Goal: Task Accomplishment & Management: Manage account settings

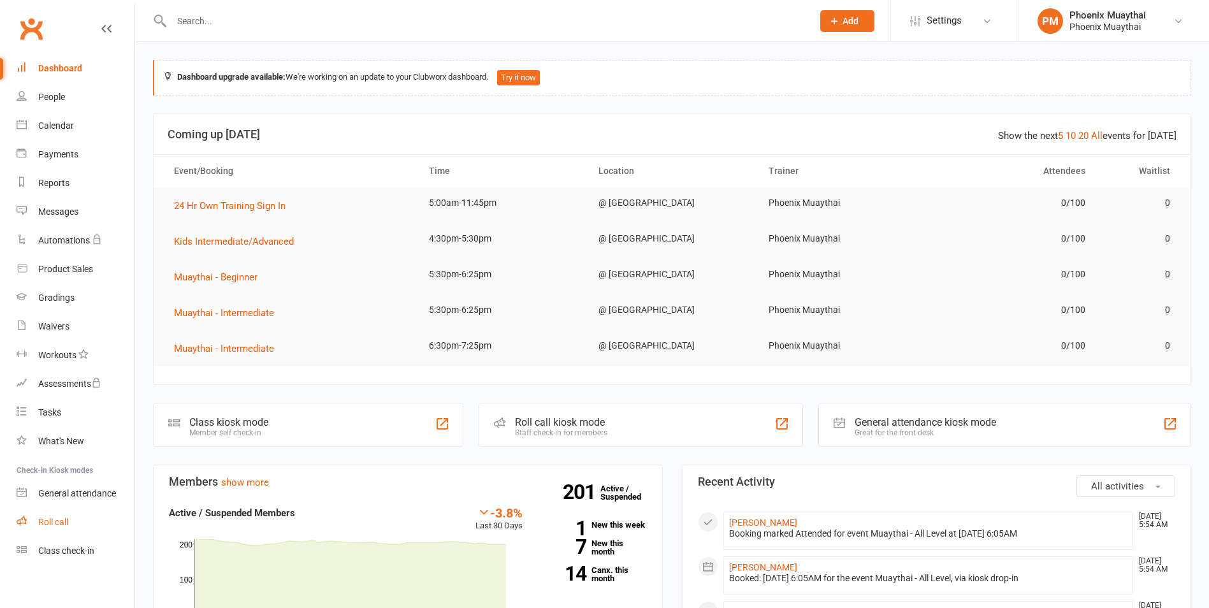
click at [73, 528] on link "Roll call" at bounding box center [76, 522] width 118 height 29
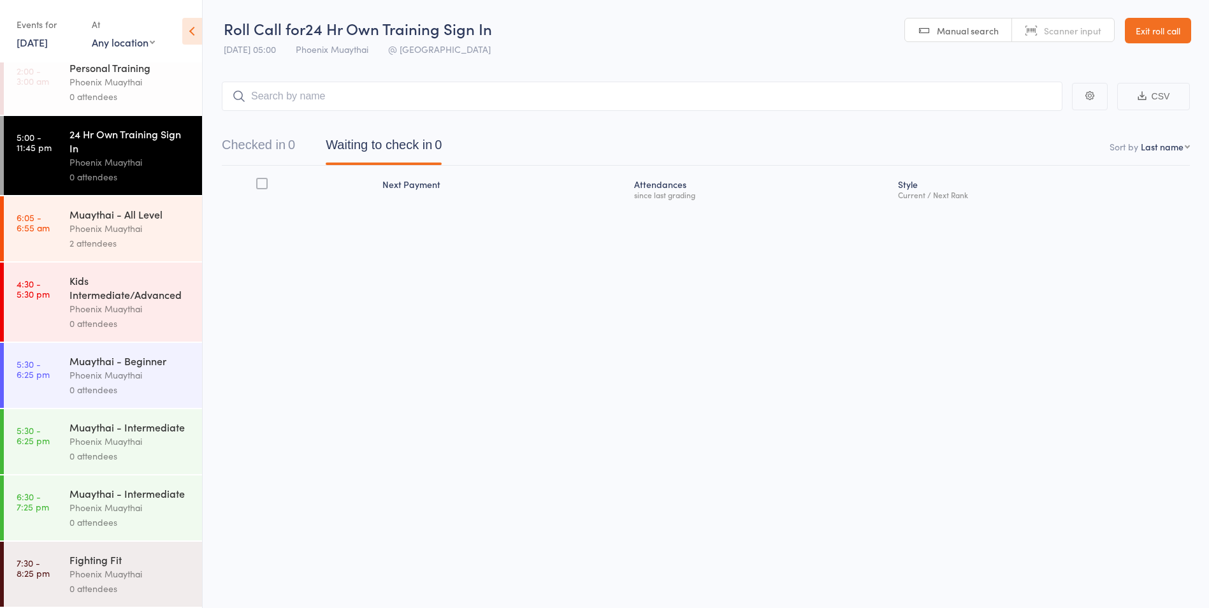
scroll to position [1, 0]
click at [124, 565] on div "Fighting Fit" at bounding box center [130, 559] width 122 height 14
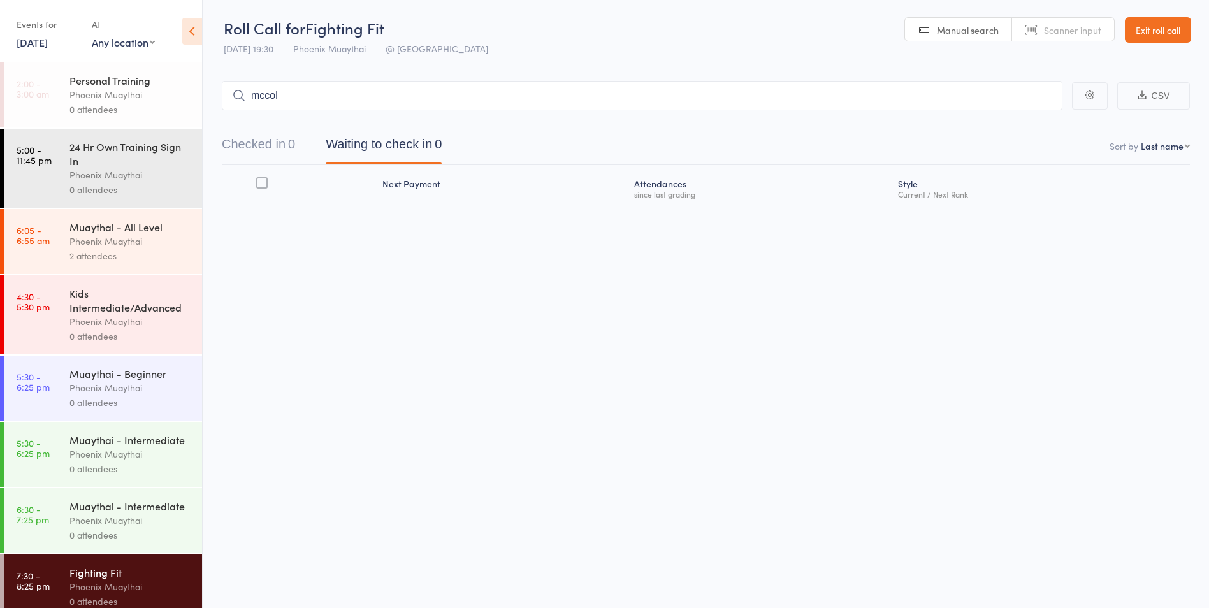
type input "[PERSON_NAME]"
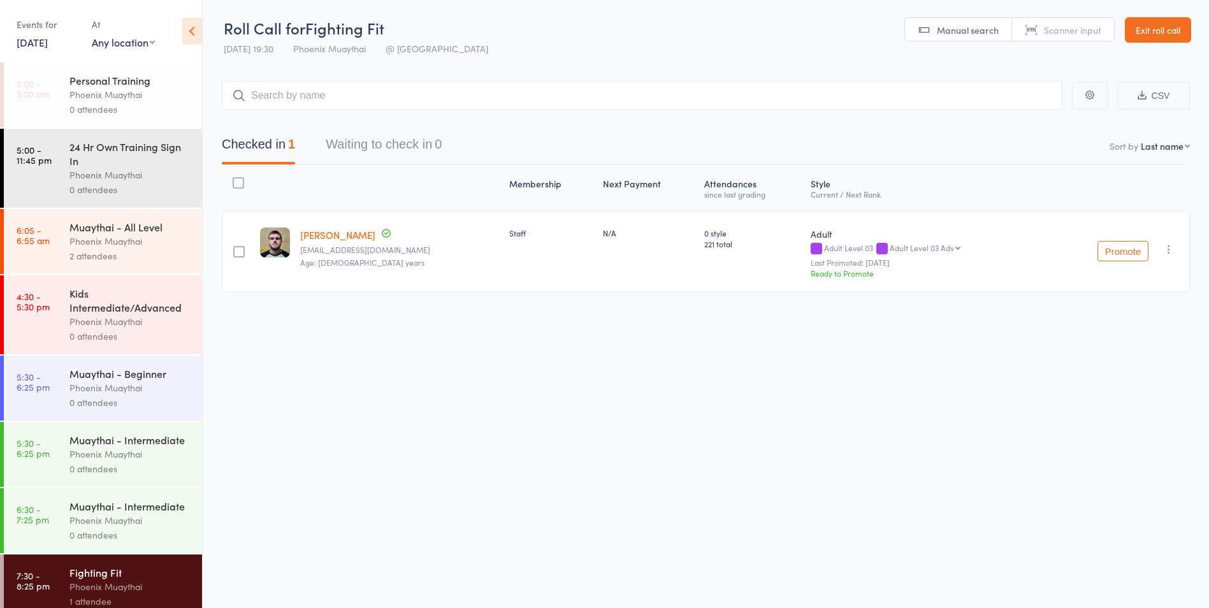
click at [1160, 36] on link "Exit roll call" at bounding box center [1157, 29] width 66 height 25
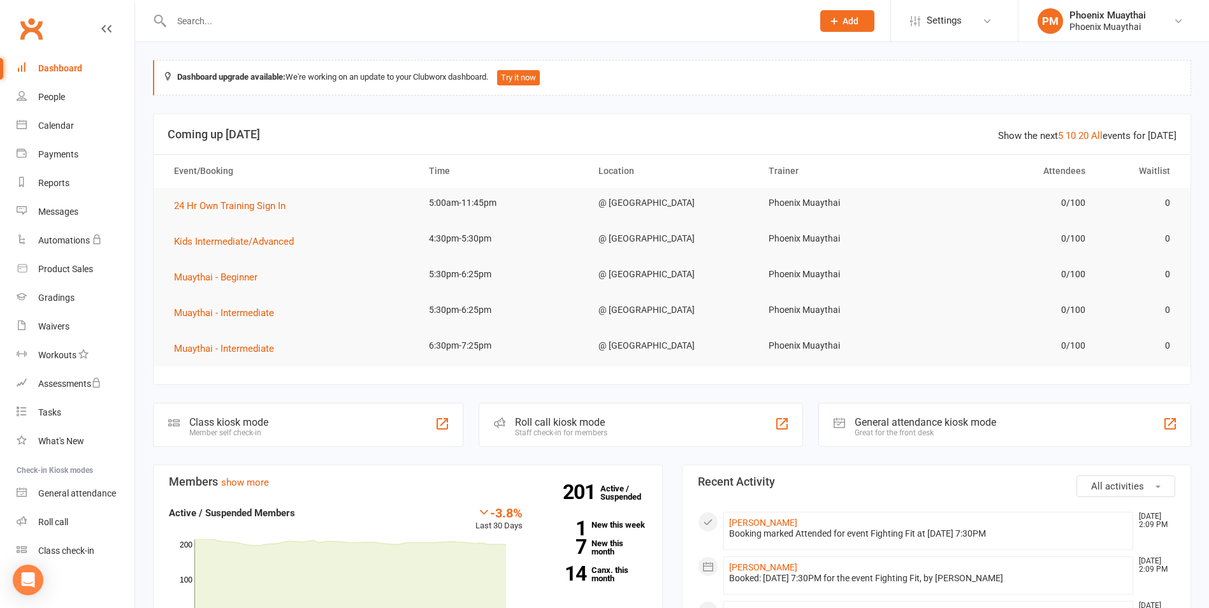
click at [199, 25] on input "text" at bounding box center [486, 21] width 636 height 18
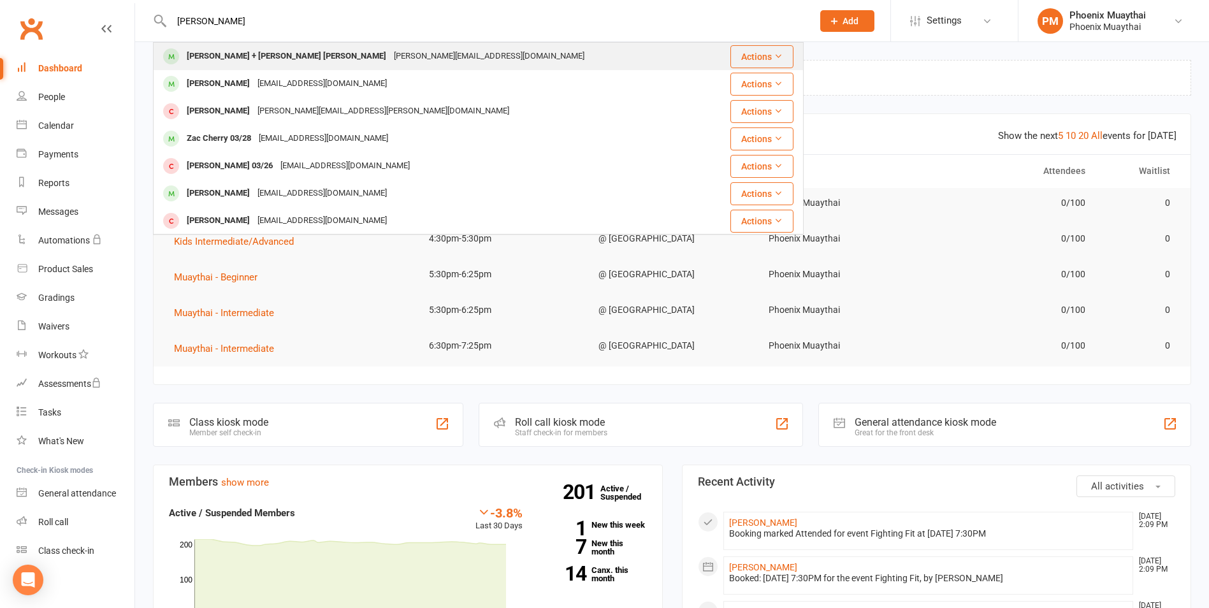
type input "chen"
click at [243, 60] on div "Syon + Chen Chen" at bounding box center [286, 56] width 207 height 18
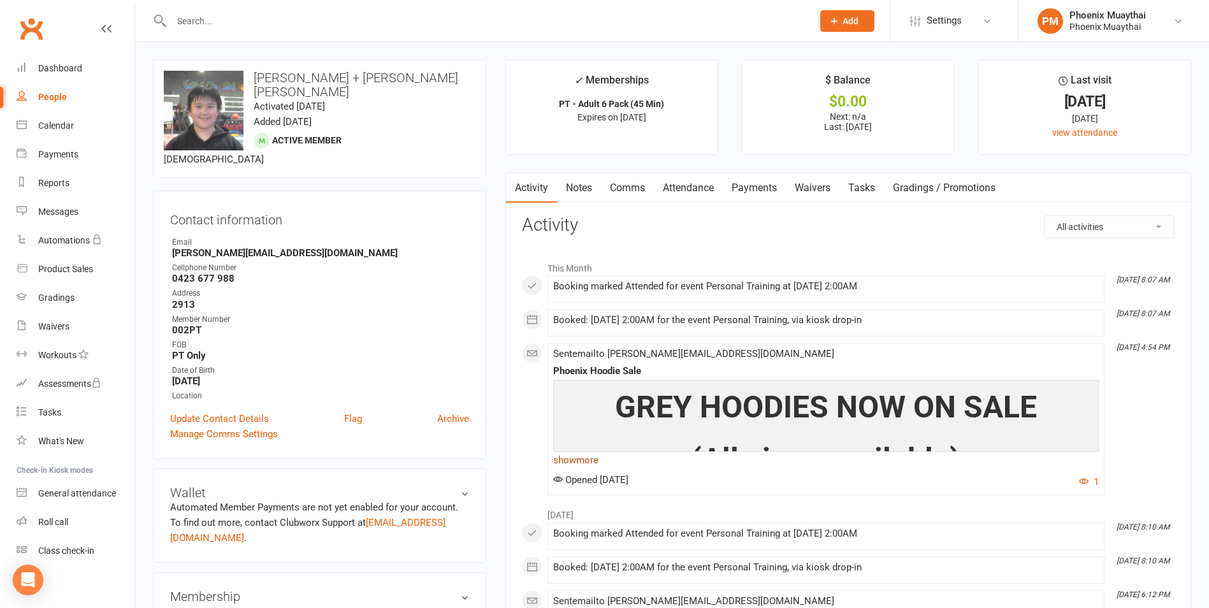
click at [593, 462] on link "show more" at bounding box center [825, 460] width 545 height 18
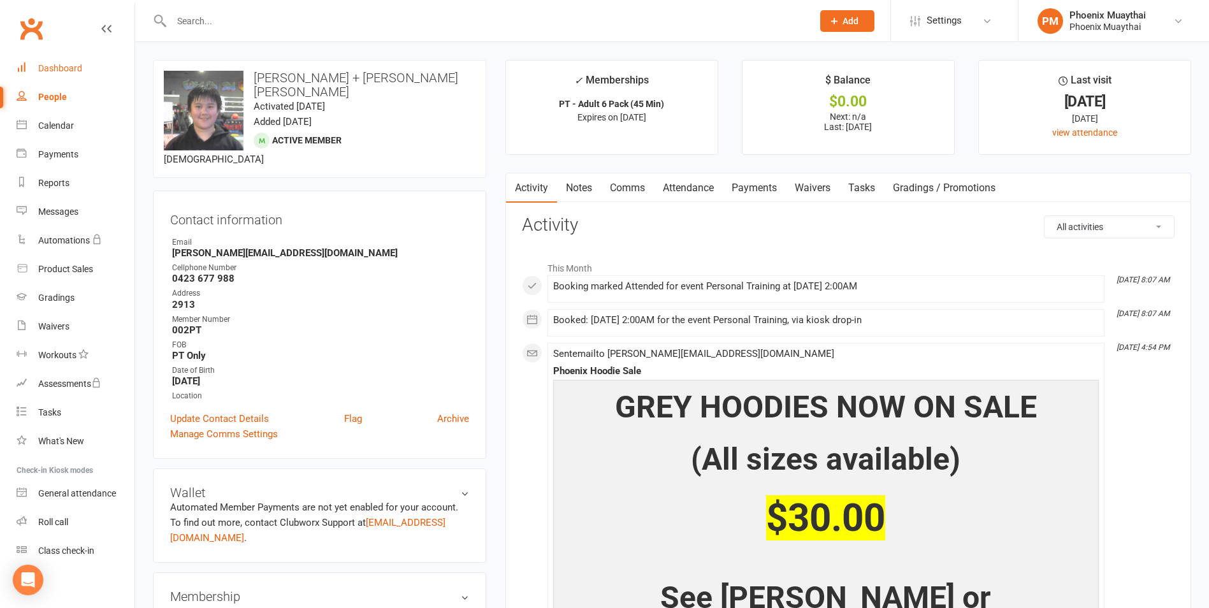
click at [85, 82] on link "Dashboard" at bounding box center [76, 68] width 118 height 29
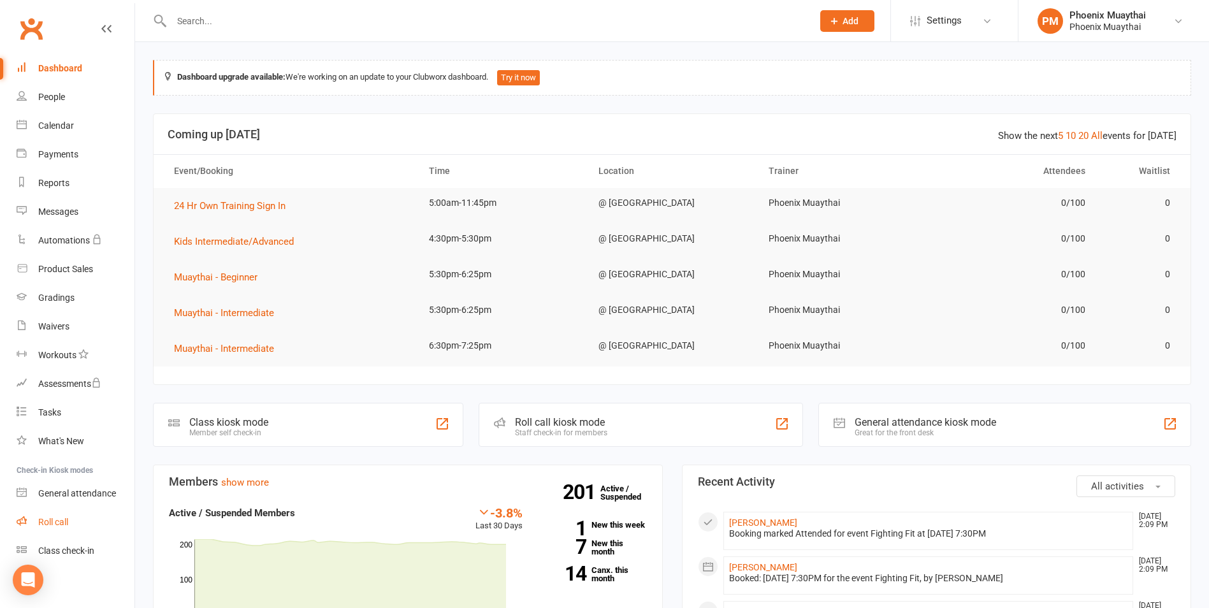
click at [79, 526] on link "Roll call" at bounding box center [76, 522] width 118 height 29
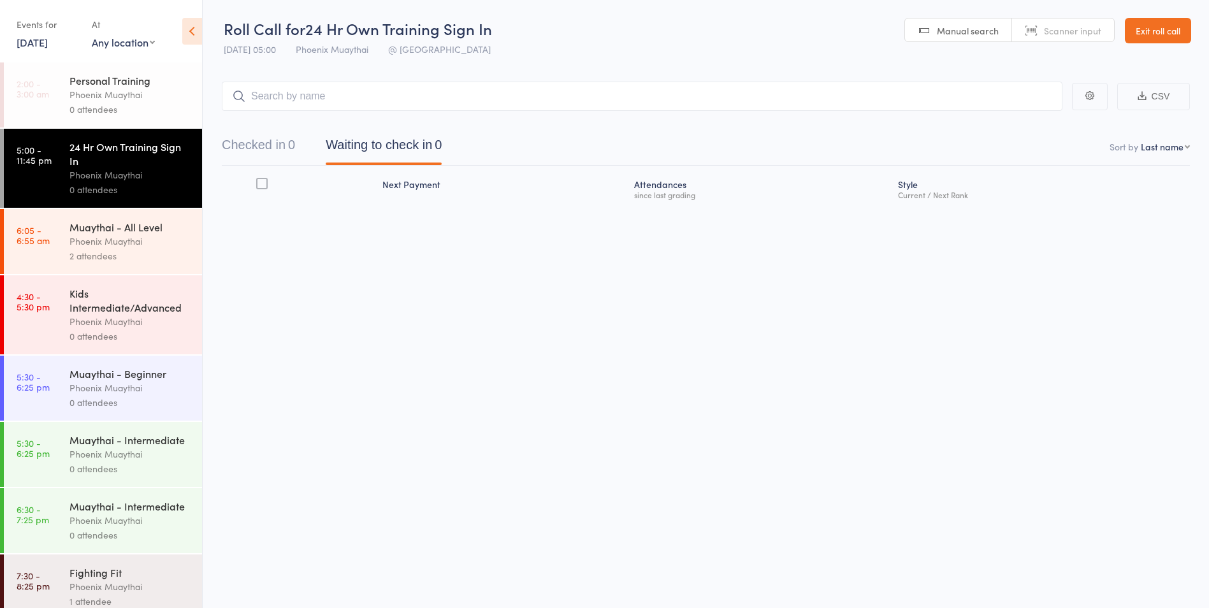
click at [34, 45] on link "[DATE]" at bounding box center [32, 42] width 31 height 14
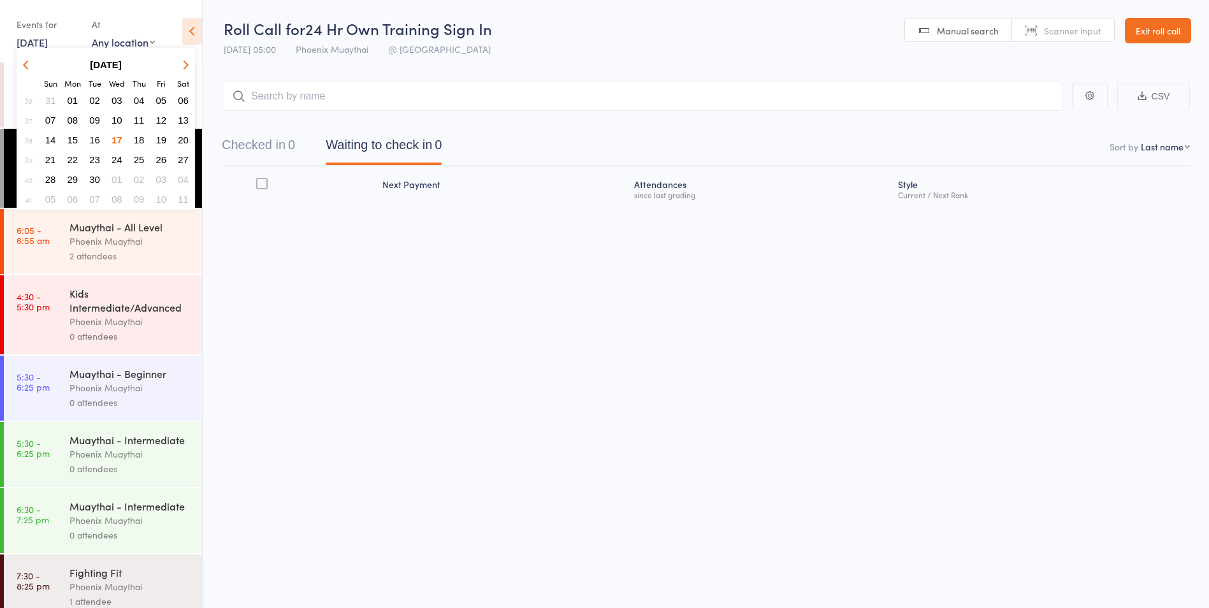
click at [101, 139] on button "16" at bounding box center [95, 139] width 20 height 17
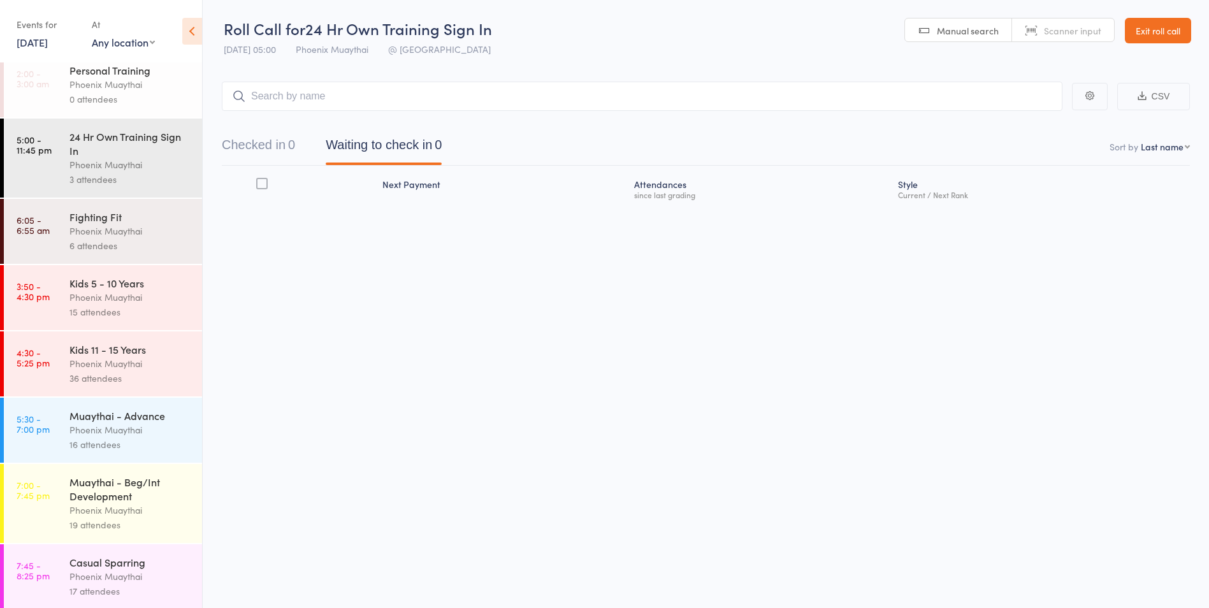
scroll to position [13, 0]
click at [136, 504] on div "Phoenix Muaythai" at bounding box center [130, 507] width 122 height 15
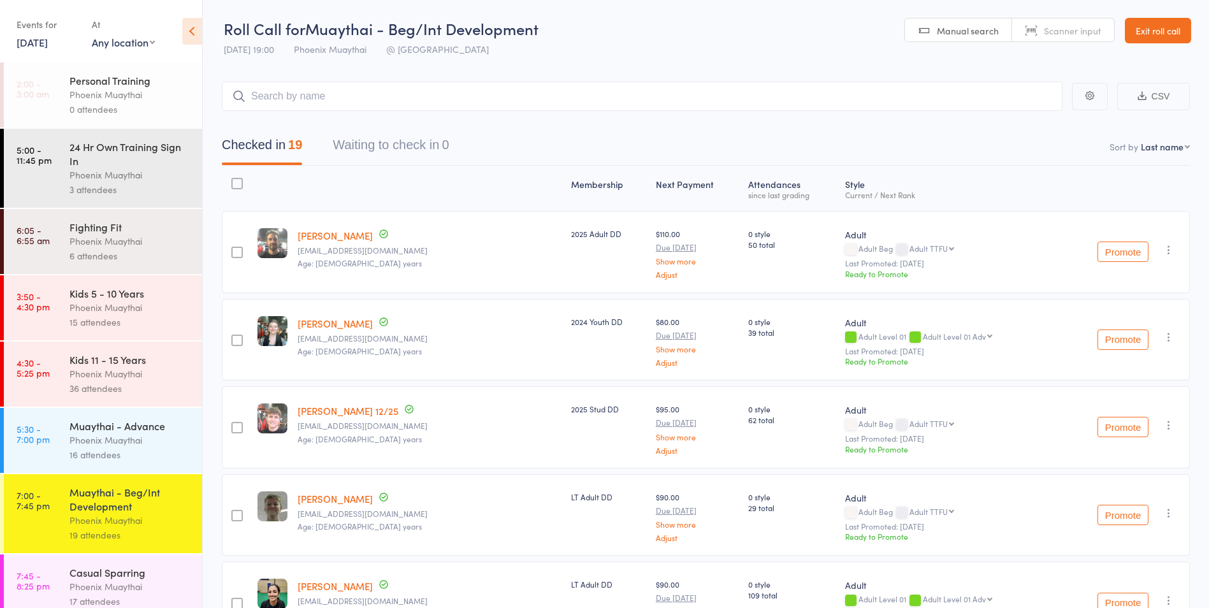
drag, startPoint x: 1177, startPoint y: 68, endPoint x: 1170, endPoint y: 55, distance: 14.0
click at [1175, 59] on div "Roll Call for Muaythai - Beg/Int Development 16 Sep 19:00 Phoenix Muaythai @ Ph…" at bounding box center [604, 304] width 1209 height 608
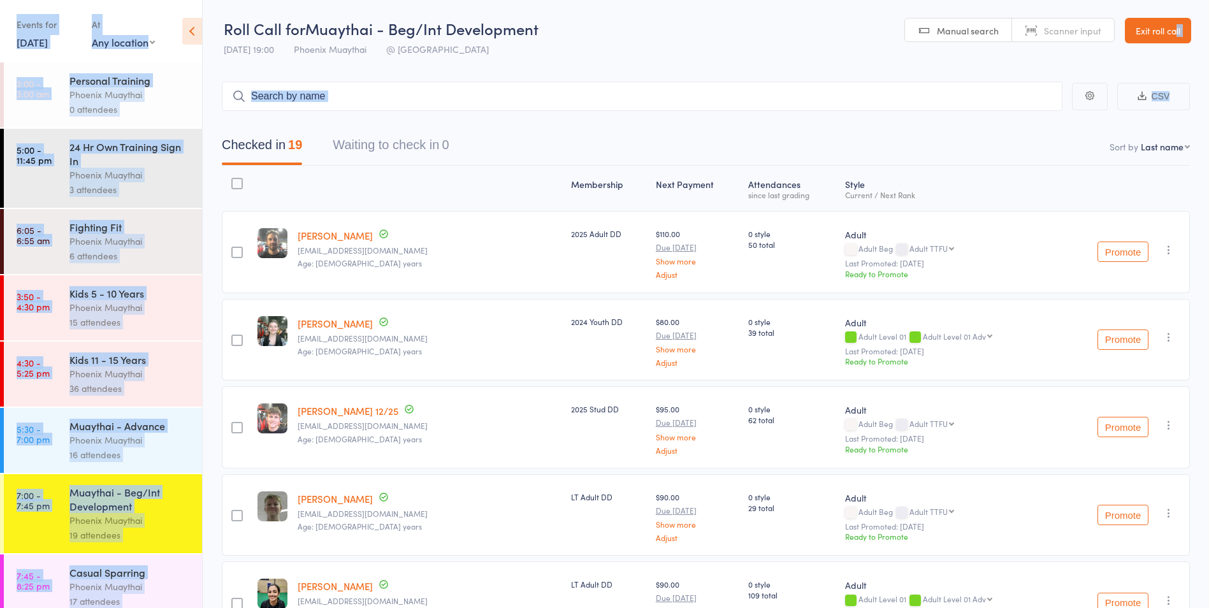
drag, startPoint x: 1170, startPoint y: 55, endPoint x: 1151, endPoint y: 39, distance: 25.3
click at [1151, 39] on link "Exit roll call" at bounding box center [1157, 30] width 66 height 25
click at [1154, 34] on link "Exit roll call" at bounding box center [1157, 30] width 66 height 25
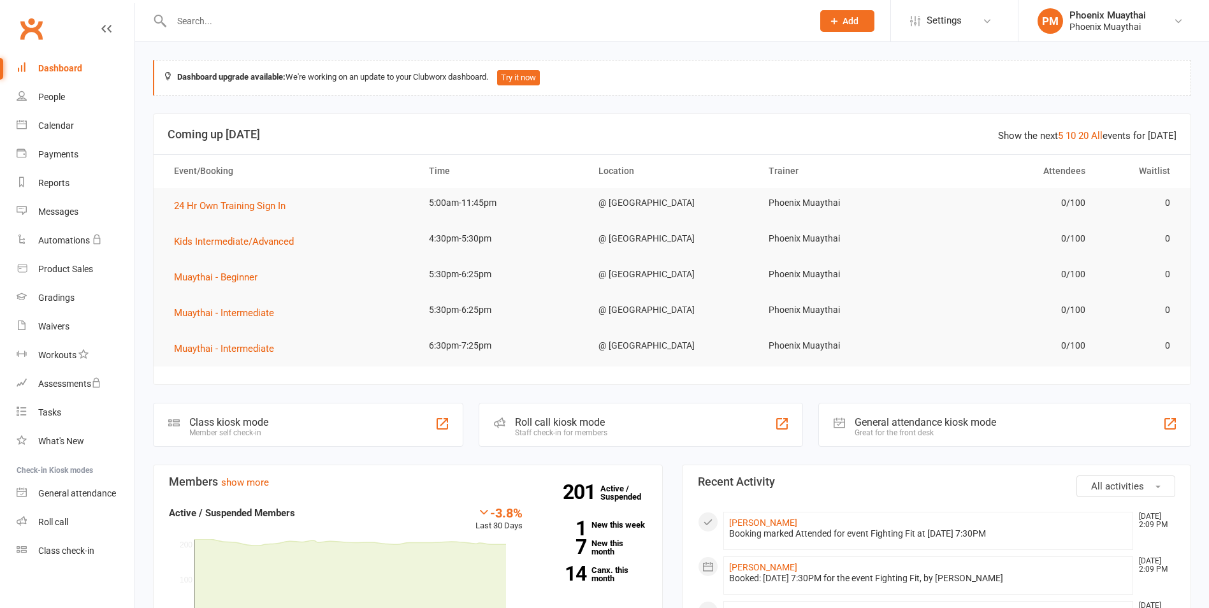
click at [238, 22] on input "text" at bounding box center [486, 21] width 636 height 18
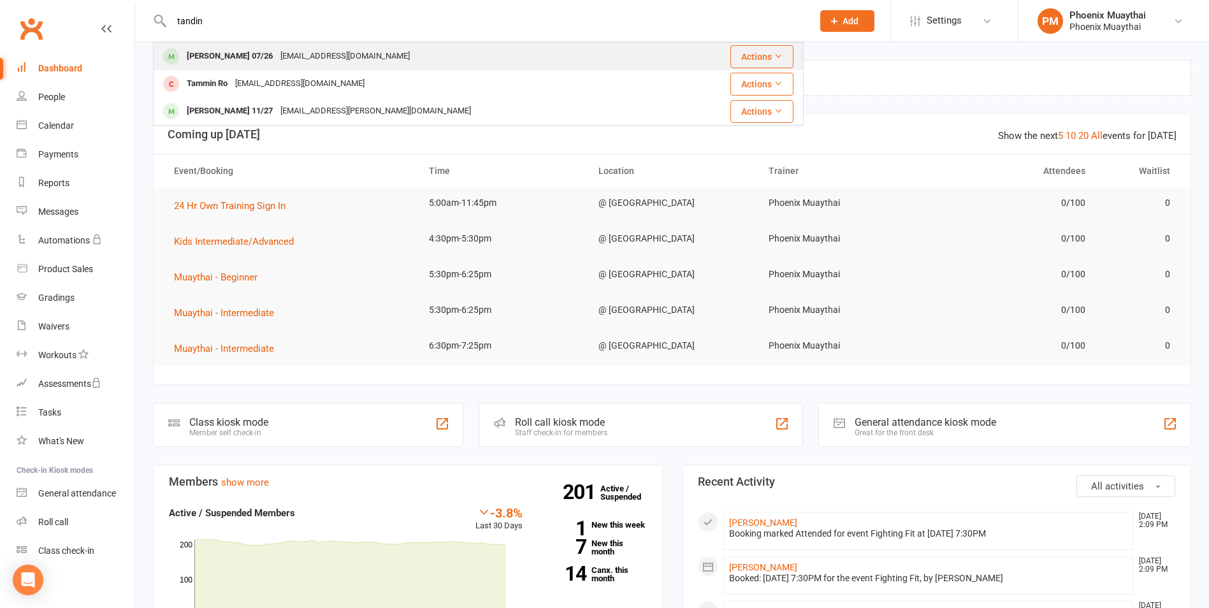
type input "tandin"
click at [244, 56] on div "[PERSON_NAME] 07/26" at bounding box center [230, 56] width 94 height 18
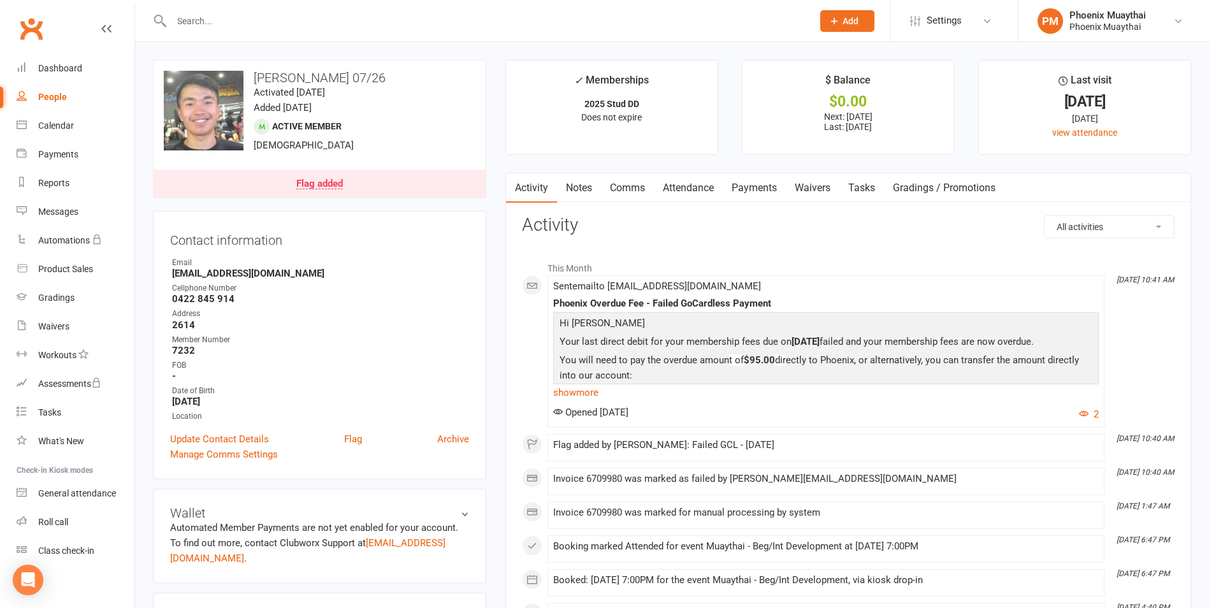
click at [333, 171] on link "Flag added" at bounding box center [320, 183] width 332 height 28
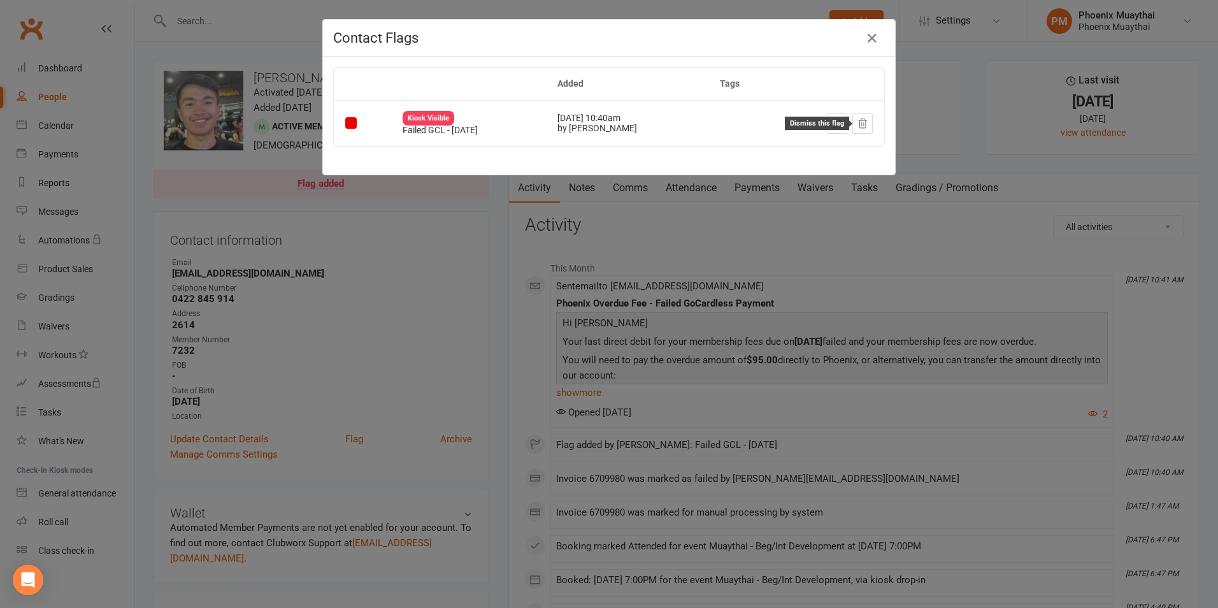
click at [859, 126] on icon at bounding box center [862, 123] width 11 height 11
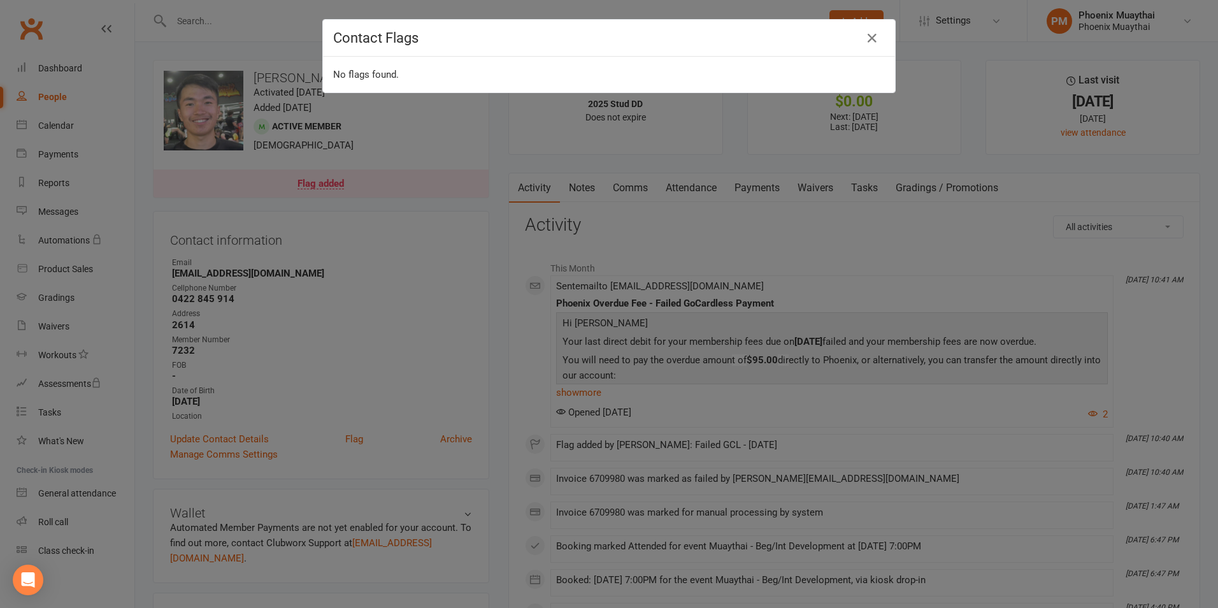
click at [759, 201] on div "Contact Flags No flags found." at bounding box center [609, 304] width 1218 height 608
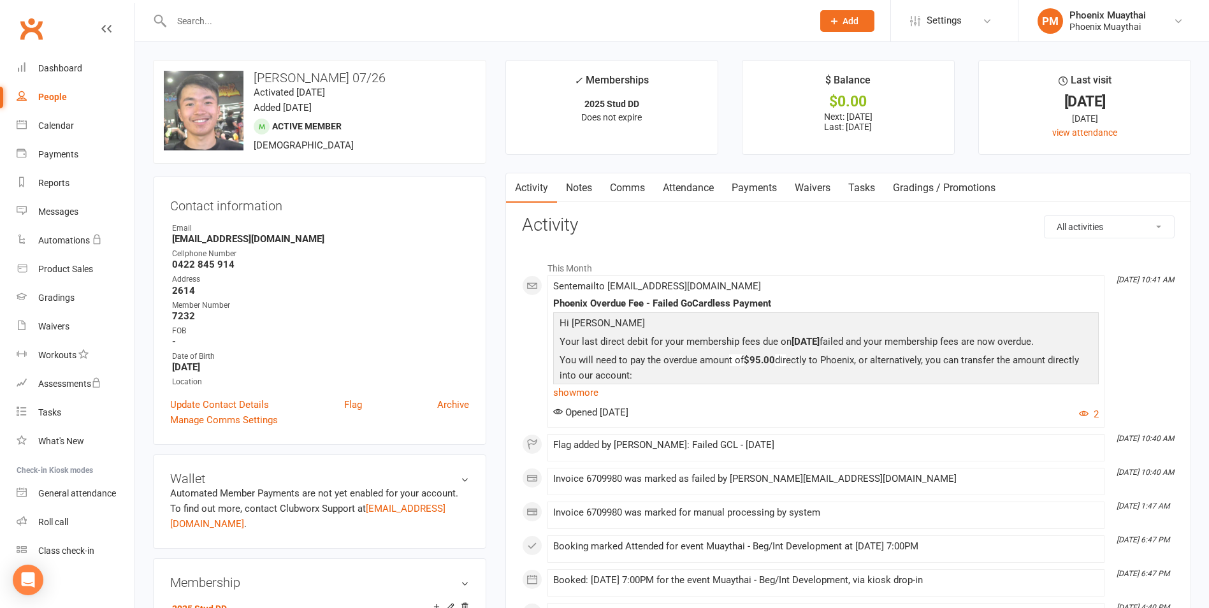
click at [758, 186] on link "Payments" at bounding box center [753, 187] width 63 height 29
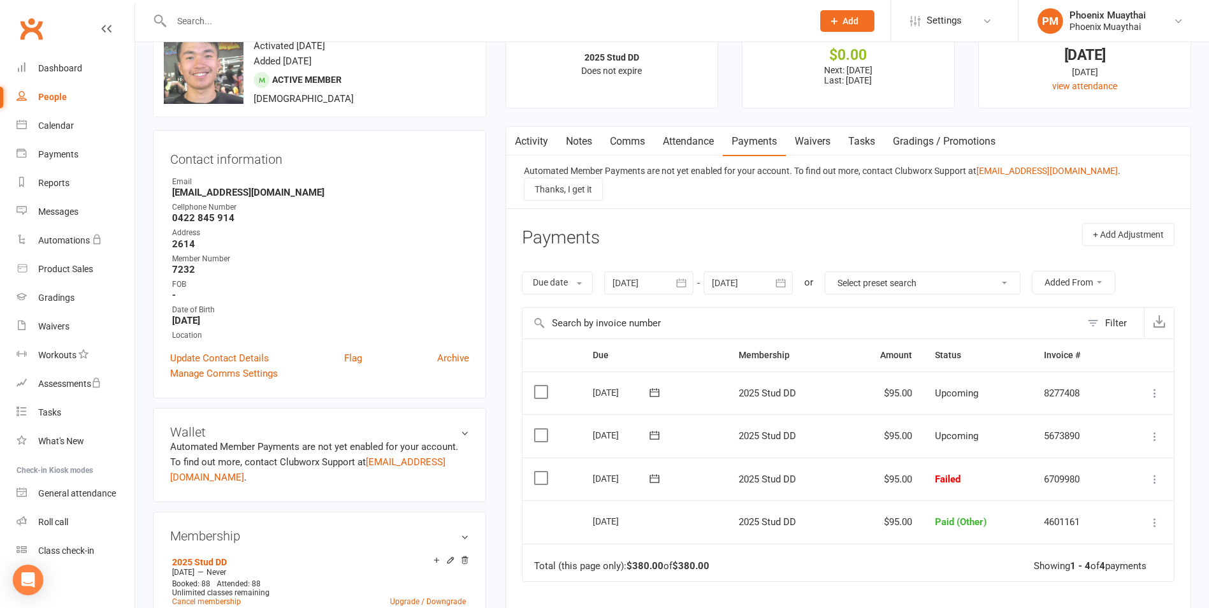
scroll to position [64, 0]
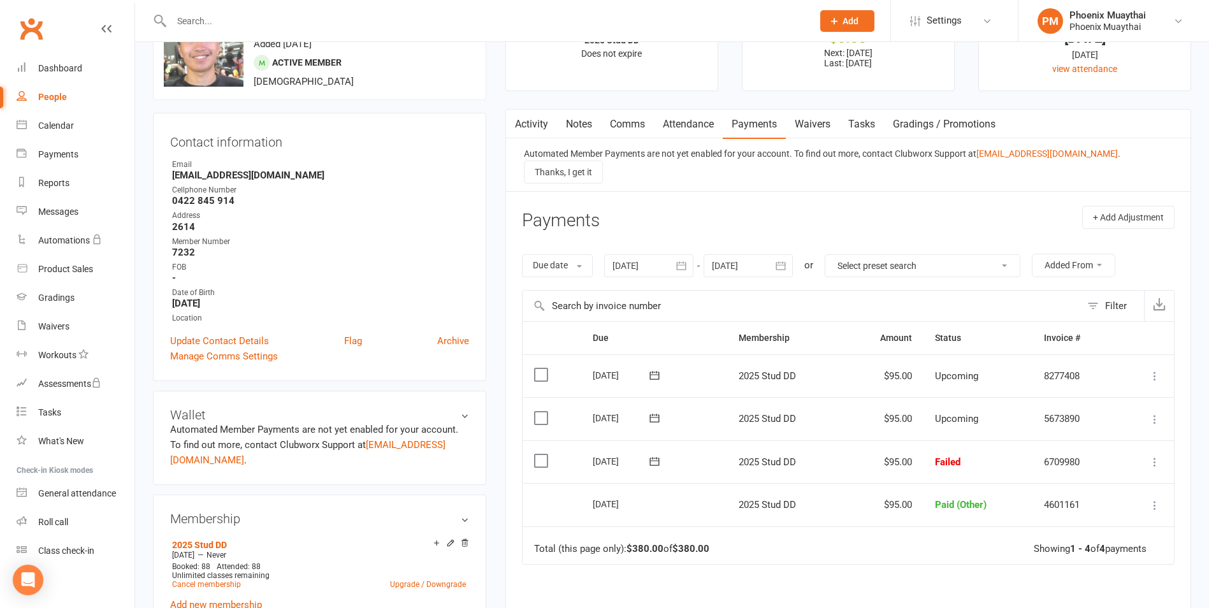
click at [1163, 447] on td "Mark as Paid (Cash) Mark as Paid (POS) Mark as Paid (Other) Skip More Info Send…" at bounding box center [1145, 461] width 55 height 43
click at [1157, 456] on icon at bounding box center [1154, 462] width 13 height 13
click at [1084, 480] on link "Mark as Paid (Cash)" at bounding box center [1098, 486] width 126 height 25
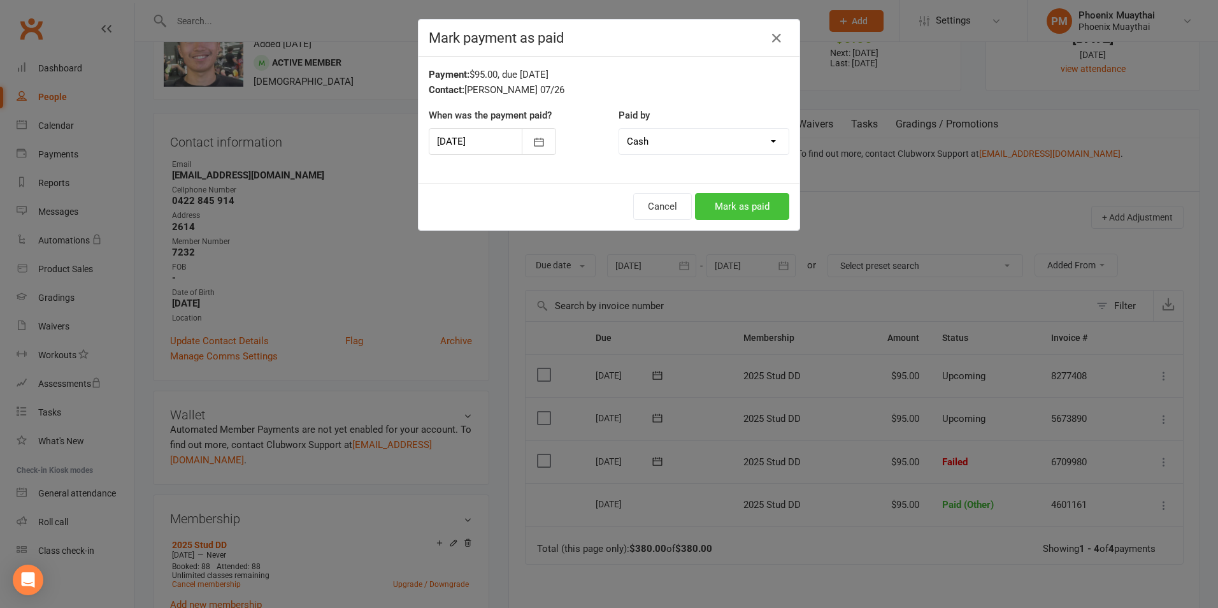
click at [735, 205] on button "Mark as paid" at bounding box center [742, 206] width 94 height 27
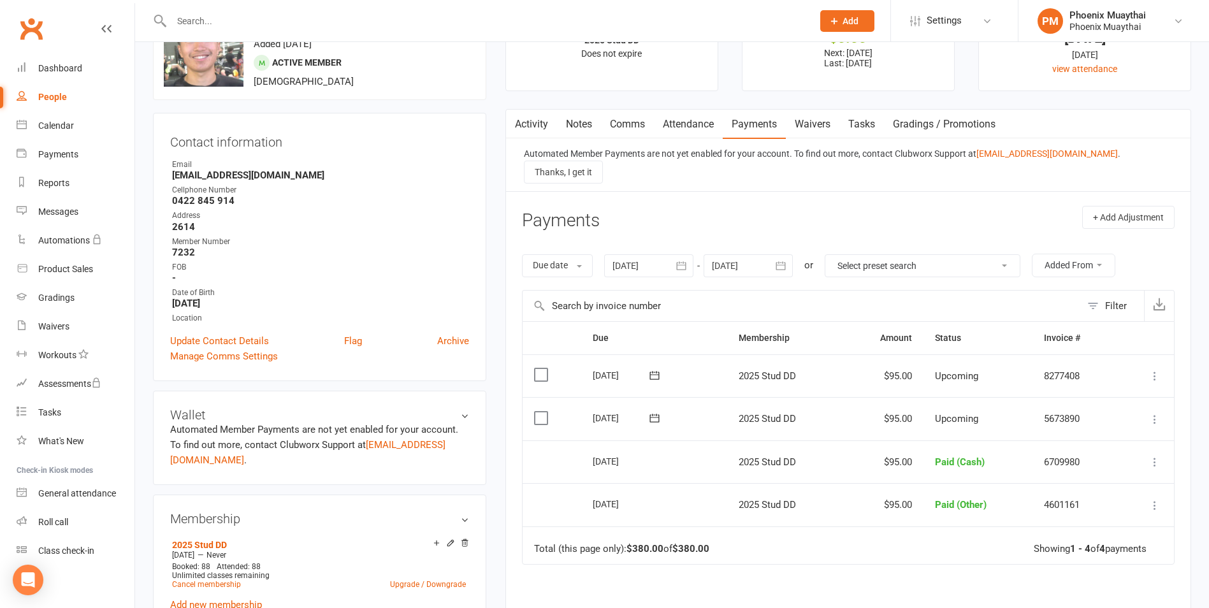
scroll to position [0, 0]
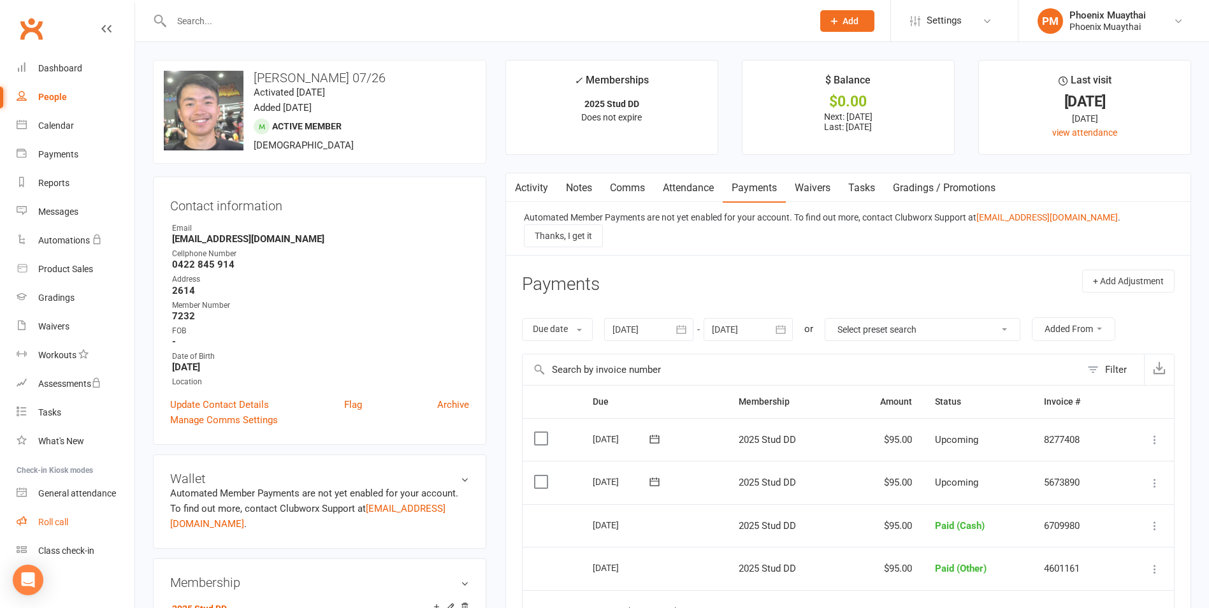
click at [90, 528] on link "Roll call" at bounding box center [76, 522] width 118 height 29
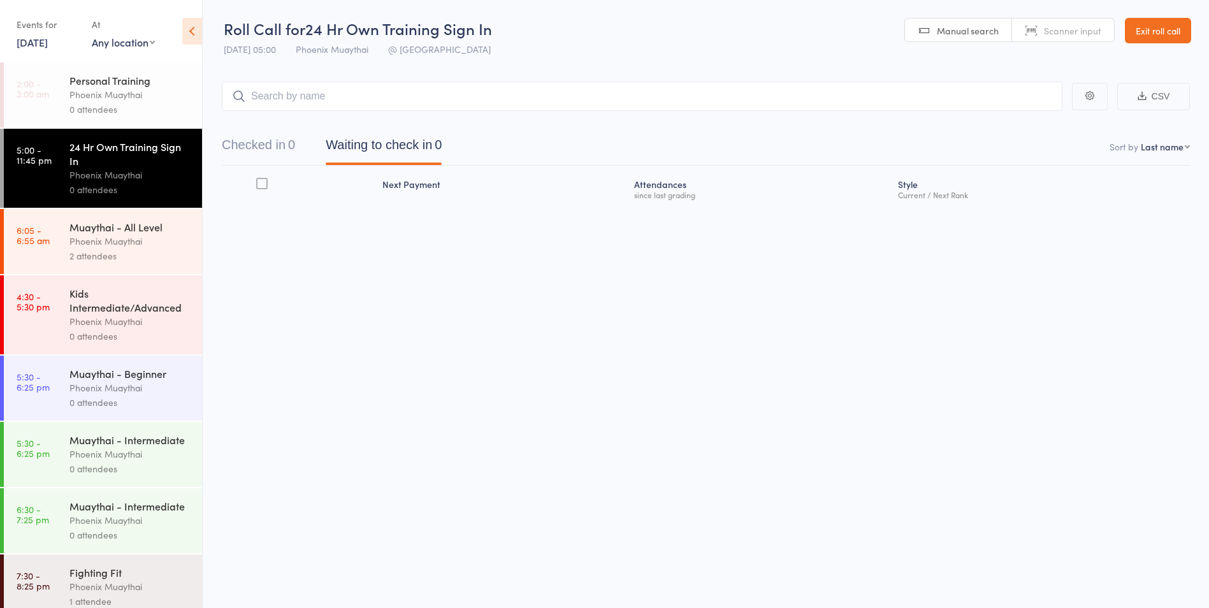
click at [55, 51] on div "Events for [DATE] [DATE] [DATE] Sun Mon Tue Wed Thu Fri Sat 36 31 01 02 03 04 0…" at bounding box center [48, 33] width 62 height 38
click at [48, 44] on link "[DATE]" at bounding box center [32, 42] width 31 height 14
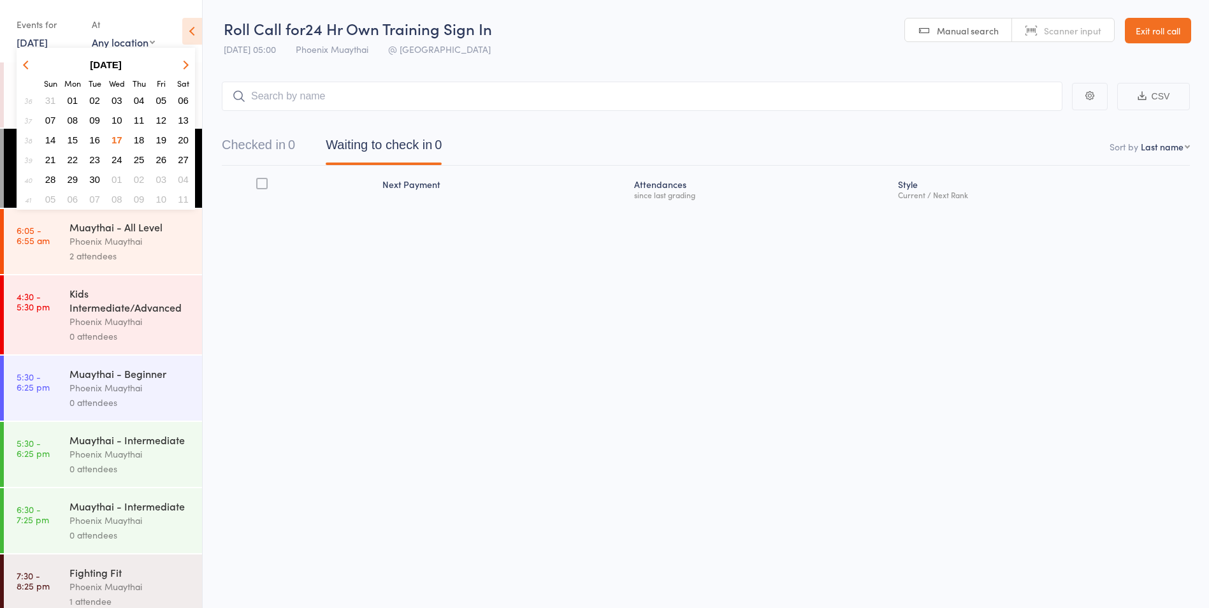
click at [101, 137] on button "16" at bounding box center [95, 139] width 20 height 17
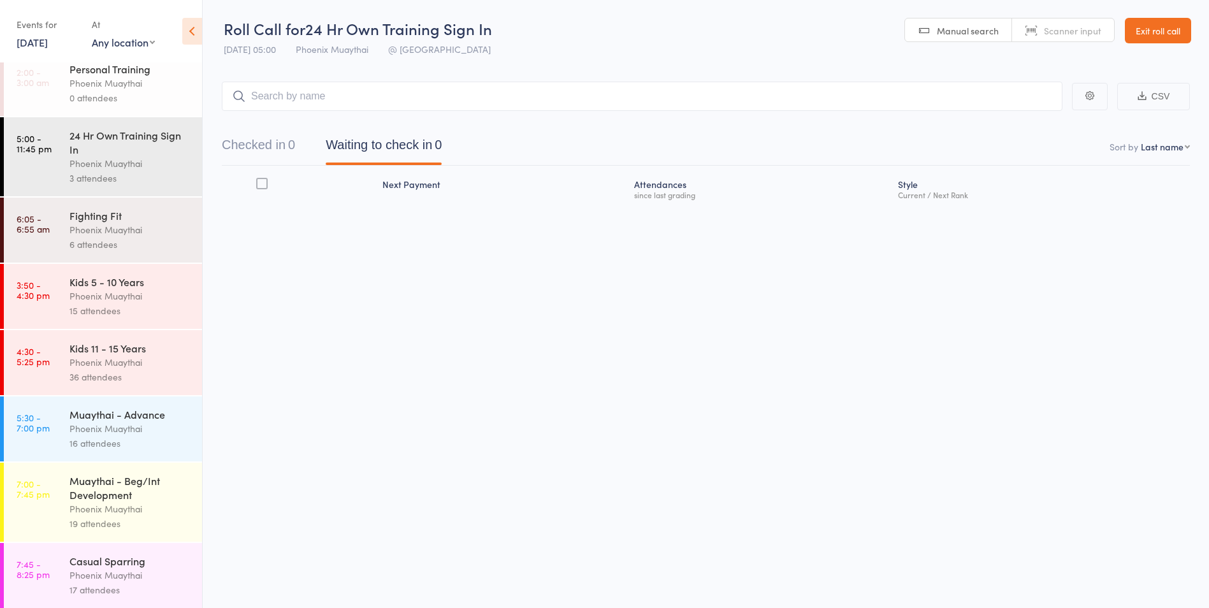
scroll to position [13, 0]
click at [147, 520] on div "19 attendees" at bounding box center [130, 522] width 122 height 15
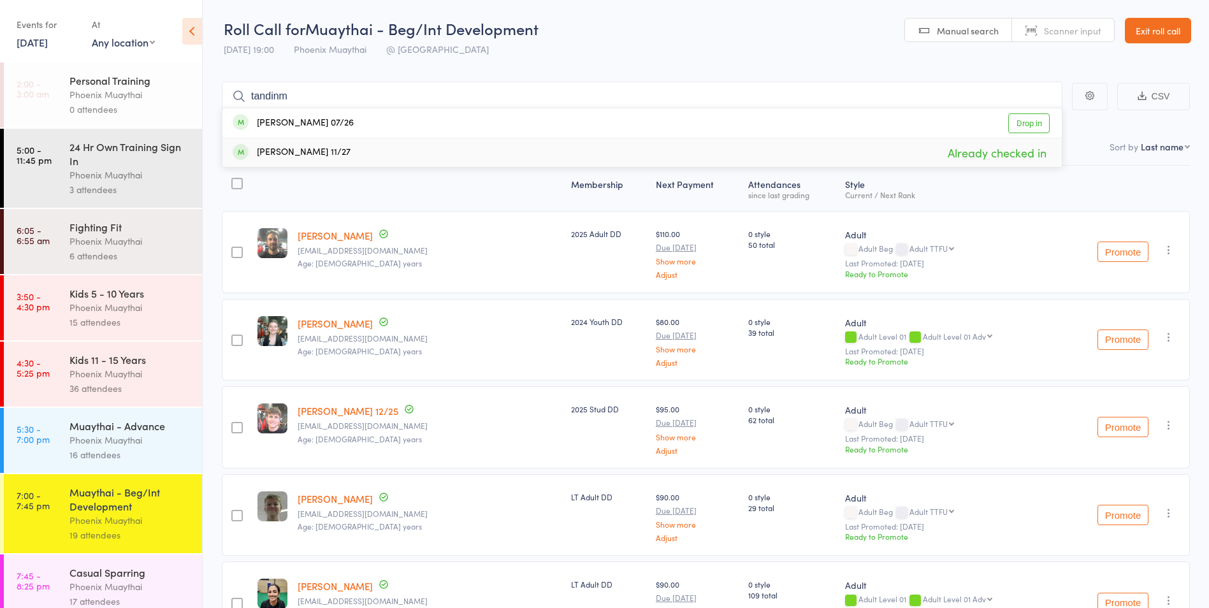
type input "tandinm"
click at [325, 124] on div "[PERSON_NAME] 07/26" at bounding box center [293, 123] width 121 height 15
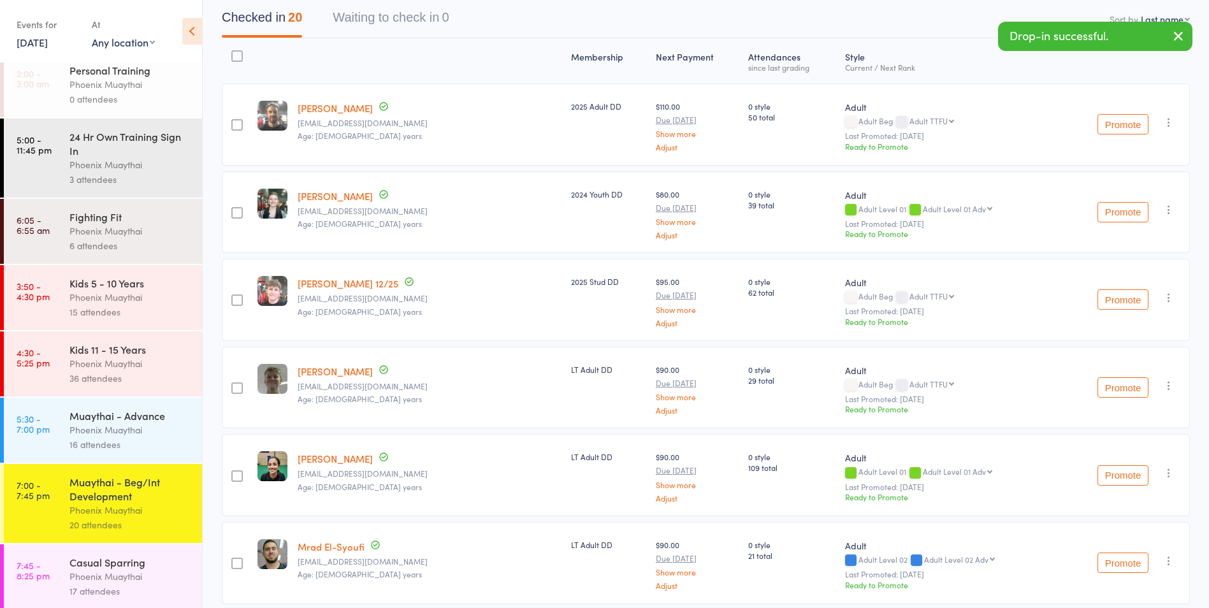
scroll to position [13, 0]
click at [136, 588] on div "17 attendees" at bounding box center [130, 588] width 122 height 15
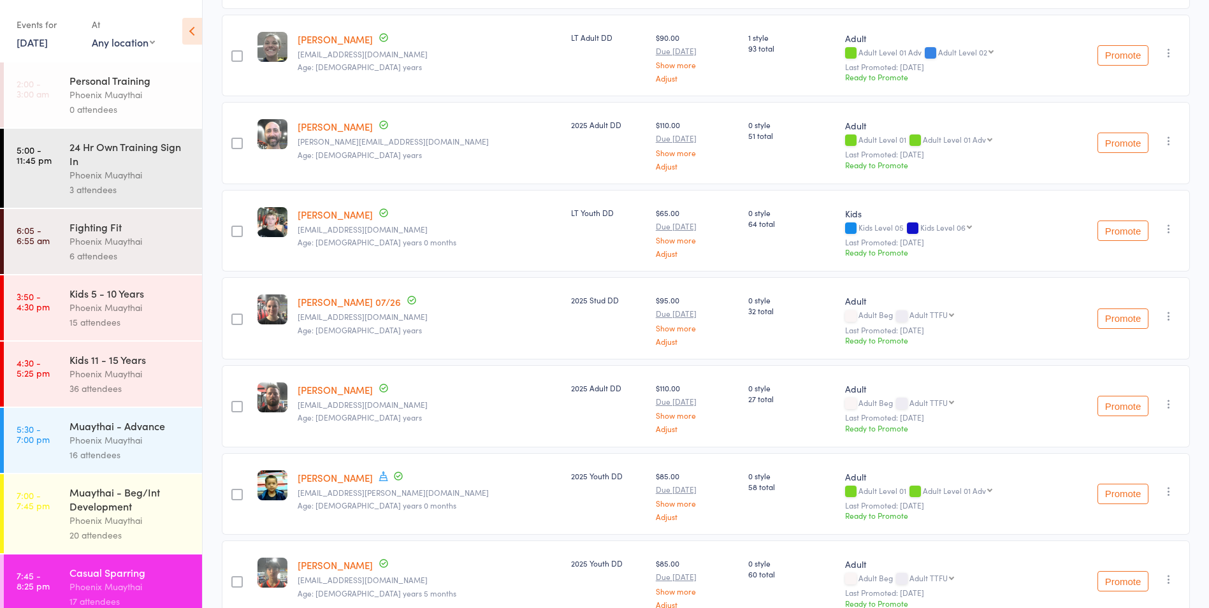
scroll to position [765, 0]
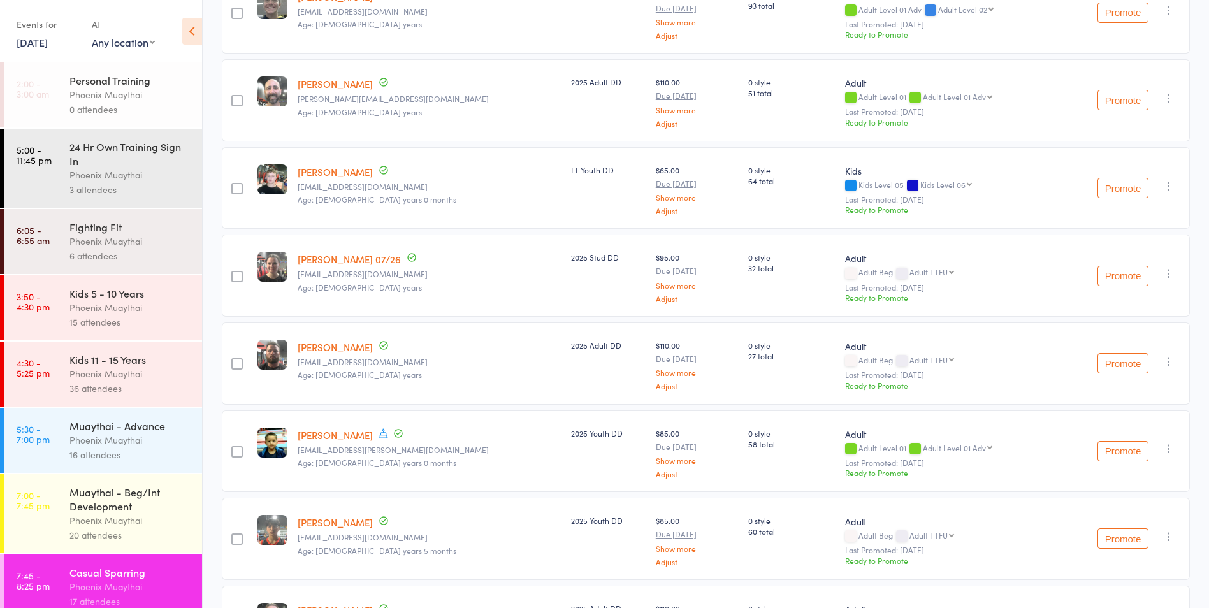
click at [1171, 359] on icon "button" at bounding box center [1168, 361] width 13 height 13
click at [1114, 491] on li "Remove" at bounding box center [1122, 488] width 105 height 17
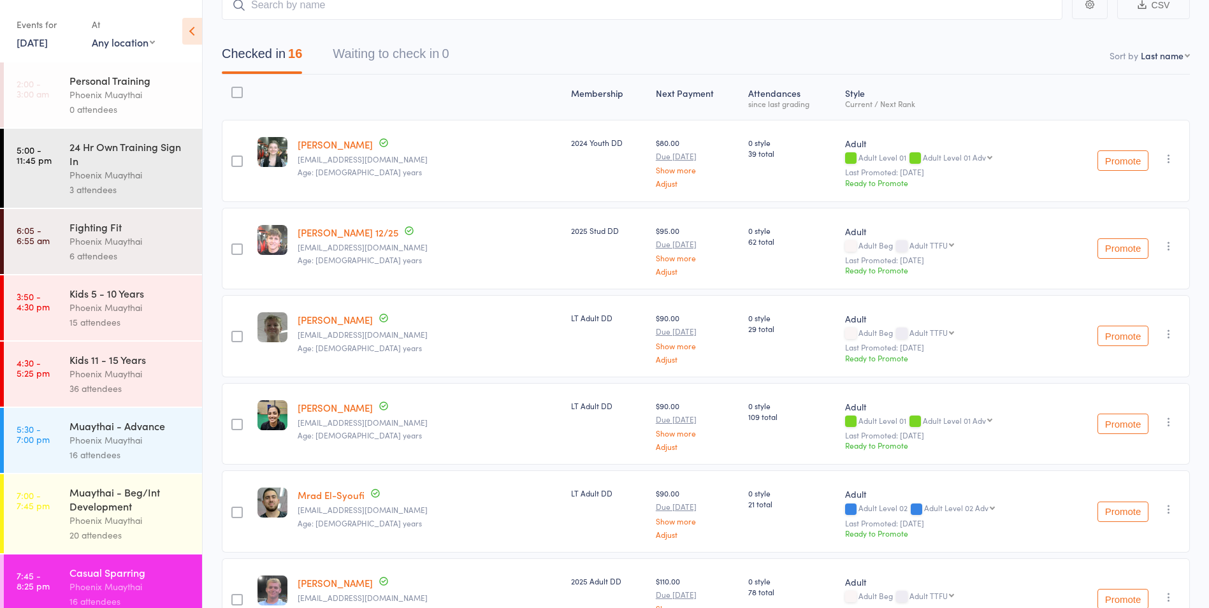
scroll to position [0, 0]
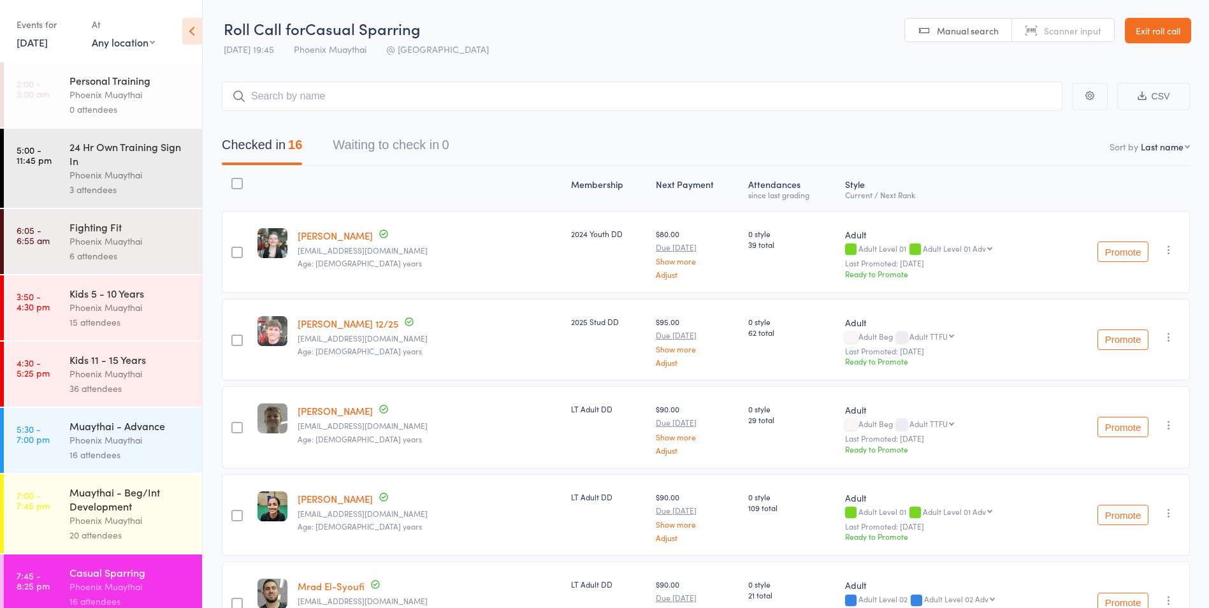
click at [334, 100] on input "search" at bounding box center [642, 96] width 840 height 29
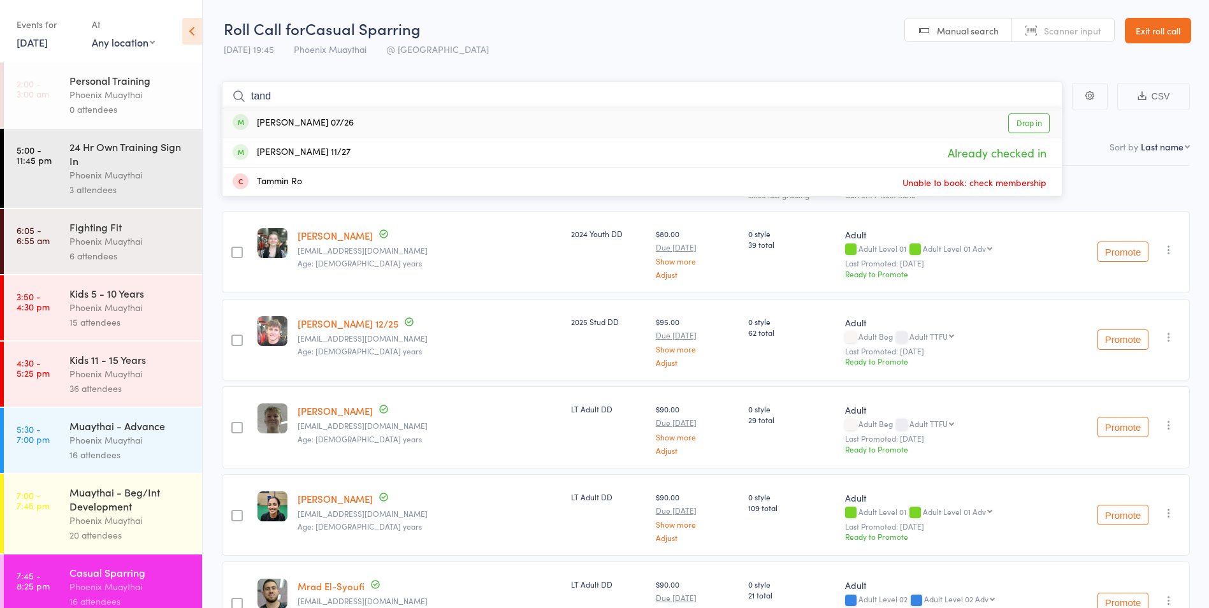
type input "tand"
click at [317, 121] on div "[PERSON_NAME] 07/26" at bounding box center [293, 123] width 121 height 15
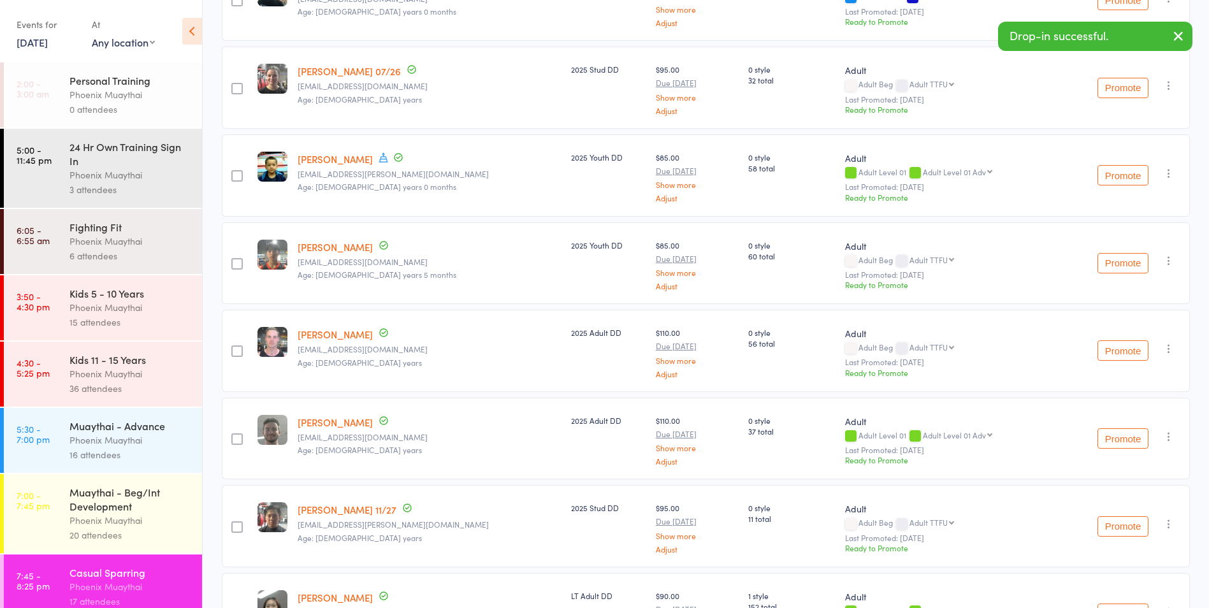
scroll to position [1144, 0]
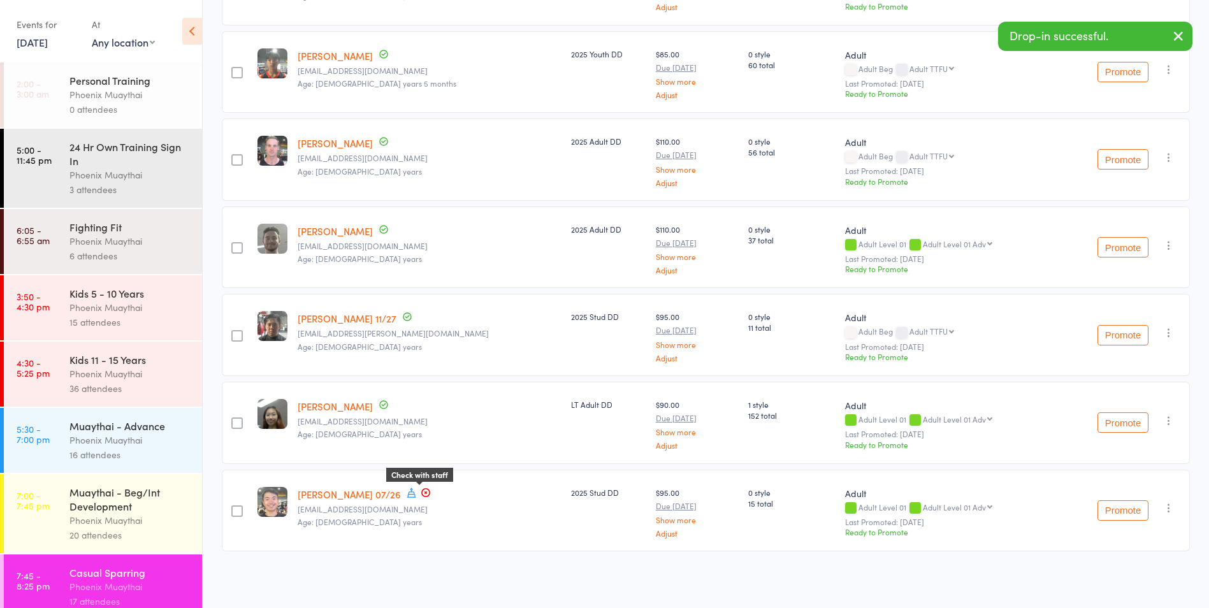
click at [420, 492] on icon at bounding box center [425, 492] width 10 height 10
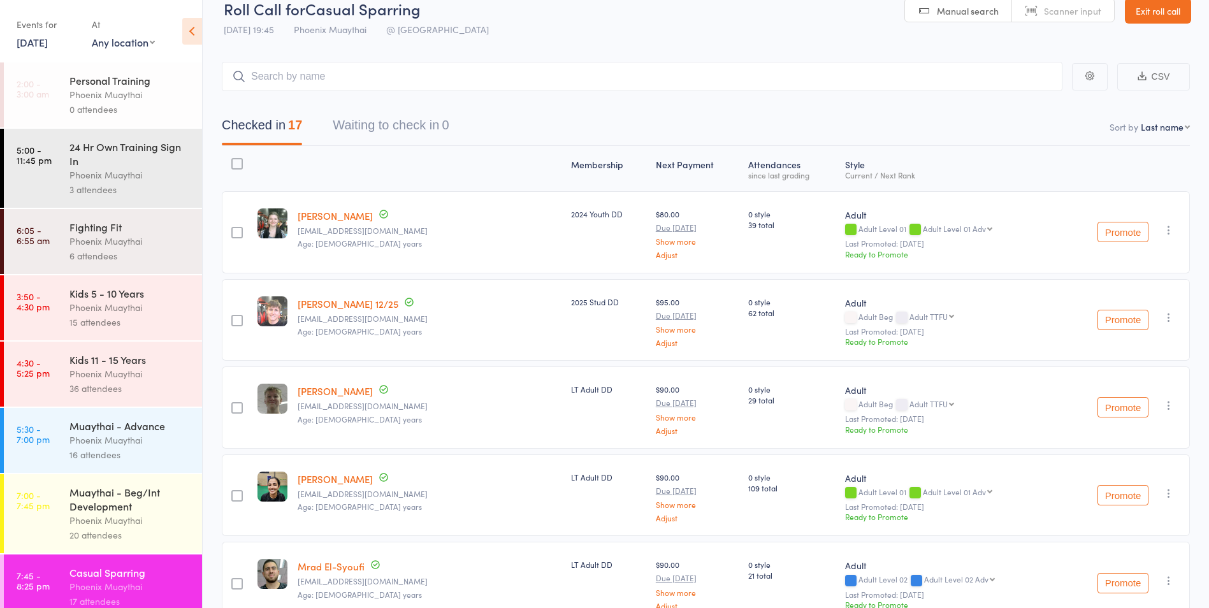
scroll to position [0, 0]
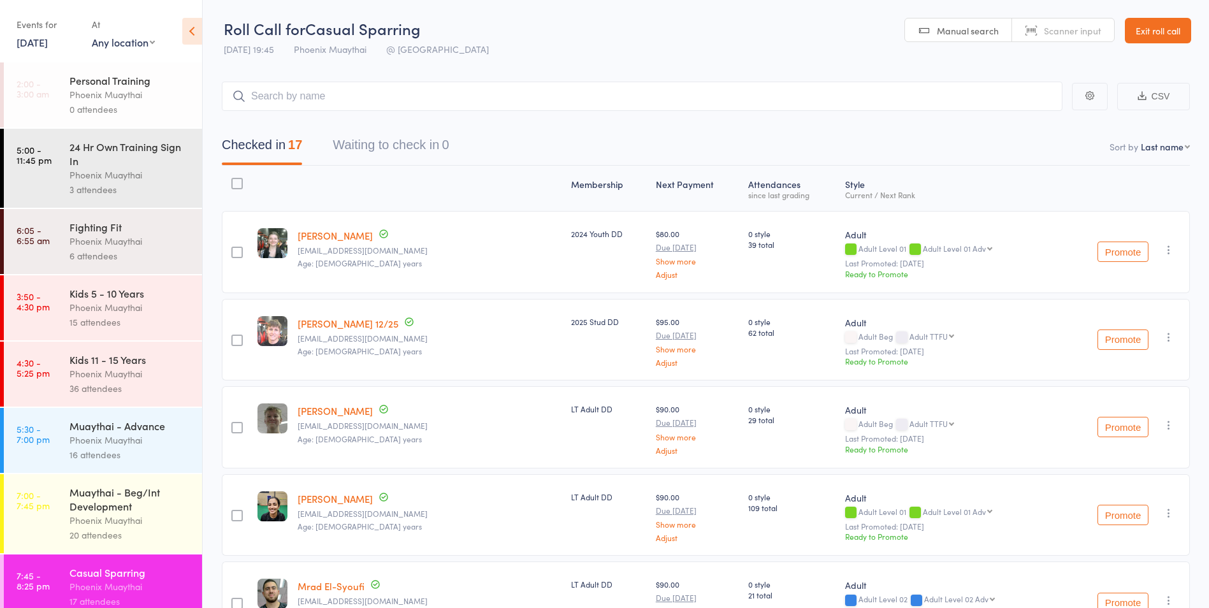
click at [1171, 44] on header "Roll Call for Casual Sparring 16 Sep 19:45 Phoenix Muaythai @ Phoenix Manual se…" at bounding box center [706, 31] width 1006 height 62
click at [1163, 38] on link "Exit roll call" at bounding box center [1157, 30] width 66 height 25
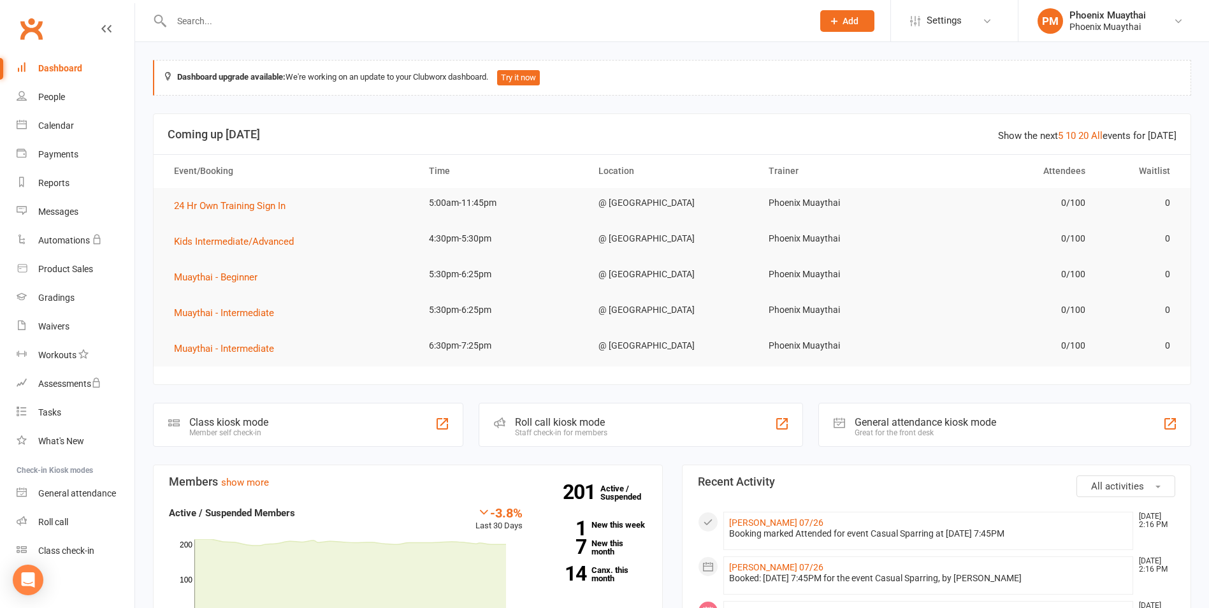
click at [203, 24] on input "text" at bounding box center [486, 21] width 636 height 18
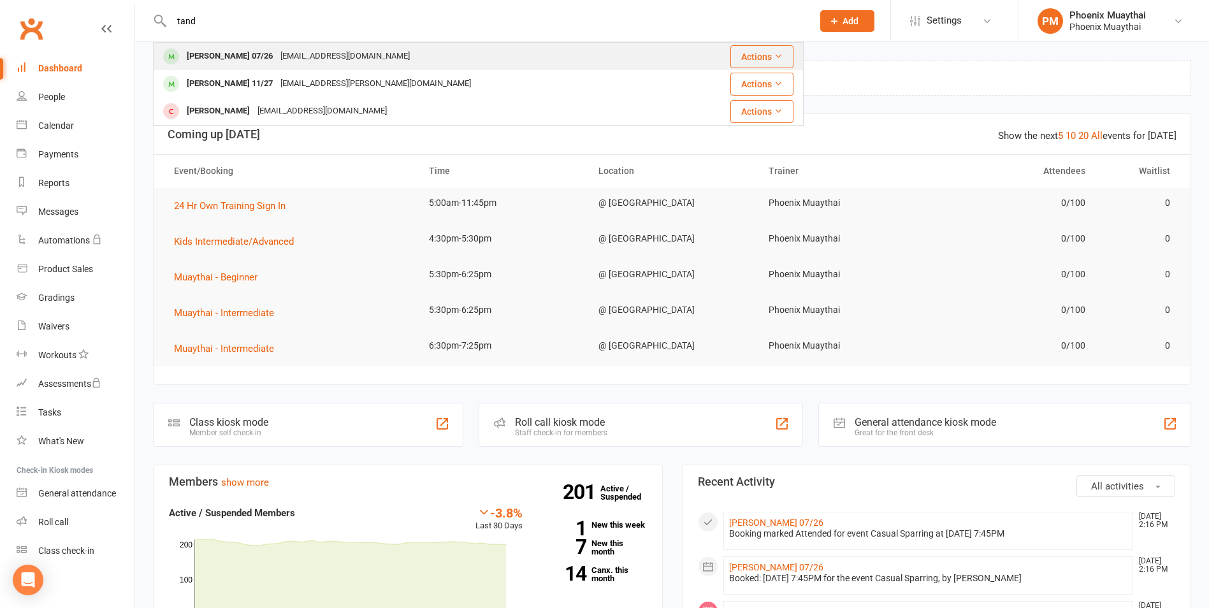
type input "tand"
click at [236, 57] on div "[PERSON_NAME] 07/26" at bounding box center [230, 56] width 94 height 18
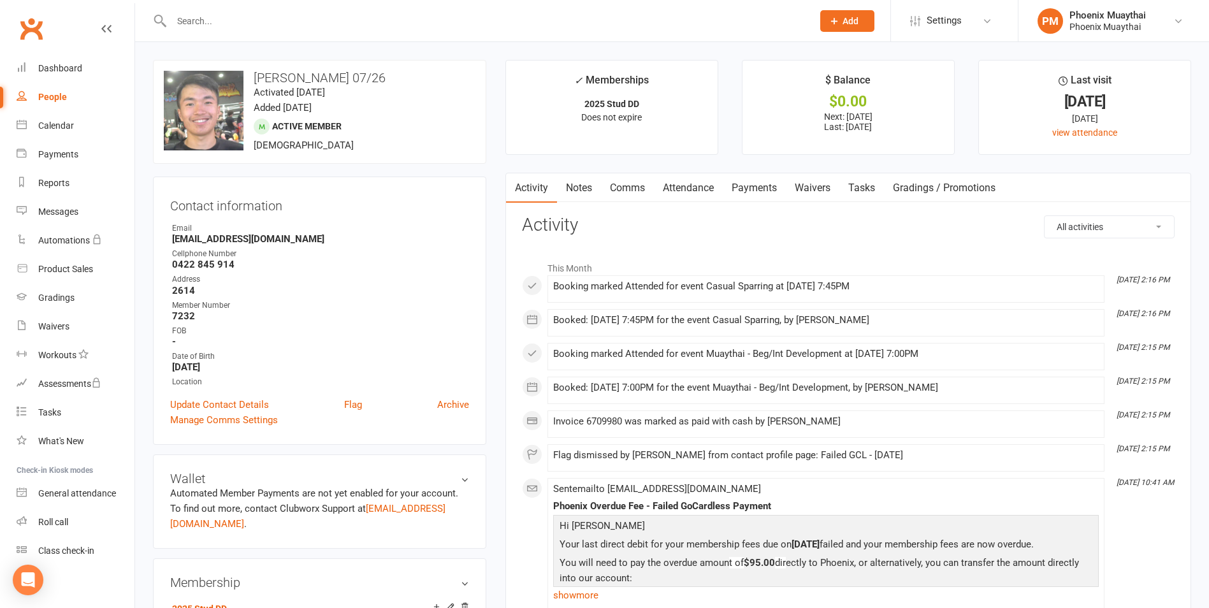
click at [751, 192] on link "Payments" at bounding box center [753, 187] width 63 height 29
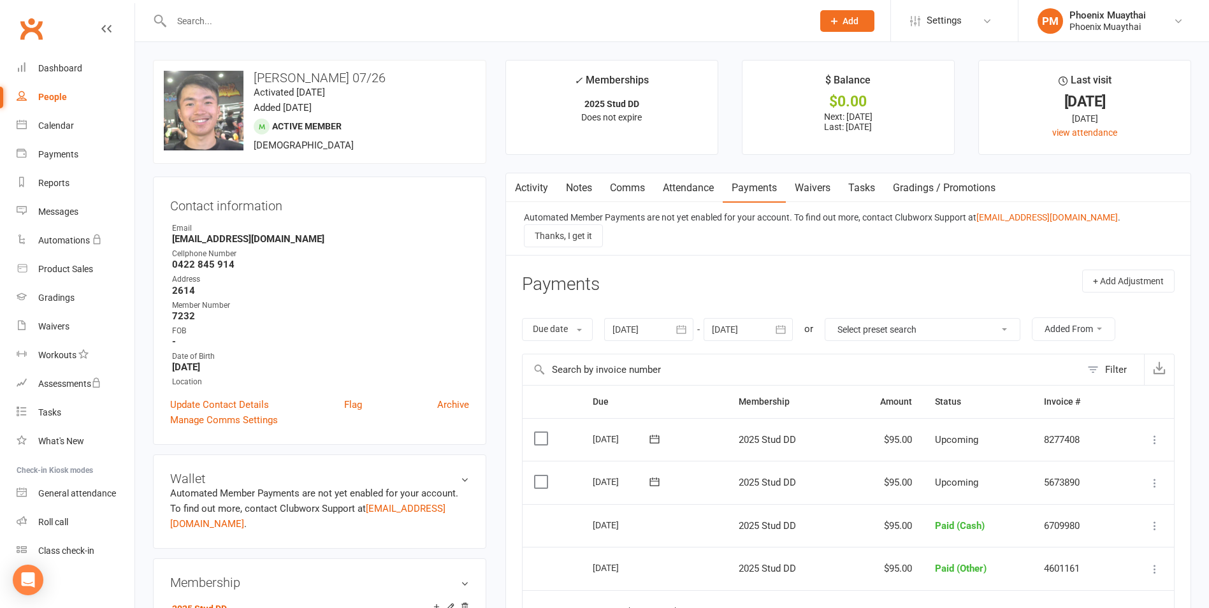
click at [534, 189] on link "Activity" at bounding box center [531, 187] width 51 height 29
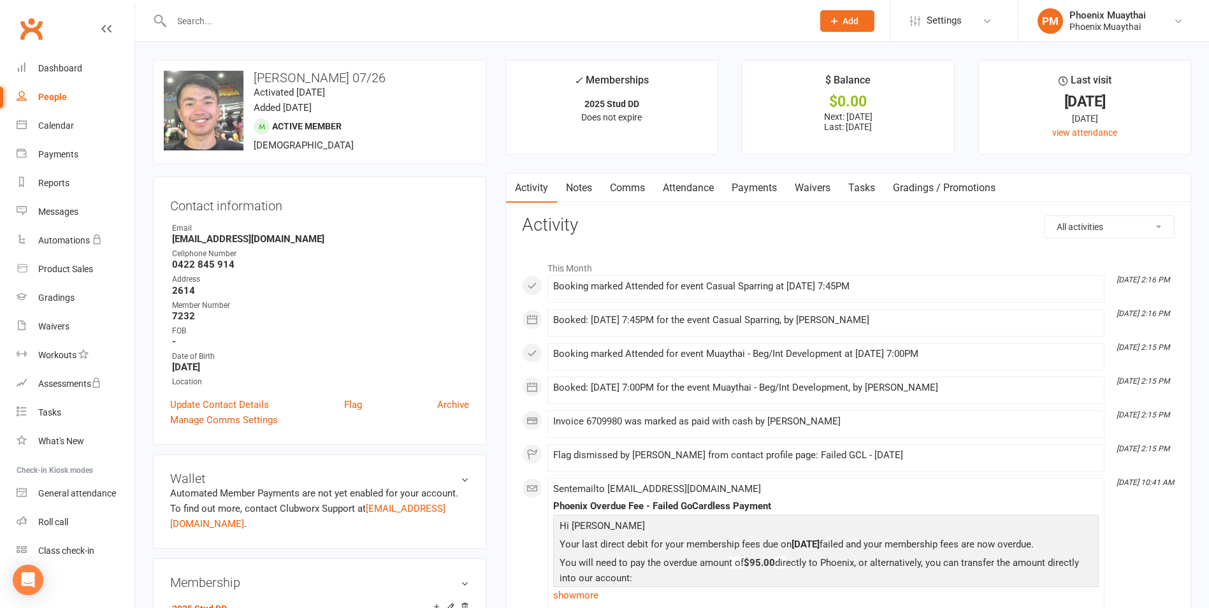
click at [49, 526] on div "Roll call" at bounding box center [53, 522] width 30 height 10
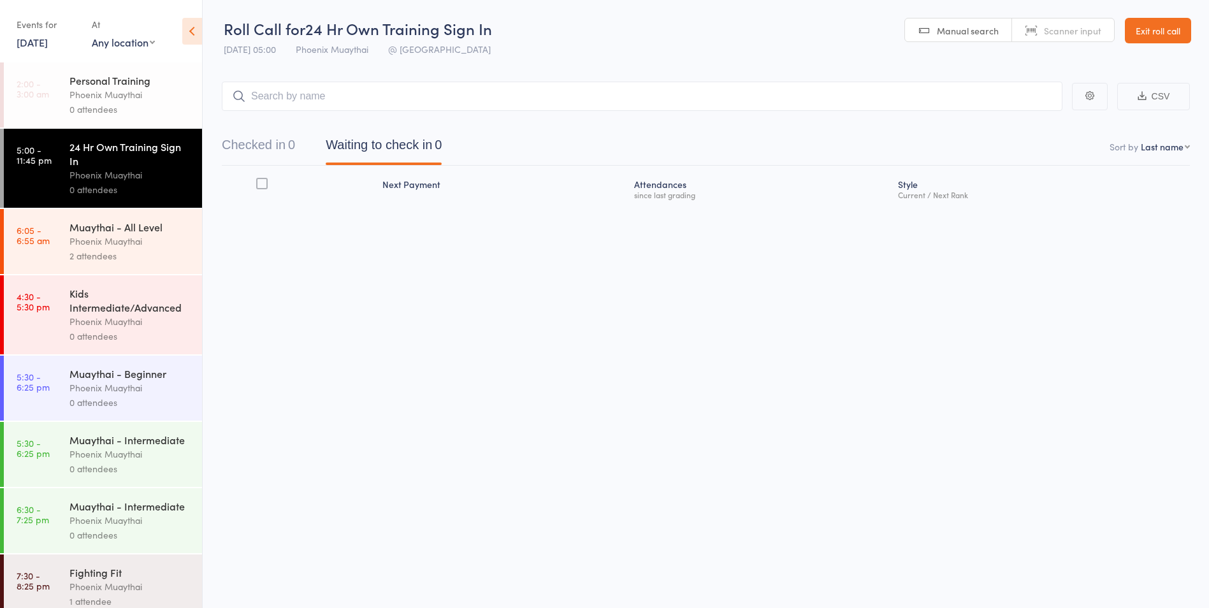
click at [36, 47] on link "[DATE]" at bounding box center [32, 42] width 31 height 14
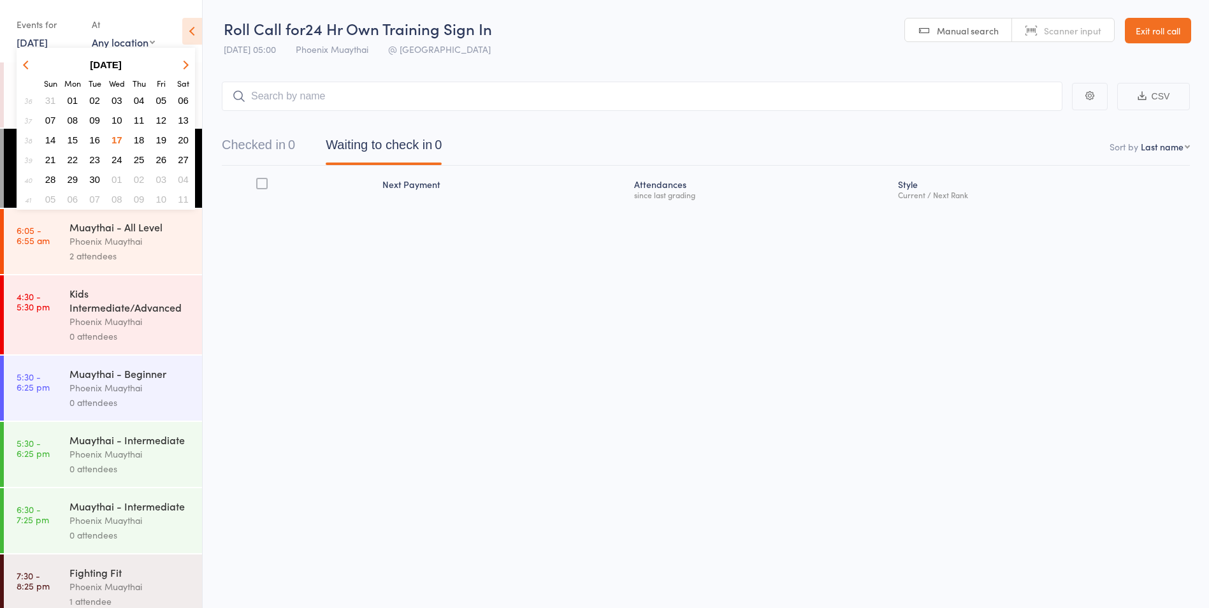
click at [96, 141] on span "16" at bounding box center [94, 139] width 11 height 11
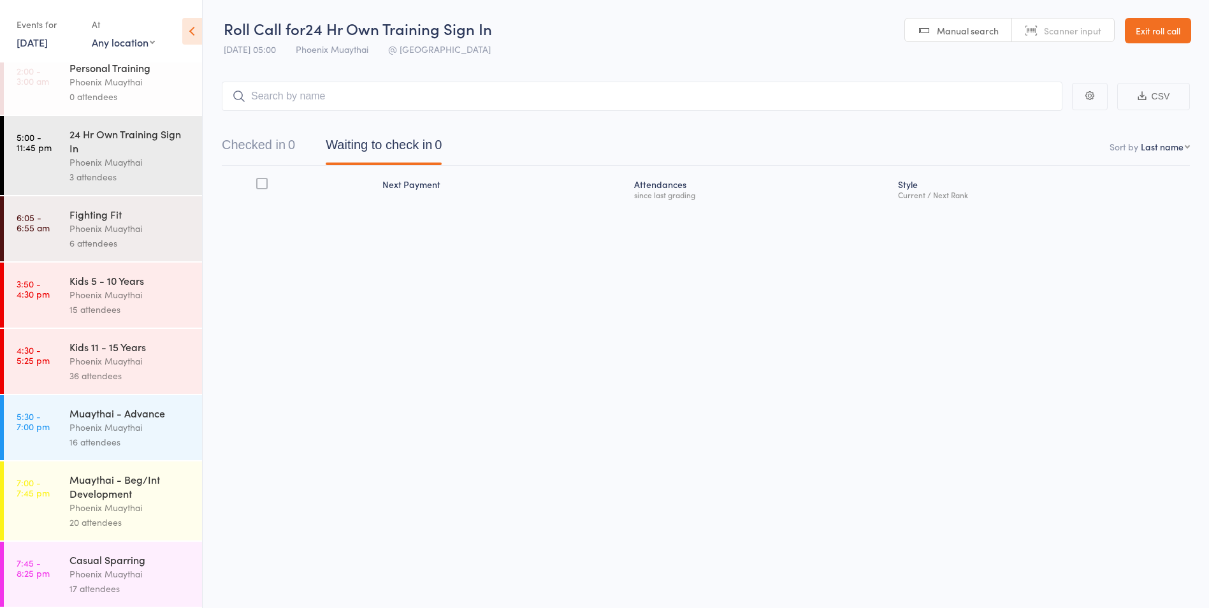
scroll to position [1, 0]
click at [161, 415] on div "Muaythai - Advance" at bounding box center [130, 413] width 122 height 14
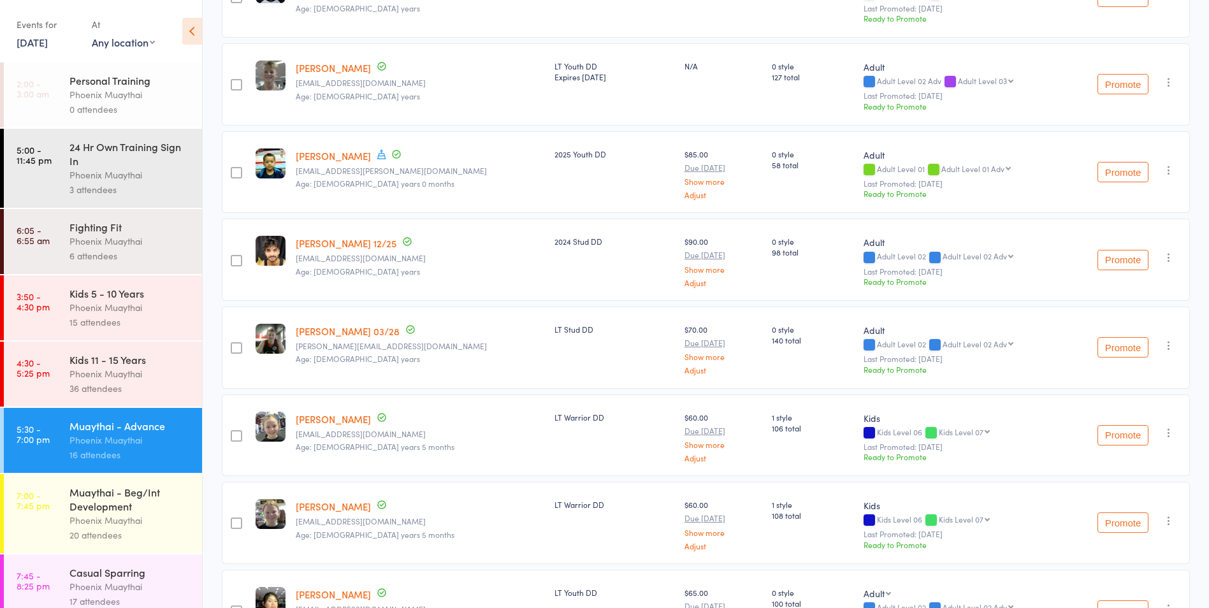
scroll to position [1057, 0]
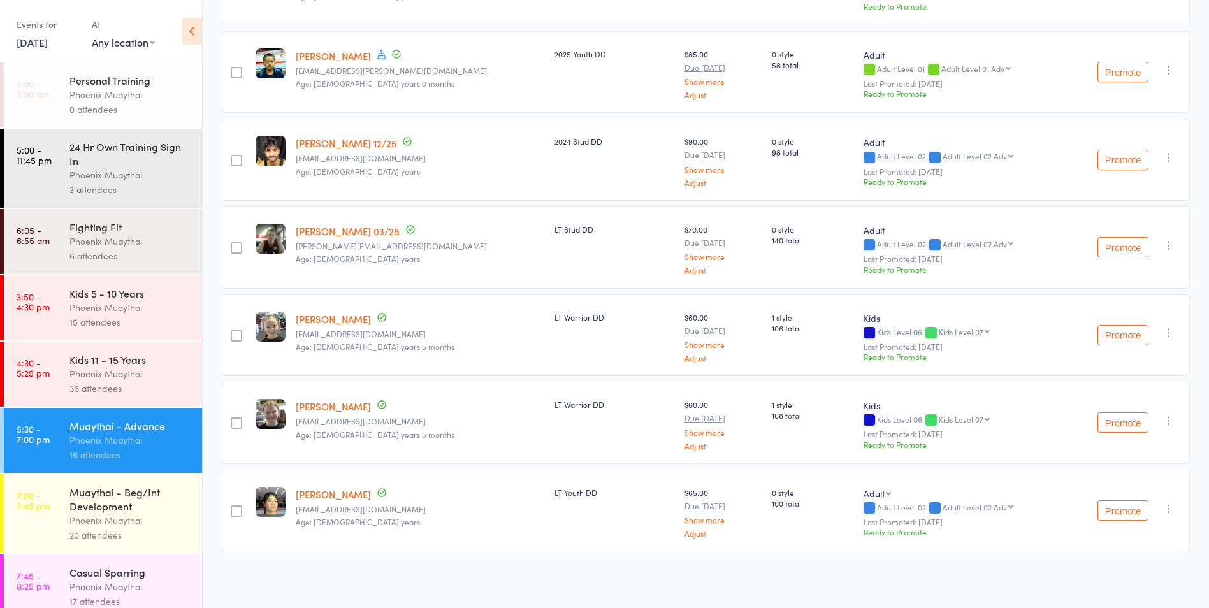
click at [129, 498] on div "Muaythai - Beg/Int Development" at bounding box center [130, 499] width 122 height 28
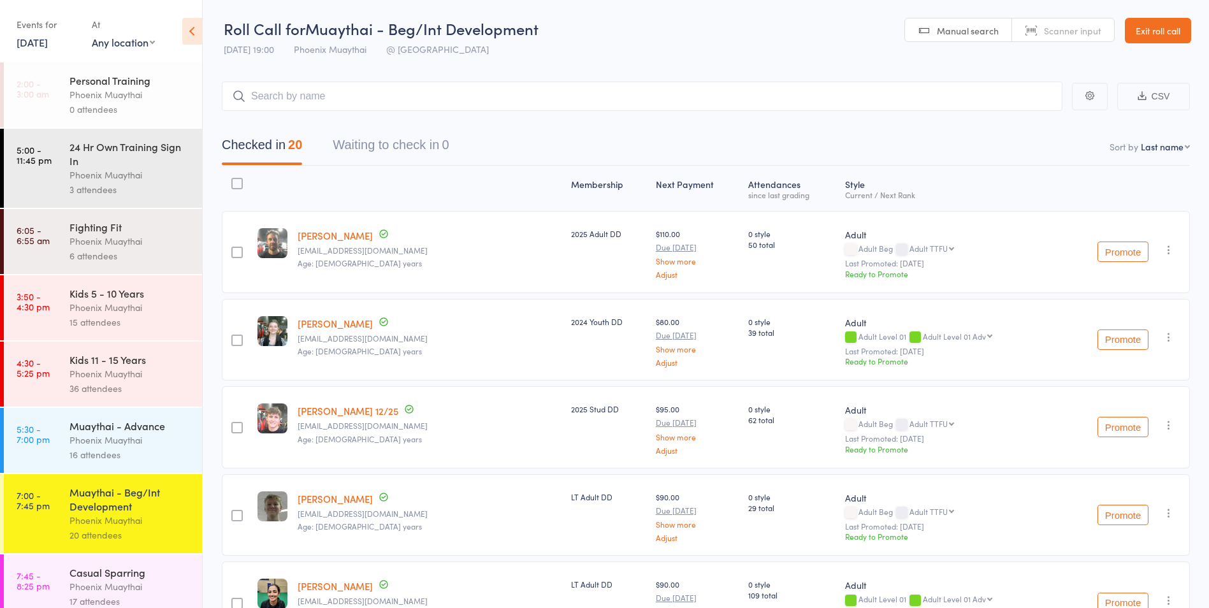
click at [39, 38] on link "16 Sep, 2025" at bounding box center [32, 42] width 31 height 14
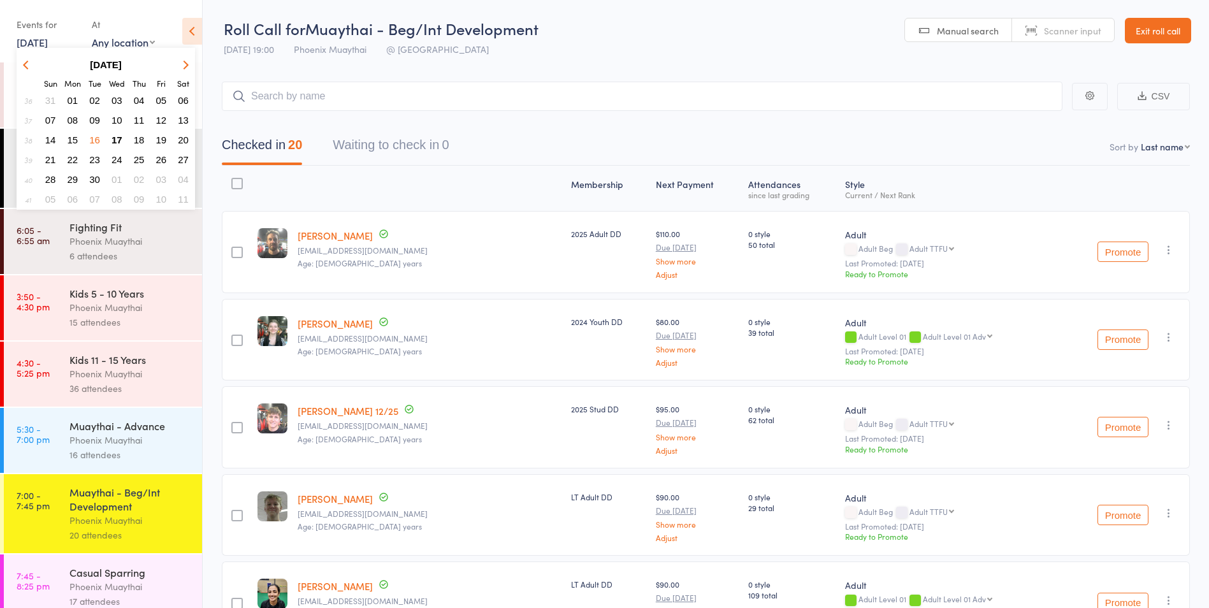
click at [119, 142] on span "17" at bounding box center [116, 139] width 11 height 11
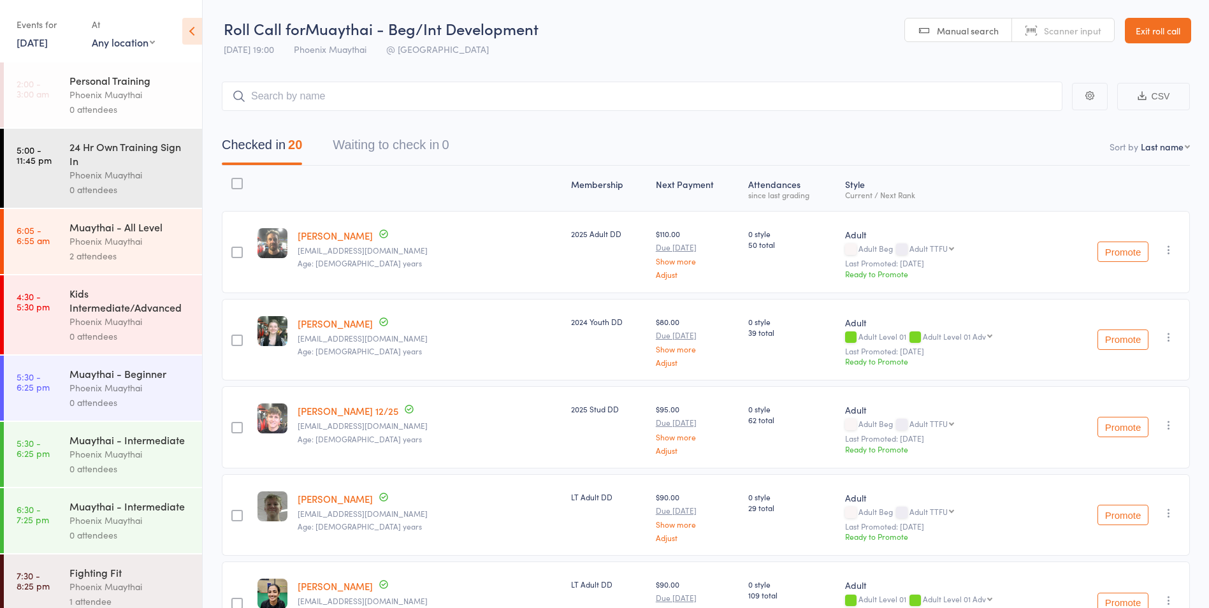
click at [149, 317] on div "Phoenix Muaythai" at bounding box center [130, 321] width 122 height 15
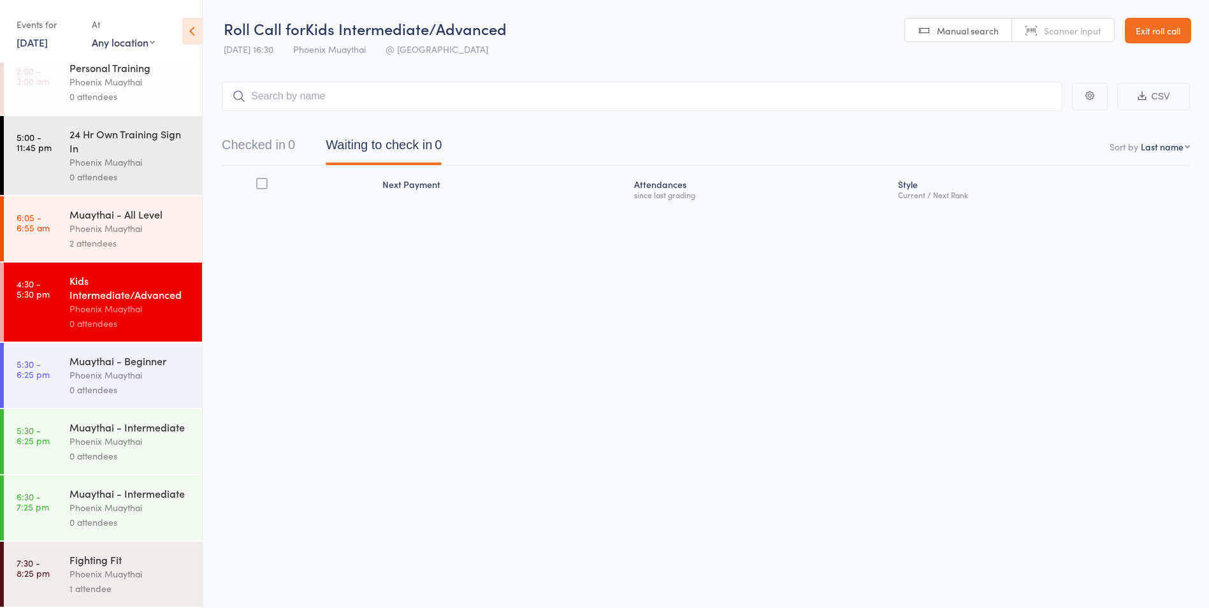
scroll to position [1, 0]
click at [154, 551] on div "Fighting Fit Phoenix Muaythai 1 attendee" at bounding box center [135, 574] width 133 height 65
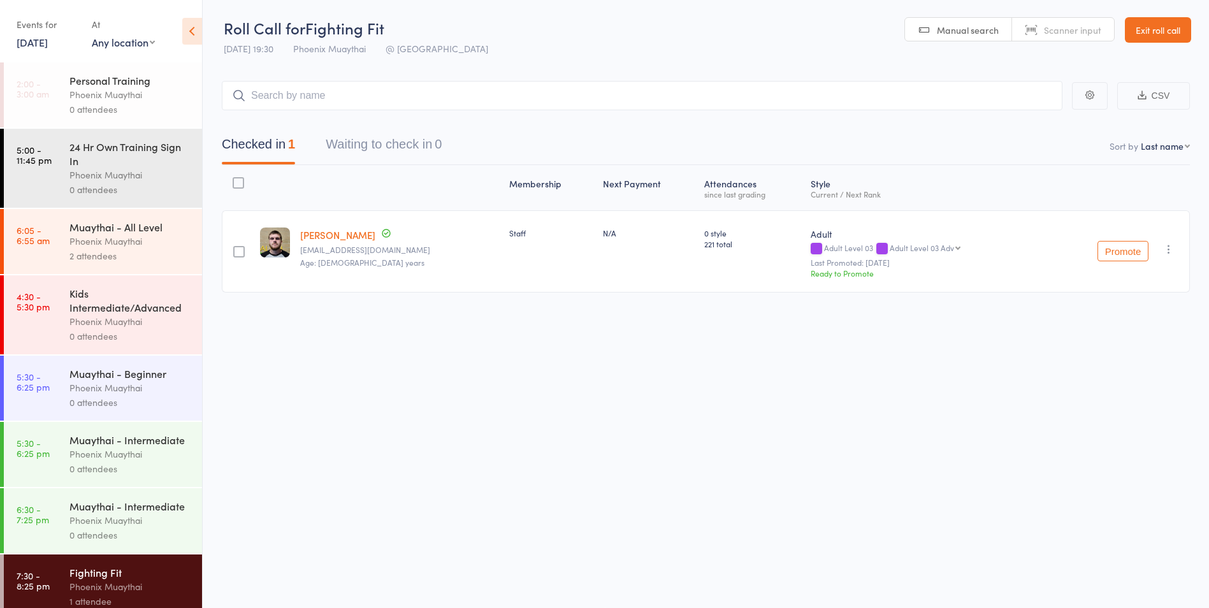
click at [153, 487] on div "Muaythai - Intermediate Phoenix Muaythai 0 attendees" at bounding box center [135, 454] width 133 height 65
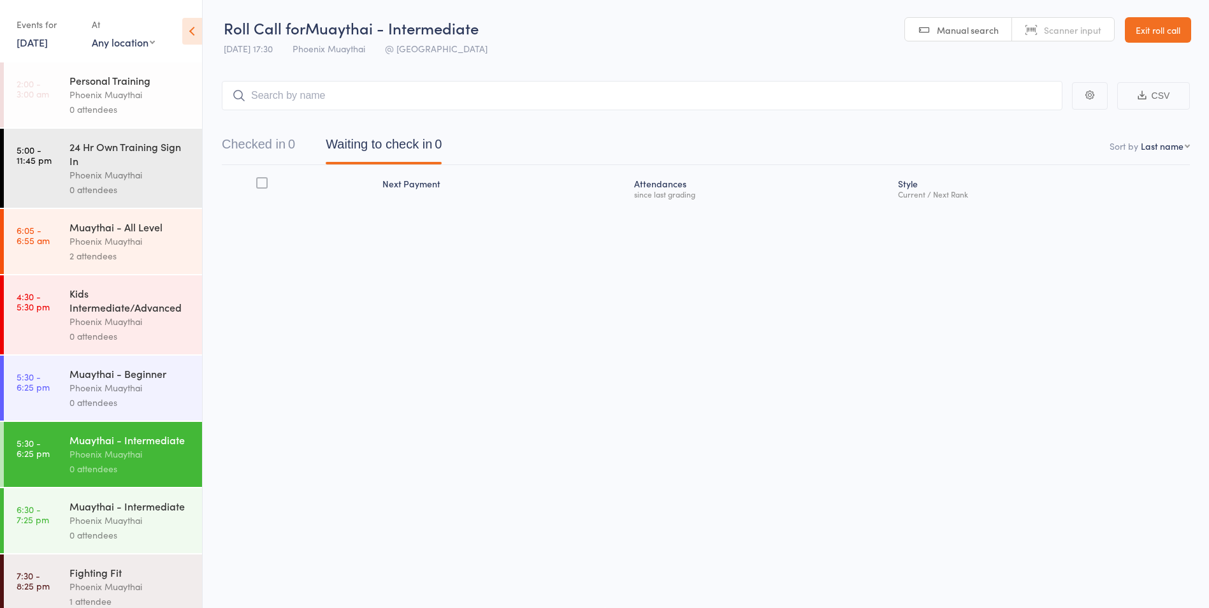
drag, startPoint x: 1158, startPoint y: 41, endPoint x: 1128, endPoint y: 45, distance: 30.8
click at [1158, 41] on link "Exit roll call" at bounding box center [1157, 29] width 66 height 25
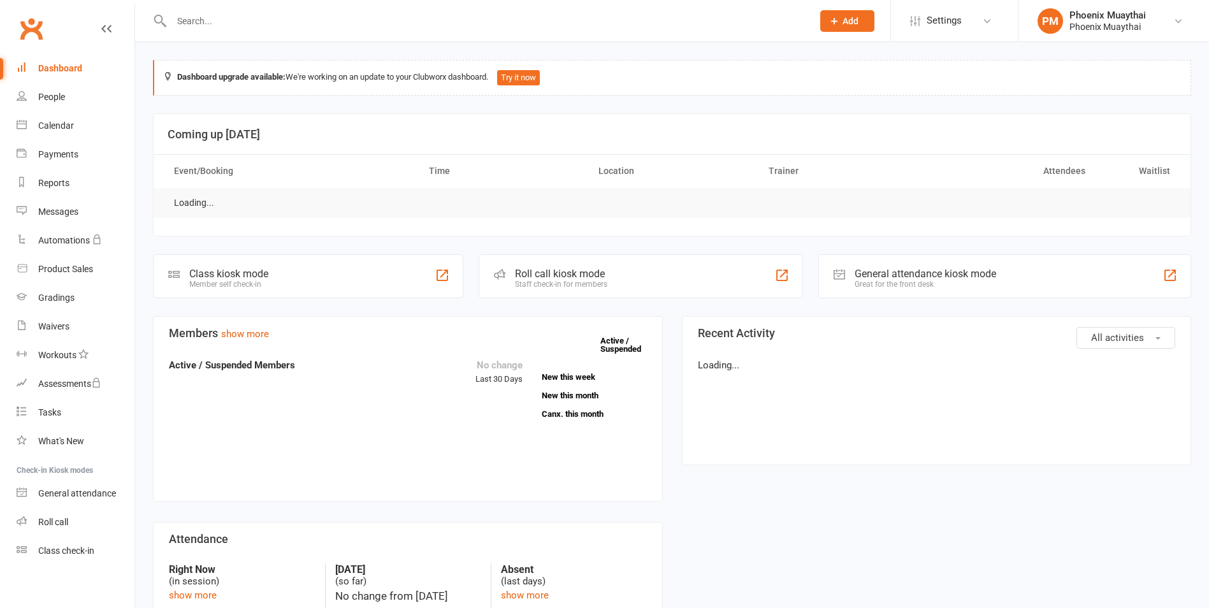
click at [272, 18] on input "text" at bounding box center [486, 21] width 636 height 18
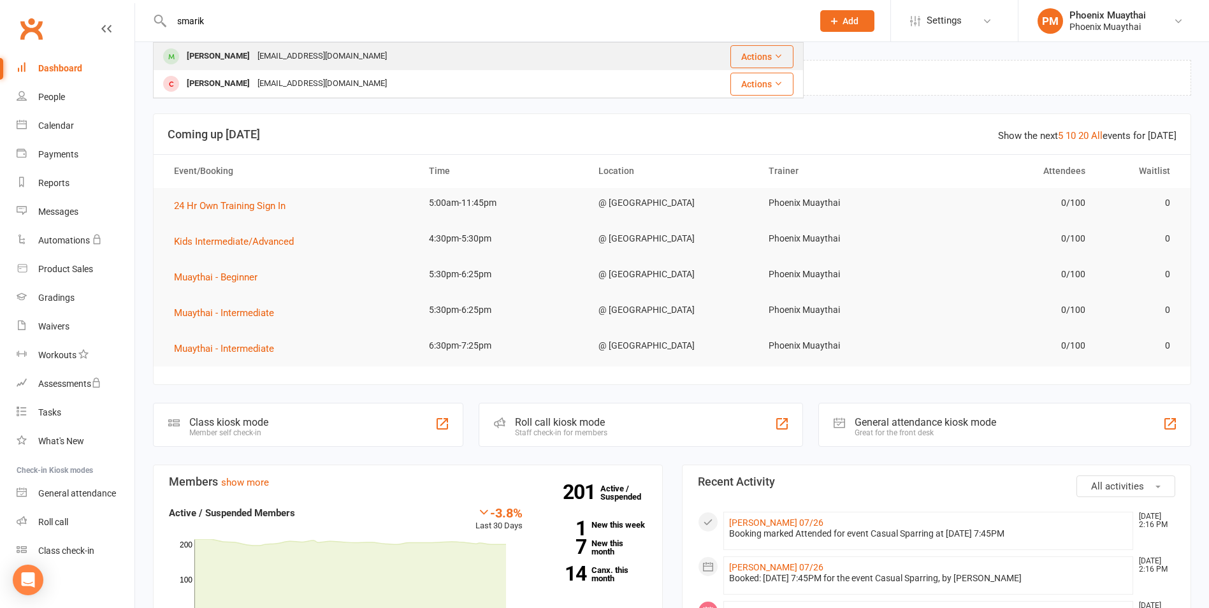
type input "smarik"
click at [279, 59] on div "[EMAIL_ADDRESS][DOMAIN_NAME]" at bounding box center [322, 56] width 137 height 18
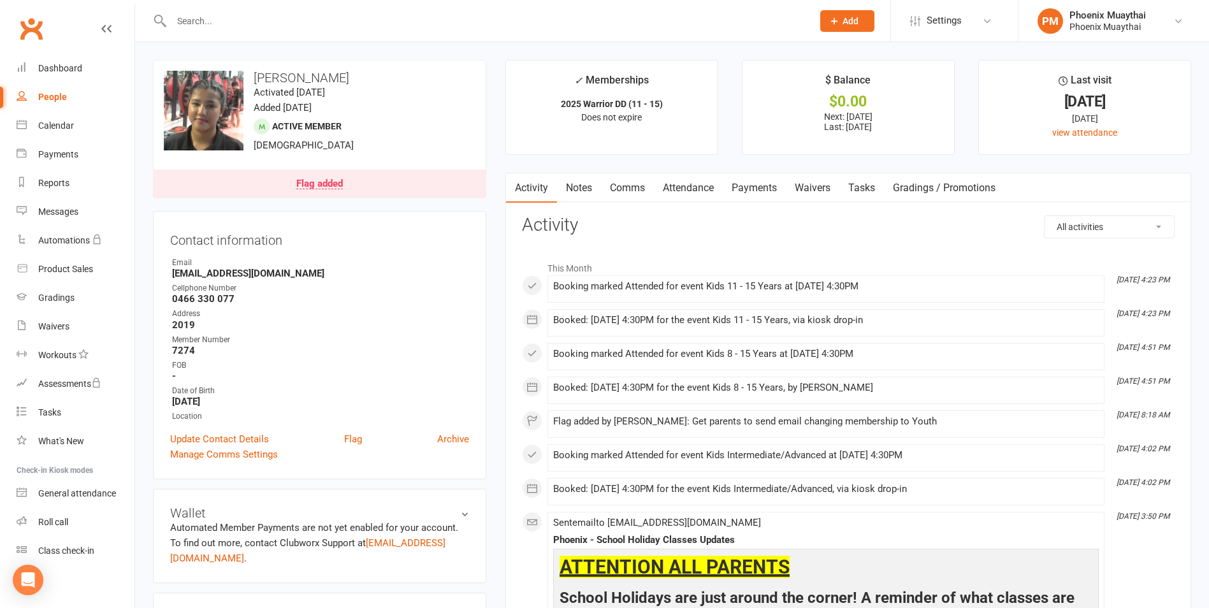
click at [310, 176] on link "Flag added" at bounding box center [320, 183] width 332 height 28
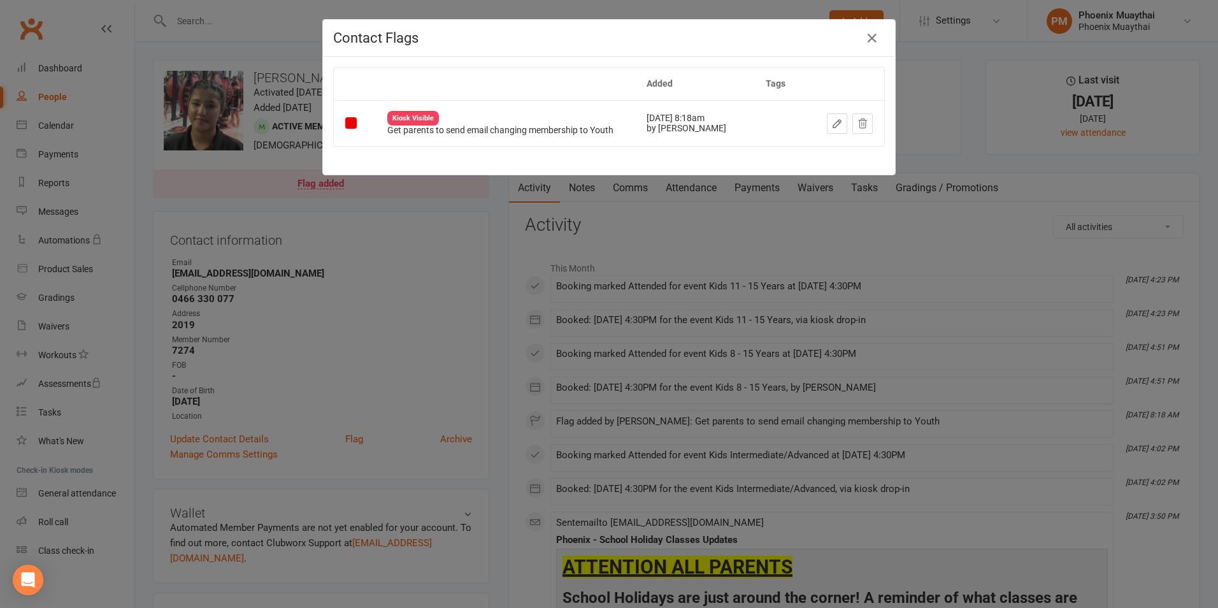
click at [498, 193] on div "Contact Flags Added Tags Kiosk Visible Get parents to send email changing membe…" at bounding box center [609, 304] width 1218 height 608
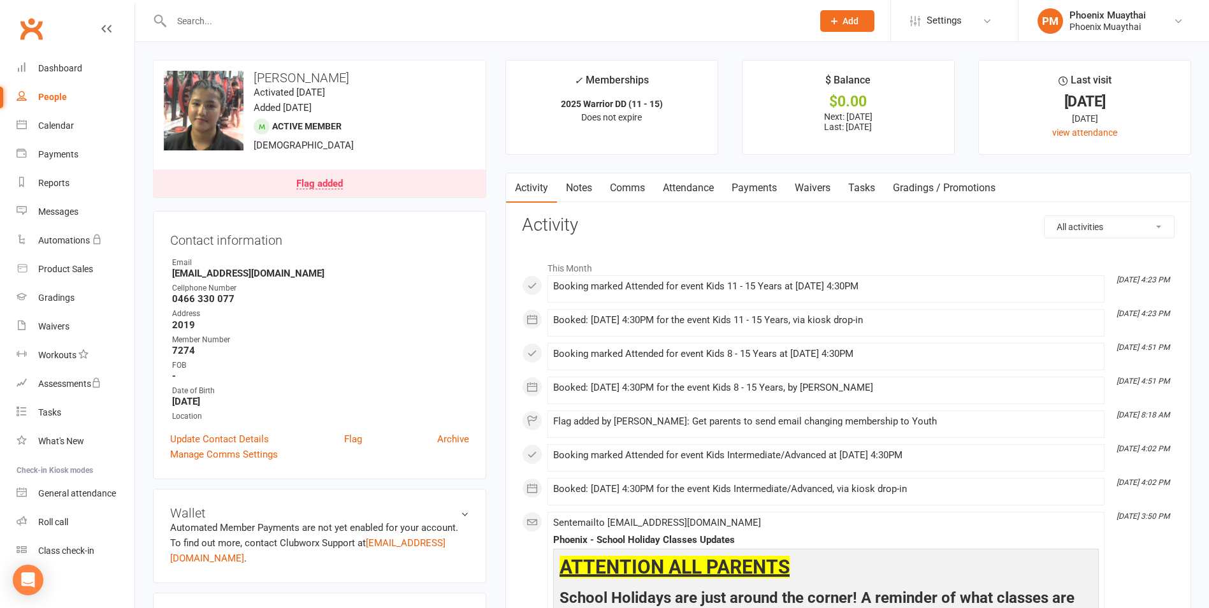
click at [254, 263] on div "Email" at bounding box center [320, 263] width 297 height 12
click at [250, 269] on strong "[EMAIL_ADDRESS][DOMAIN_NAME]" at bounding box center [320, 273] width 297 height 11
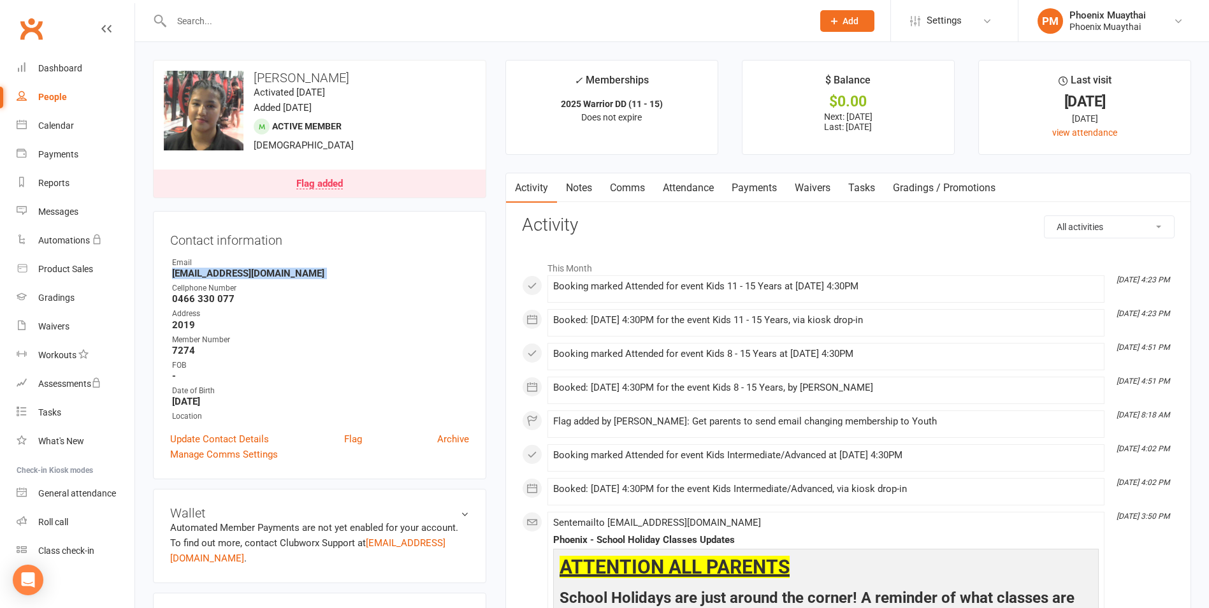
copy render-form-field "[EMAIL_ADDRESS][DOMAIN_NAME]"
click at [282, 310] on div "Address" at bounding box center [320, 314] width 297 height 12
click at [324, 179] on div "Flag added" at bounding box center [319, 184] width 47 height 10
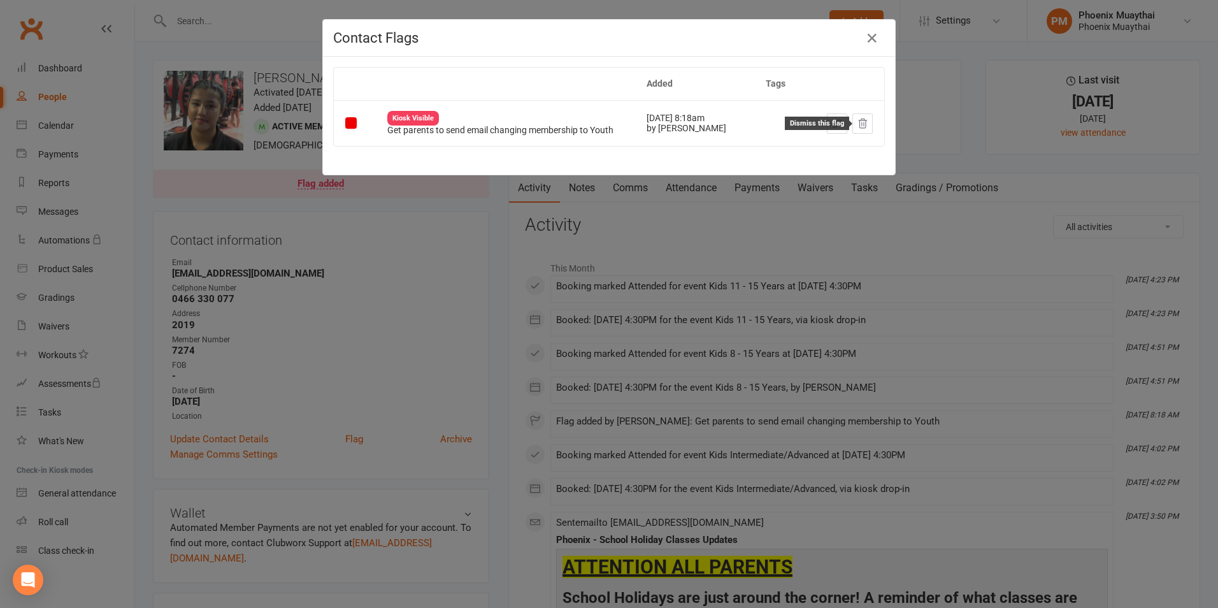
click at [857, 121] on icon at bounding box center [862, 123] width 11 height 11
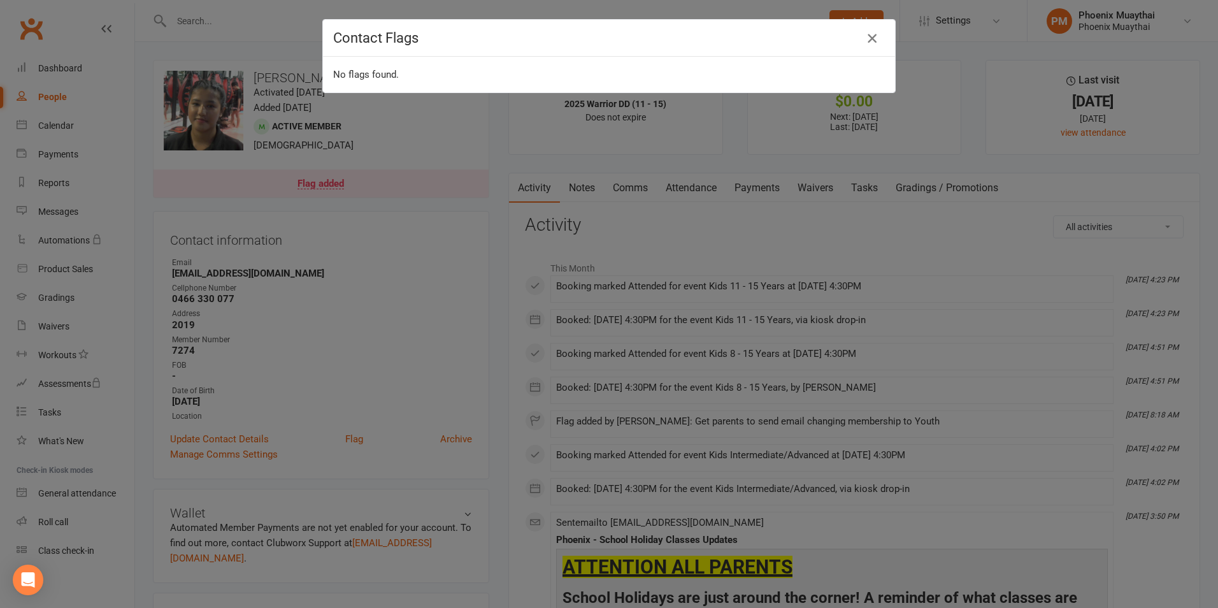
click at [865, 34] on icon "button" at bounding box center [872, 38] width 15 height 15
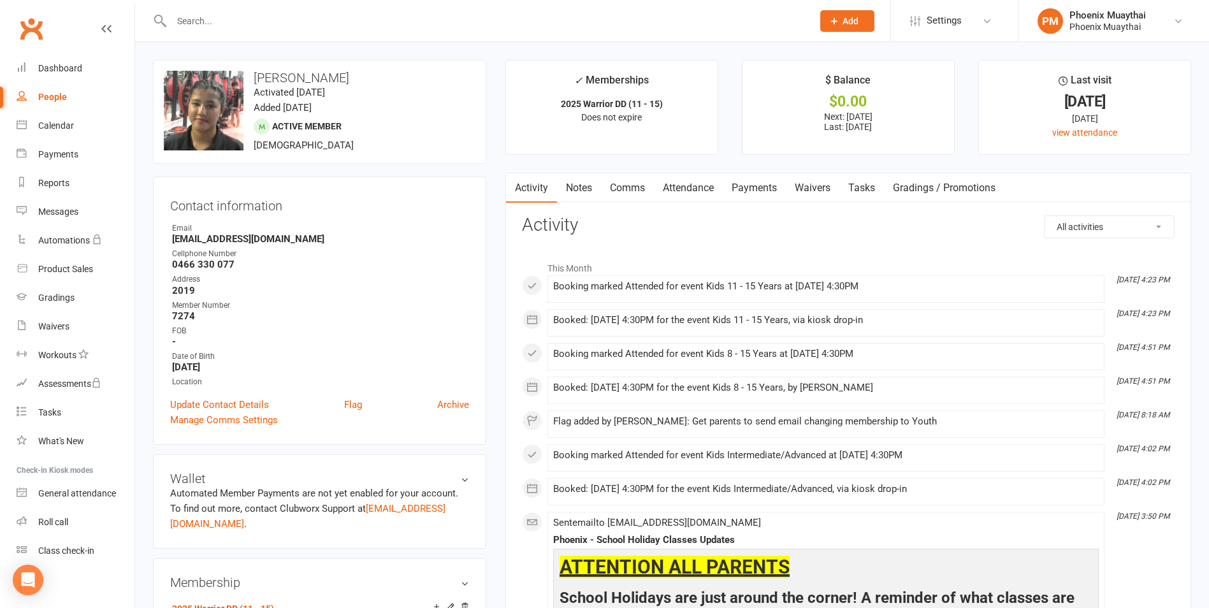
drag, startPoint x: 71, startPoint y: 96, endPoint x: 94, endPoint y: 106, distance: 25.9
click at [71, 96] on link "People" at bounding box center [76, 97] width 118 height 29
select select "100"
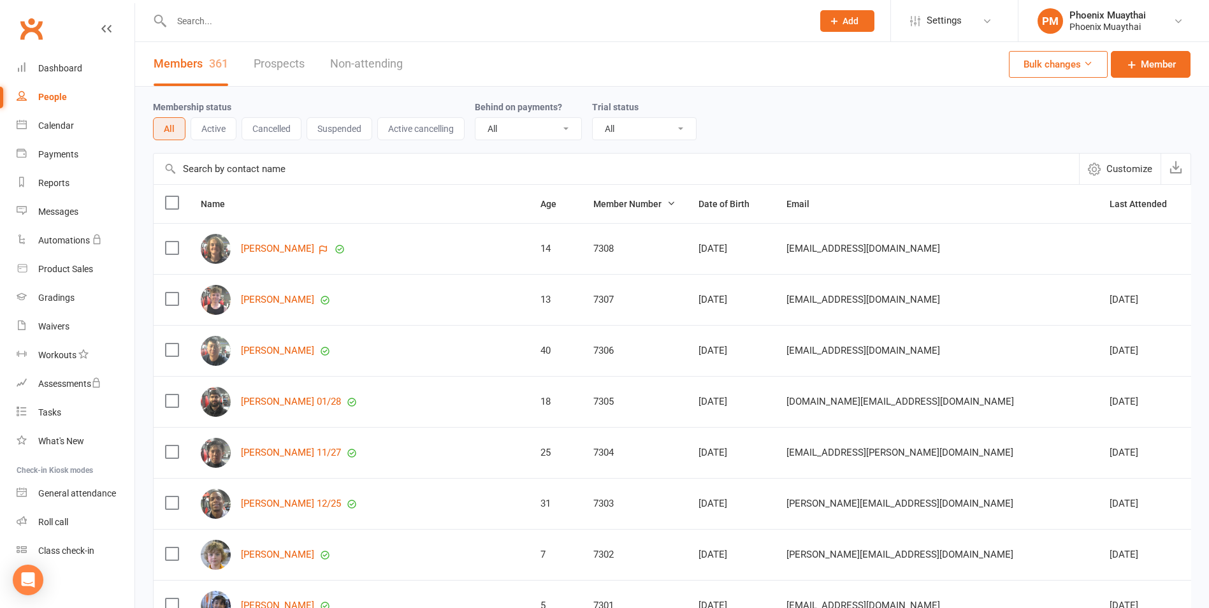
click at [229, 162] on input "text" at bounding box center [616, 169] width 925 height 31
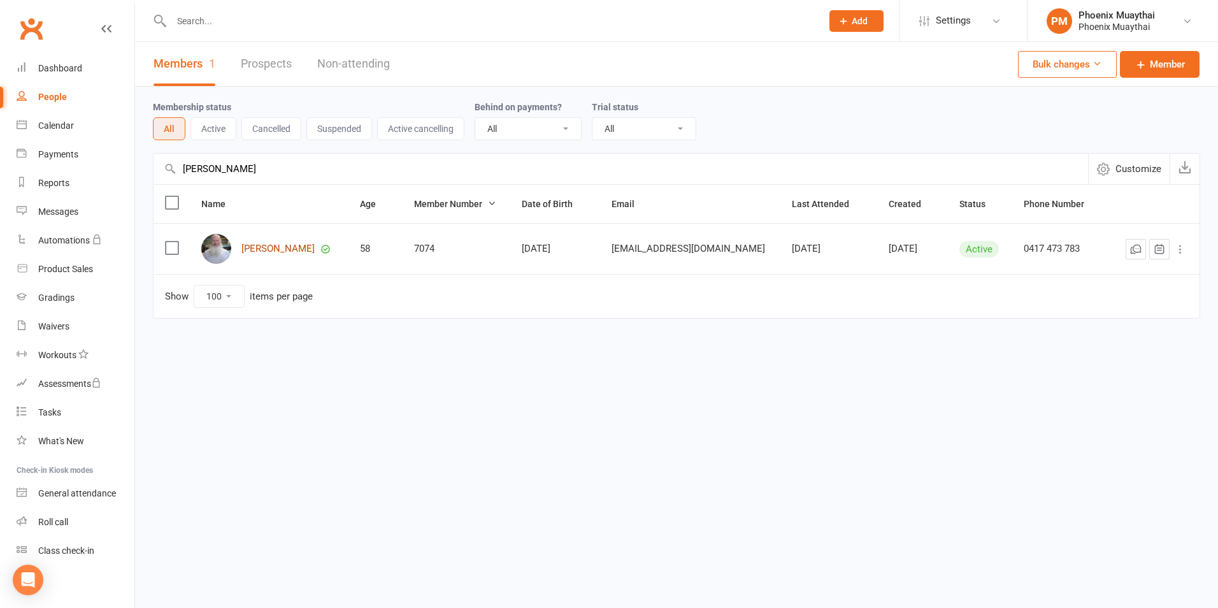
type input "[PERSON_NAME]"
click at [287, 252] on link "[PERSON_NAME]" at bounding box center [277, 248] width 73 height 11
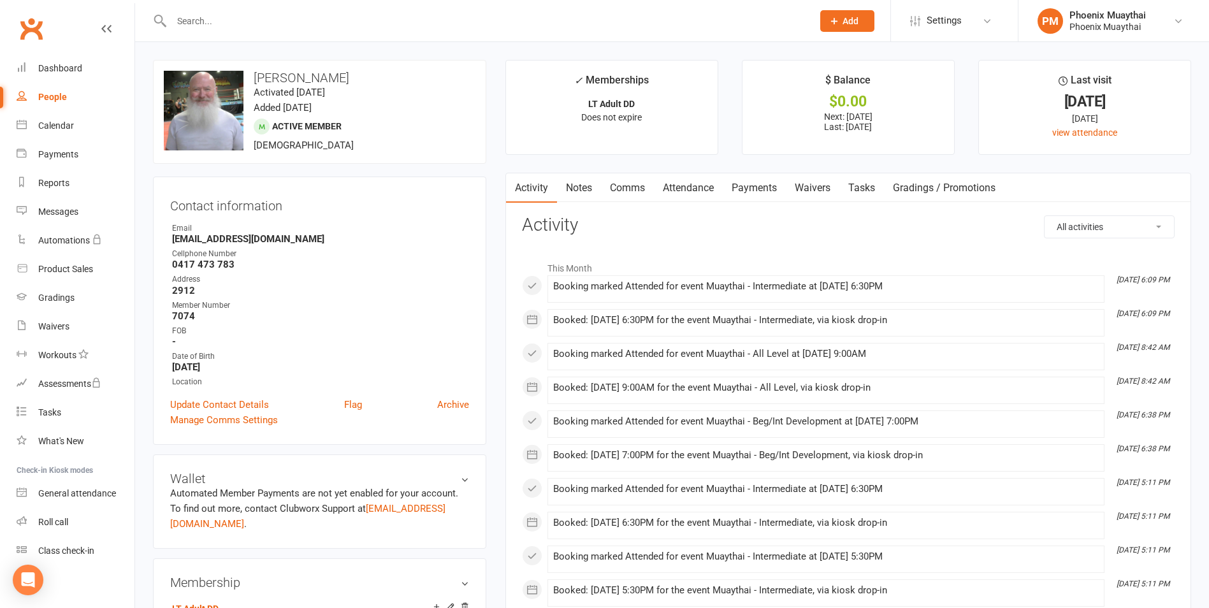
click at [947, 184] on link "Gradings / Promotions" at bounding box center [944, 187] width 120 height 29
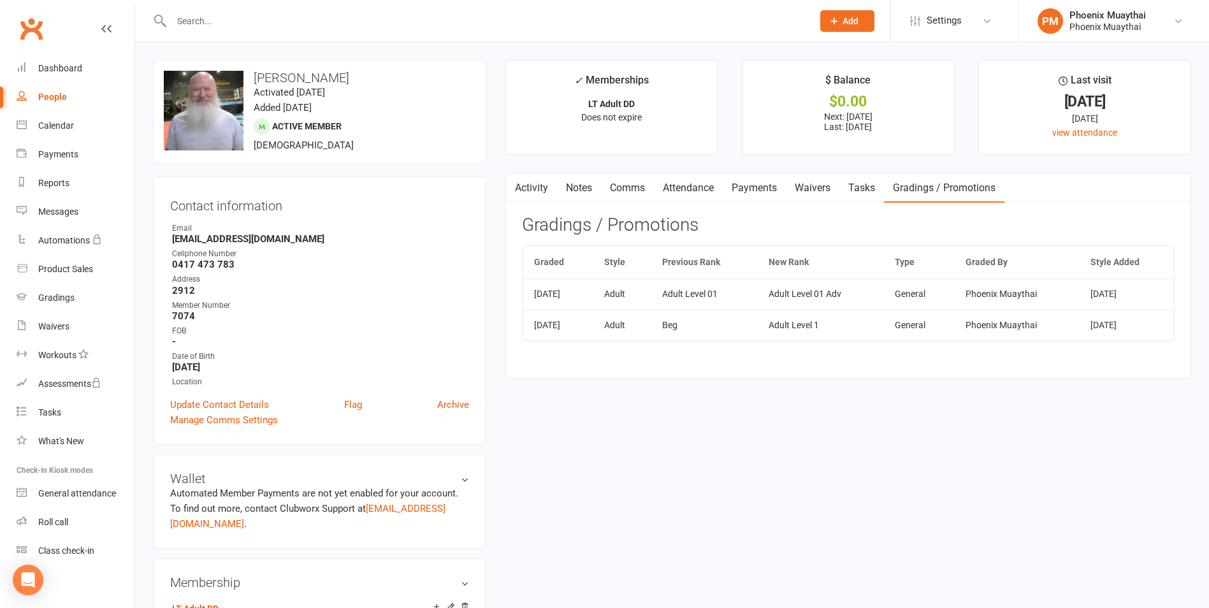
click at [220, 27] on input "text" at bounding box center [486, 21] width 636 height 18
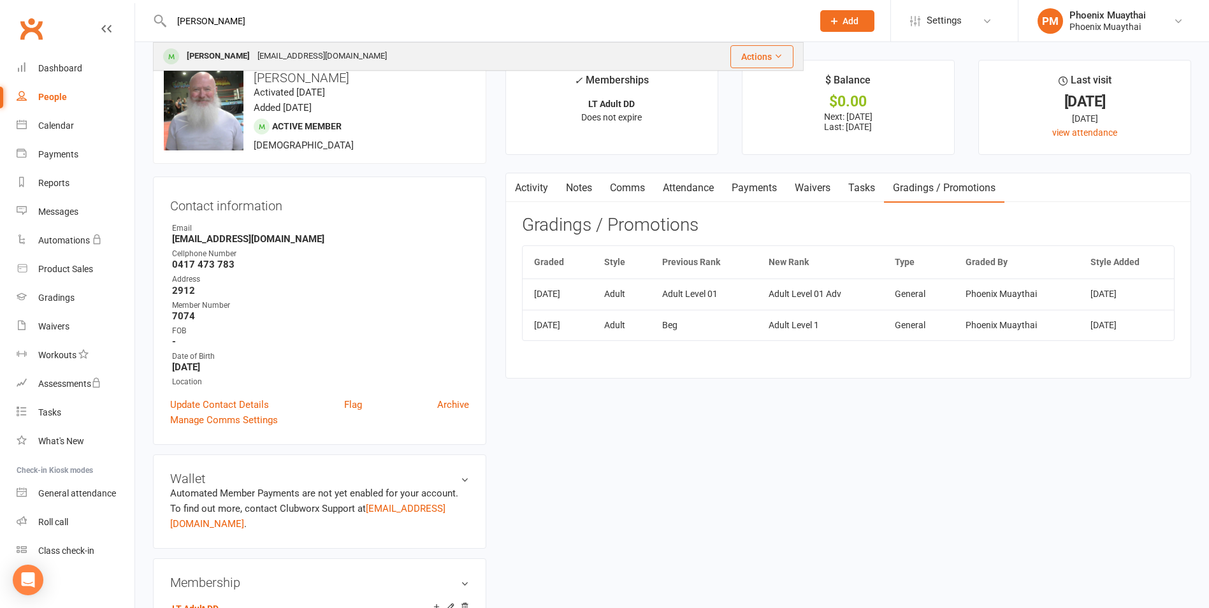
type input "[PERSON_NAME]"
click at [254, 57] on div "[EMAIL_ADDRESS][DOMAIN_NAME]" at bounding box center [322, 56] width 137 height 18
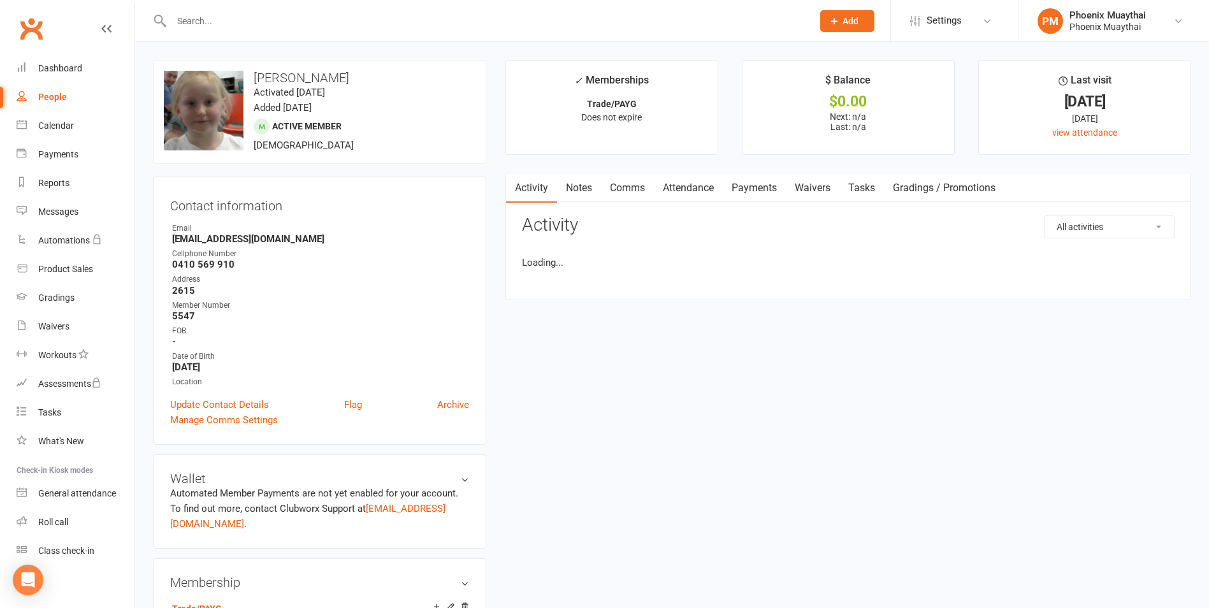
click at [933, 188] on link "Gradings / Promotions" at bounding box center [944, 187] width 120 height 29
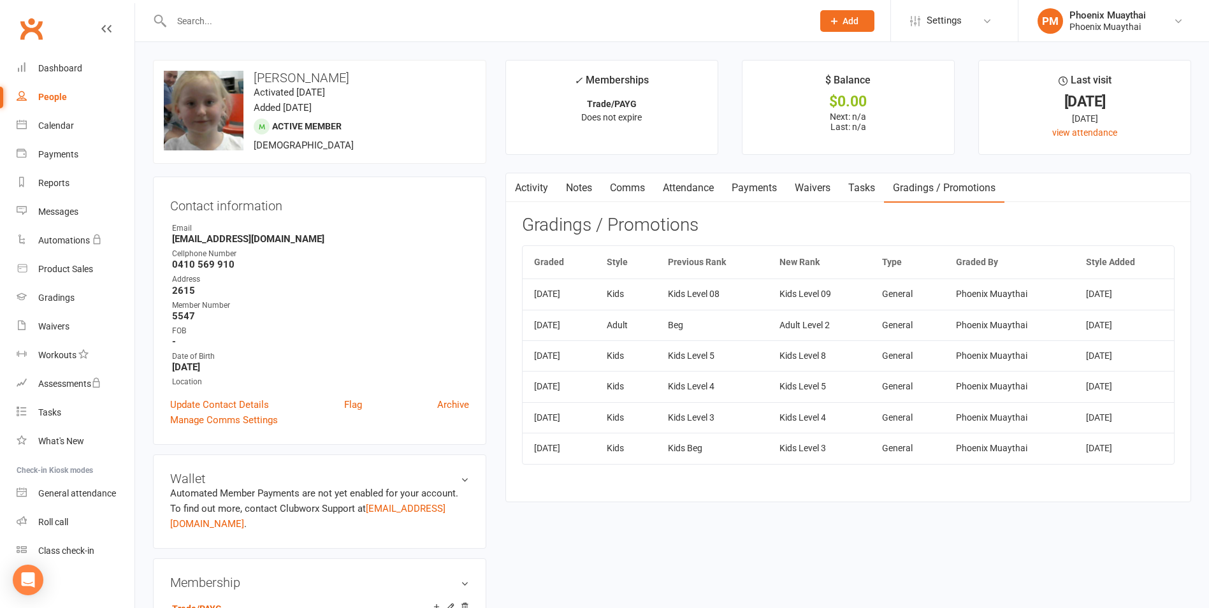
click at [210, 12] on input "text" at bounding box center [486, 21] width 636 height 18
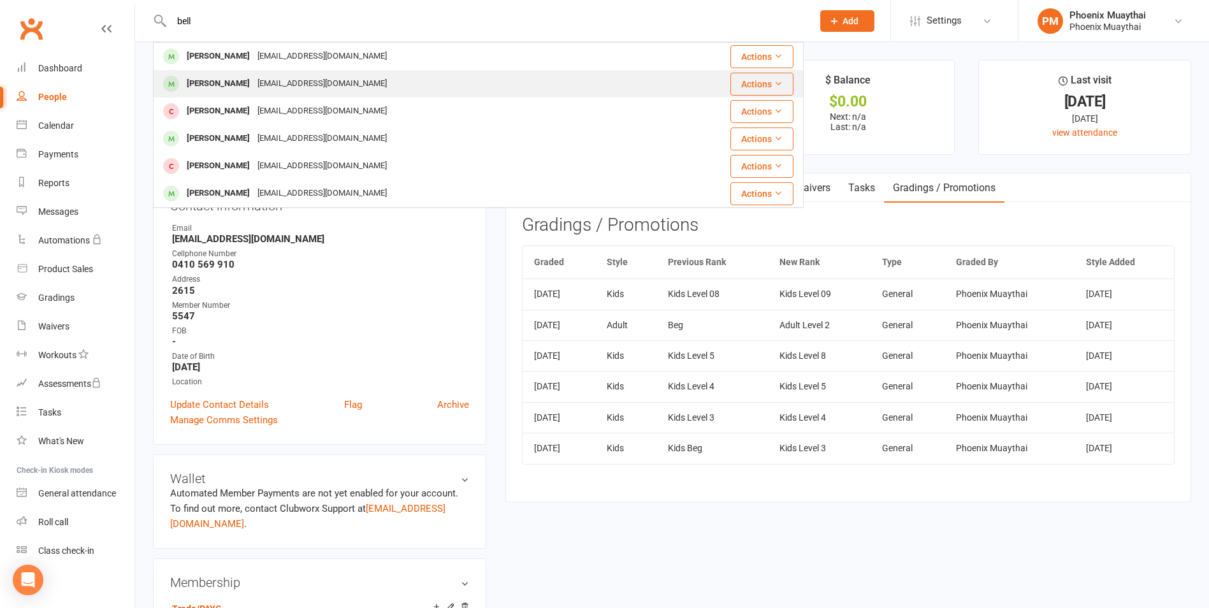
type input "bell"
click at [254, 80] on div "[EMAIL_ADDRESS][DOMAIN_NAME]" at bounding box center [322, 84] width 137 height 18
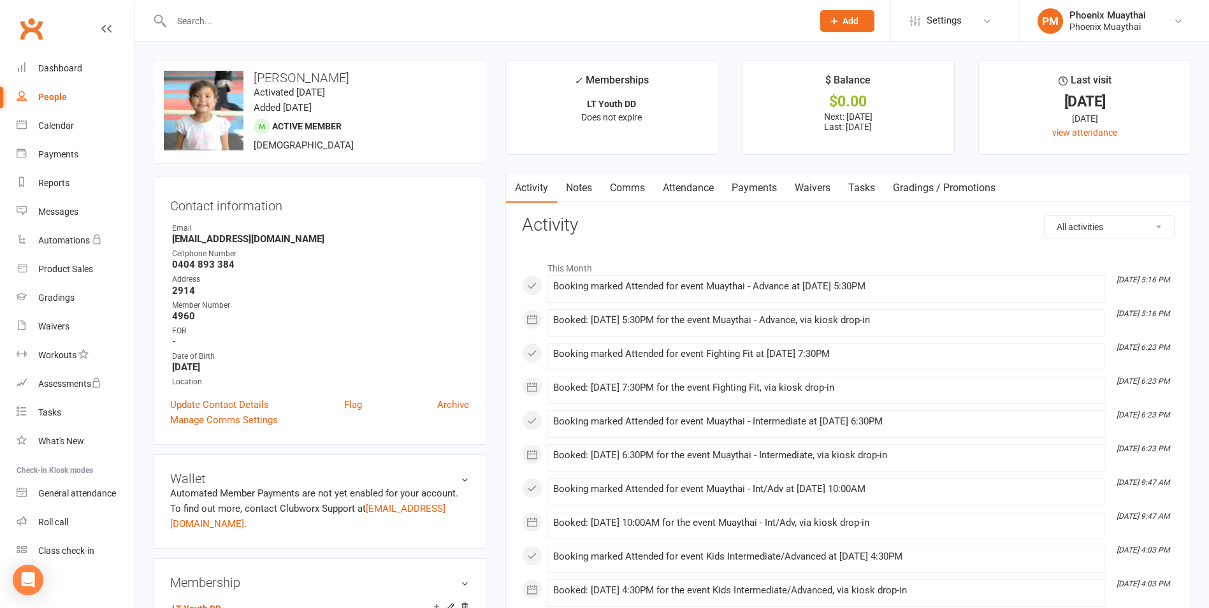
click at [199, 25] on input "text" at bounding box center [486, 21] width 636 height 18
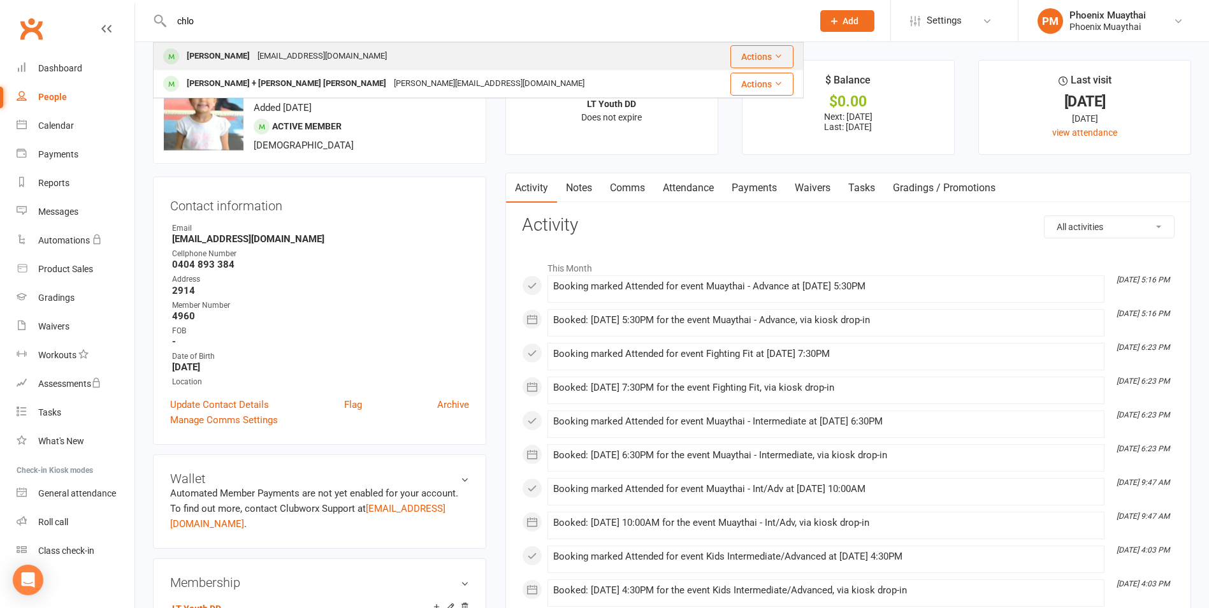
type input "chlo"
click at [213, 55] on div "[PERSON_NAME]" at bounding box center [218, 56] width 71 height 18
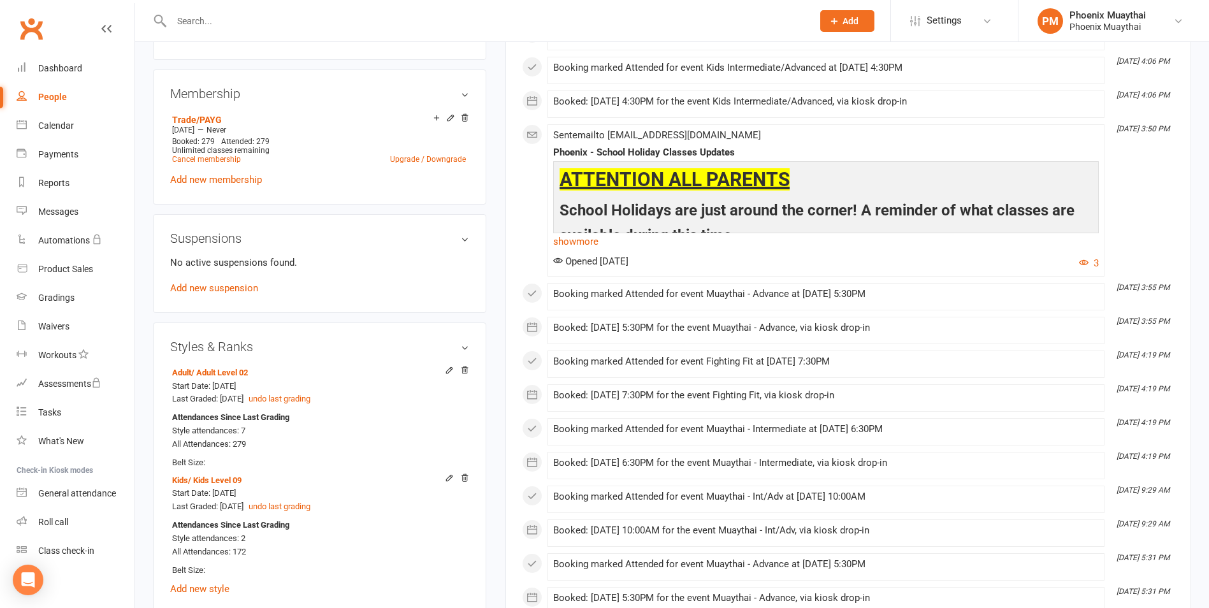
scroll to position [510, 0]
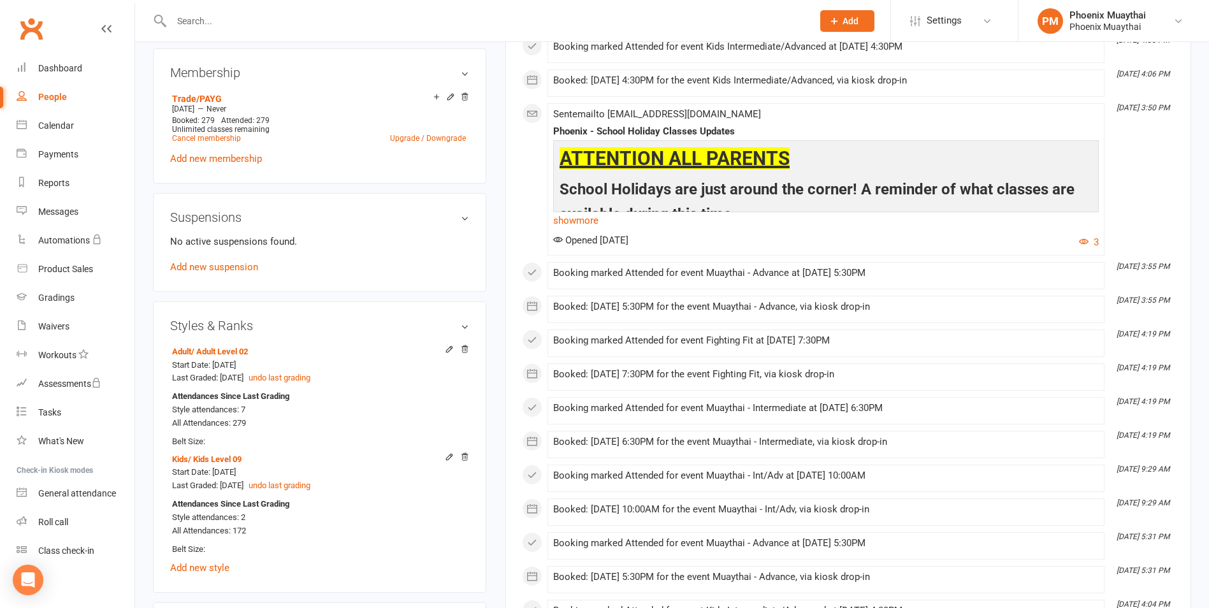
click at [202, 31] on div at bounding box center [478, 20] width 650 height 41
click at [206, 13] on input "text" at bounding box center [486, 21] width 636 height 18
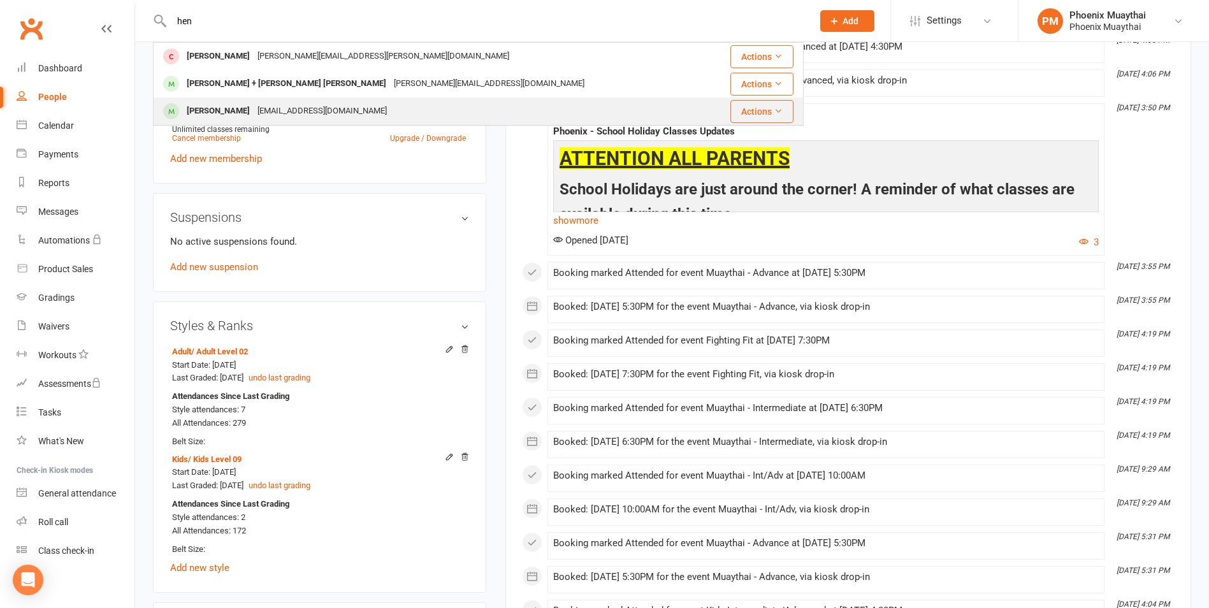
type input "hen"
click at [240, 109] on div "[PERSON_NAME]" at bounding box center [218, 111] width 71 height 18
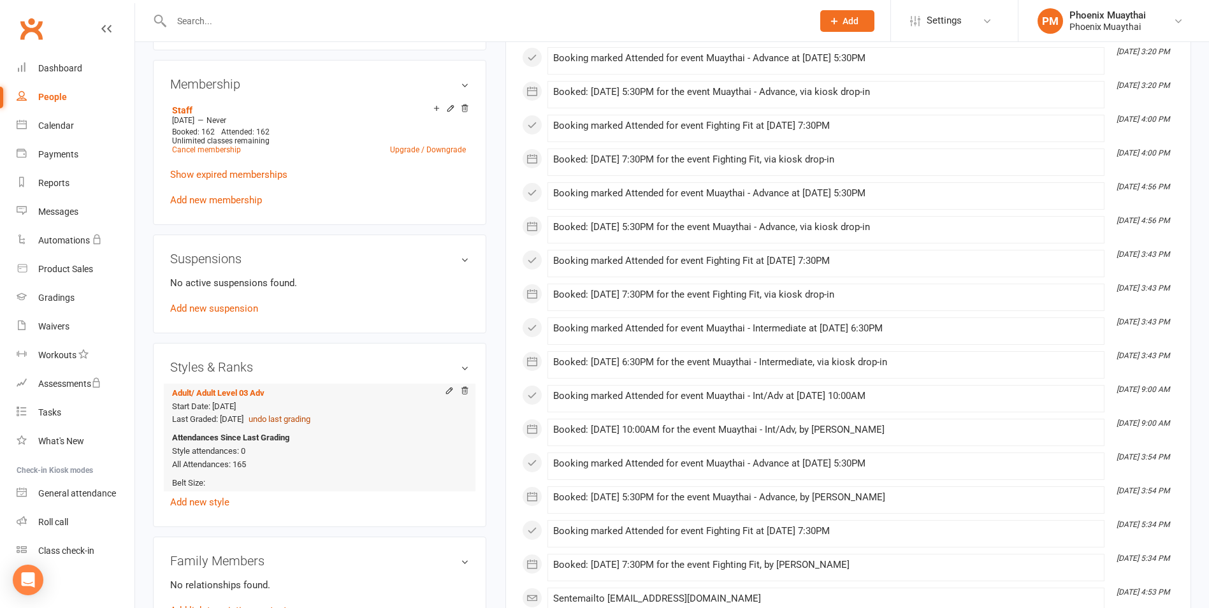
scroll to position [510, 0]
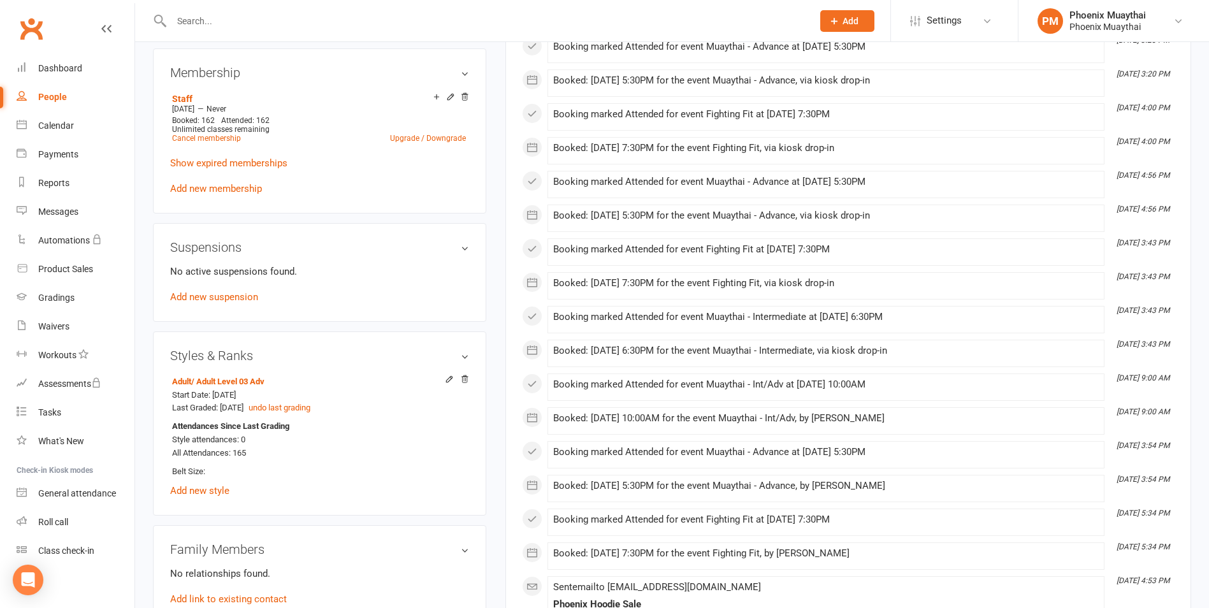
click at [208, 31] on div at bounding box center [478, 20] width 650 height 41
click at [211, 22] on input "text" at bounding box center [486, 21] width 636 height 18
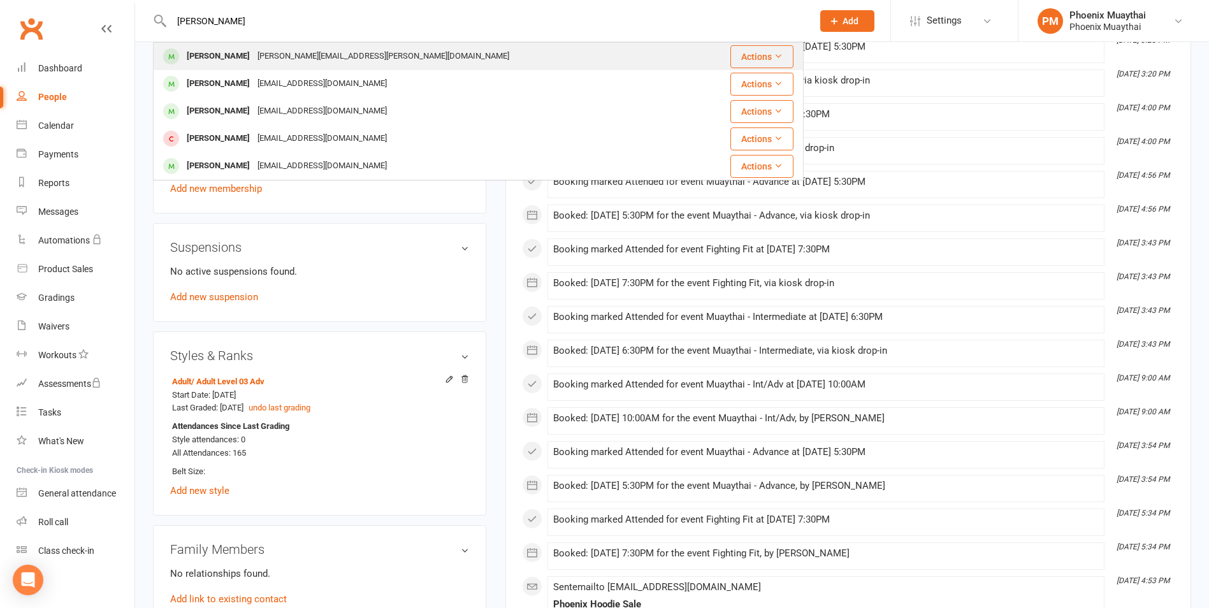
type input "[PERSON_NAME]"
click at [242, 59] on div "[PERSON_NAME]" at bounding box center [218, 56] width 71 height 18
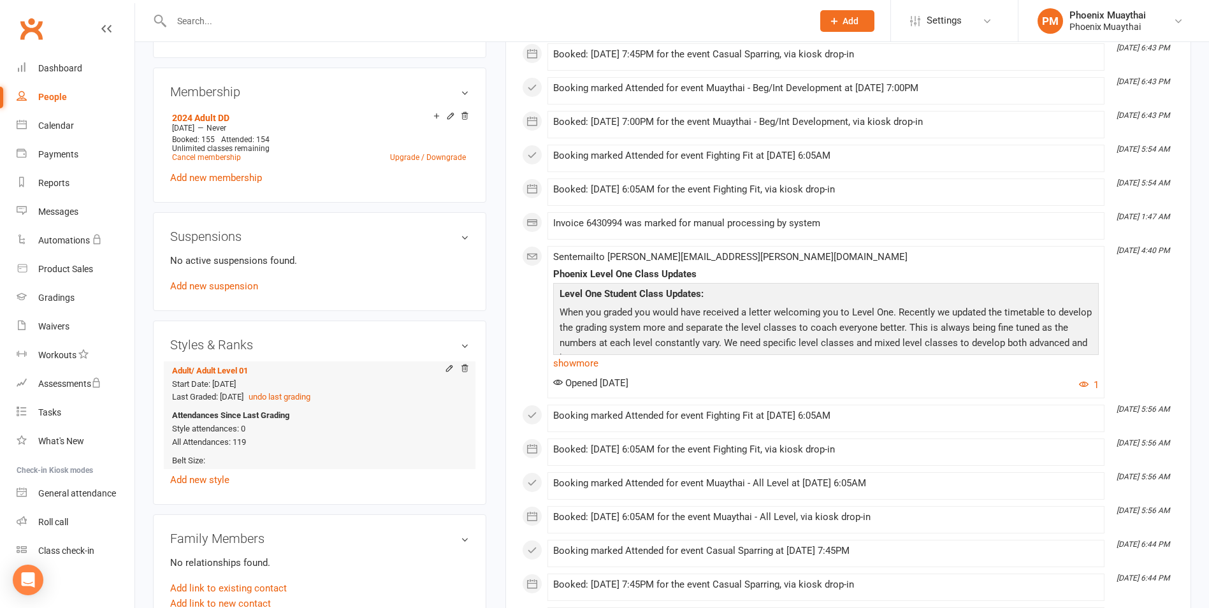
scroll to position [510, 0]
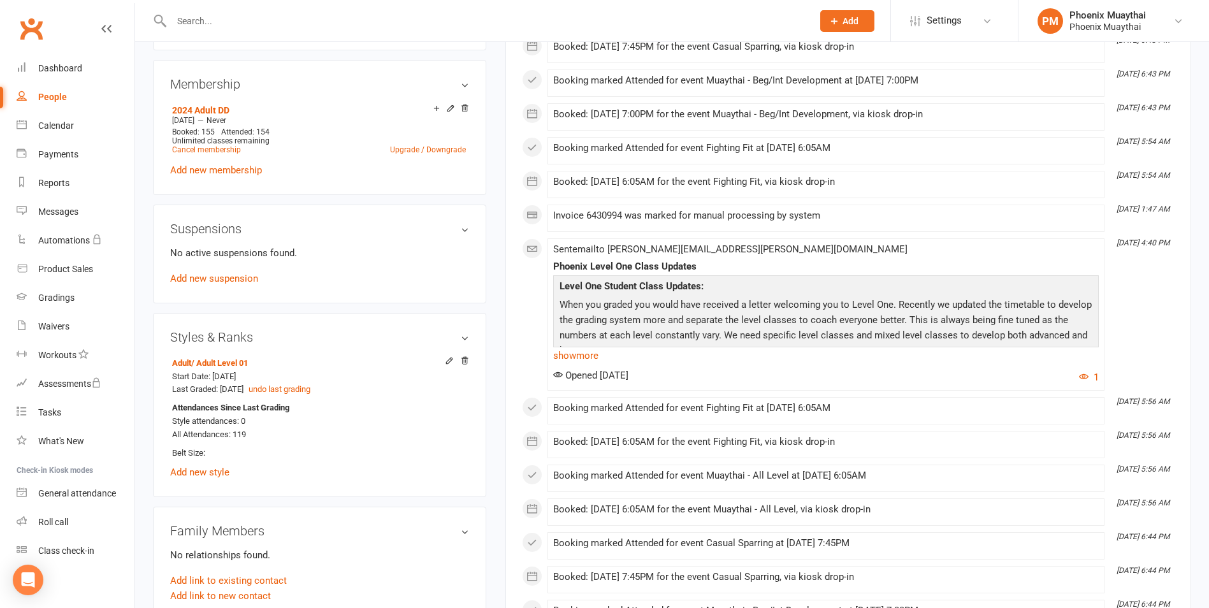
click at [221, 16] on input "text" at bounding box center [486, 21] width 636 height 18
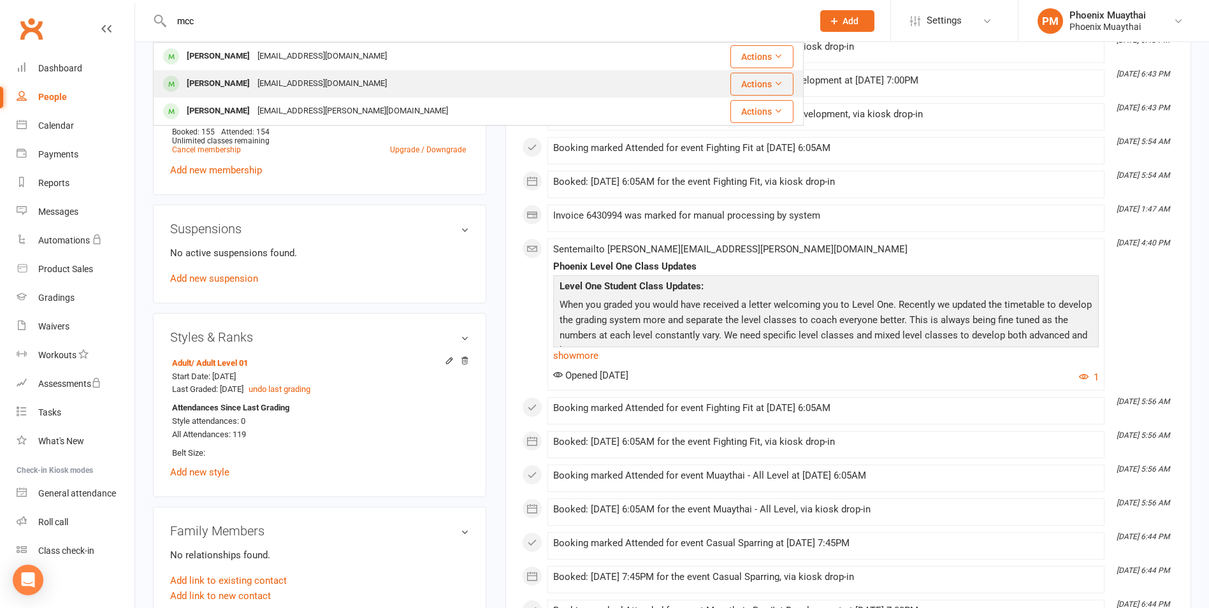
type input "mcc"
click at [234, 76] on div "[PERSON_NAME]" at bounding box center [218, 84] width 71 height 18
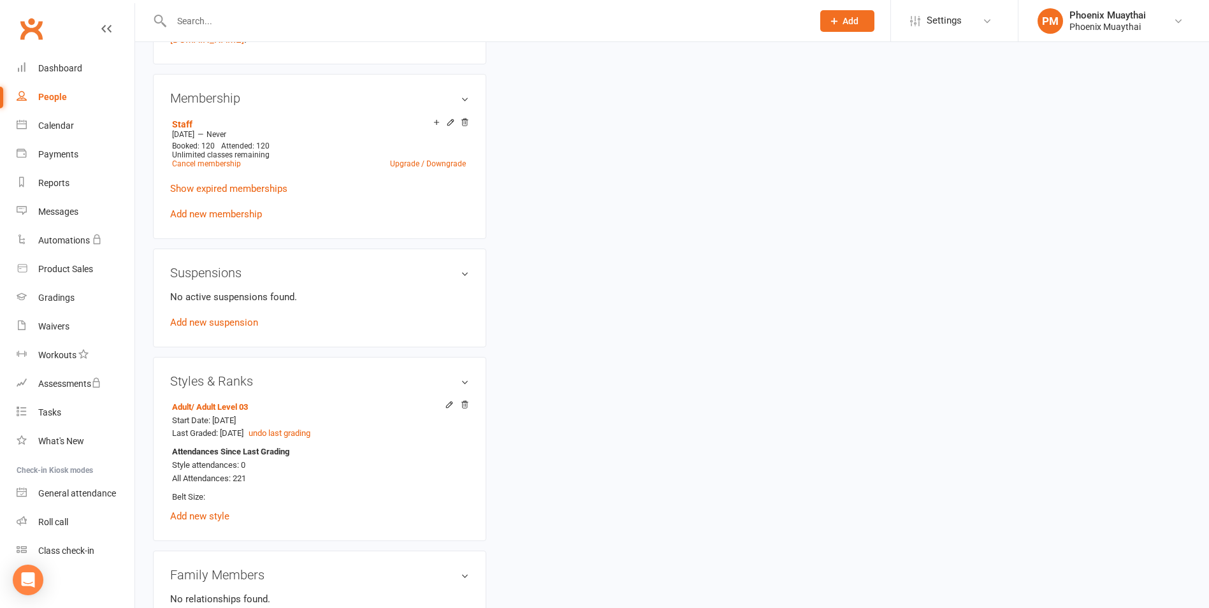
scroll to position [510, 0]
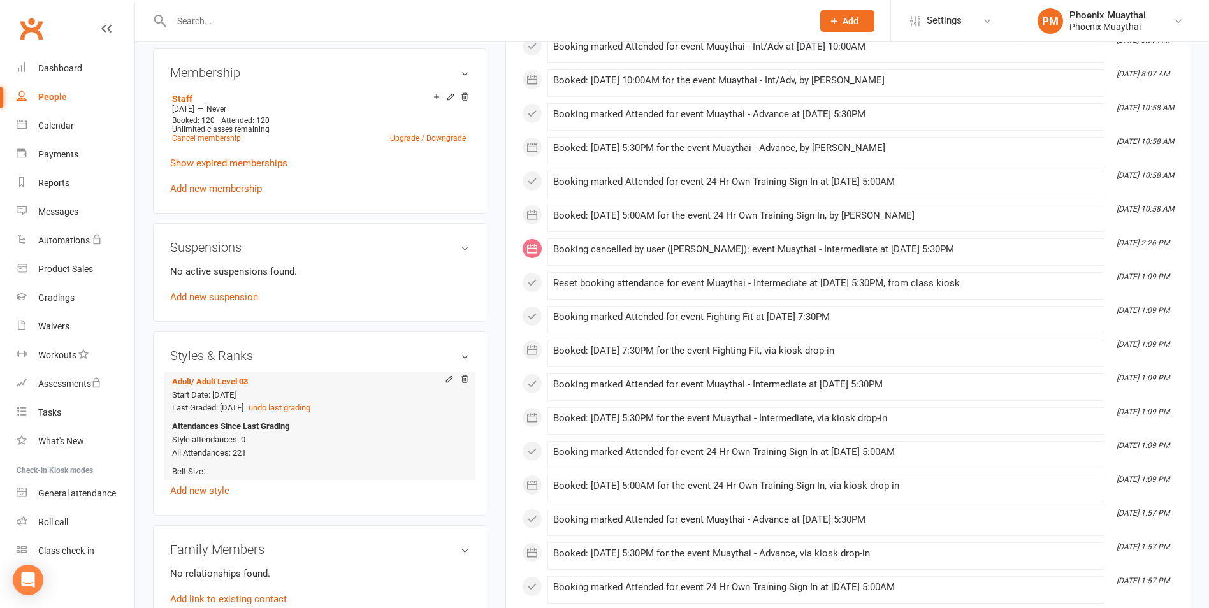
drag, startPoint x: 264, startPoint y: 394, endPoint x: 216, endPoint y: 391, distance: 47.9
click at [216, 391] on div "Start Date: [DATE] Last Graded: [DATE] undo last grading" at bounding box center [317, 402] width 291 height 27
drag, startPoint x: 216, startPoint y: 391, endPoint x: 265, endPoint y: 394, distance: 49.1
click at [265, 394] on div "Start Date: [DATE] Last Graded: [DATE] undo last grading" at bounding box center [317, 402] width 291 height 27
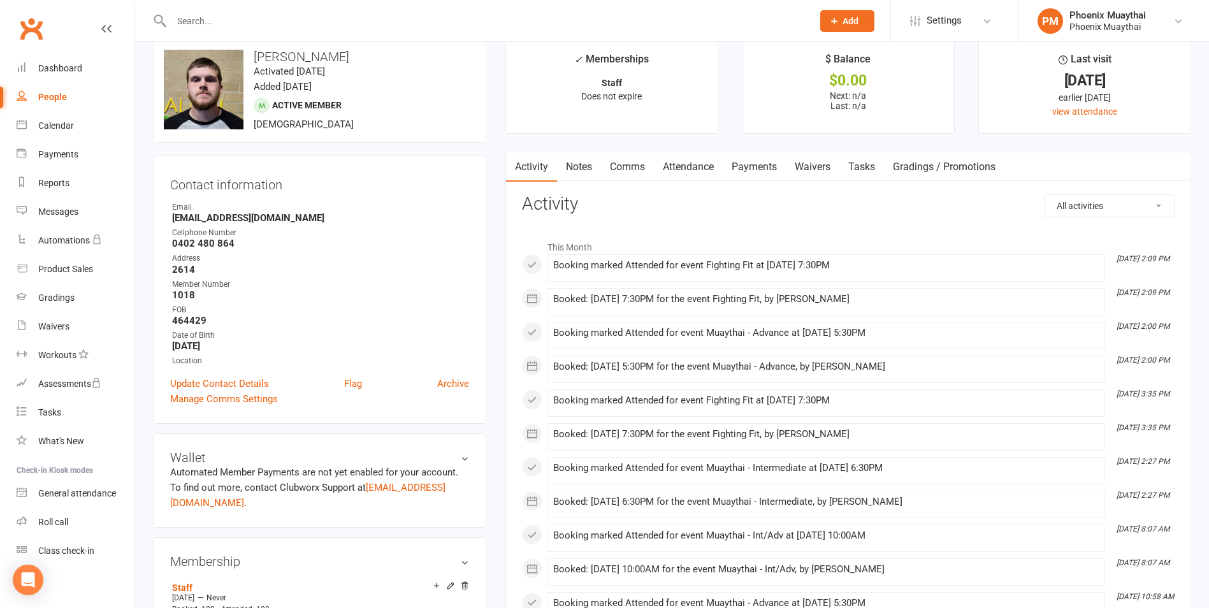
scroll to position [0, 0]
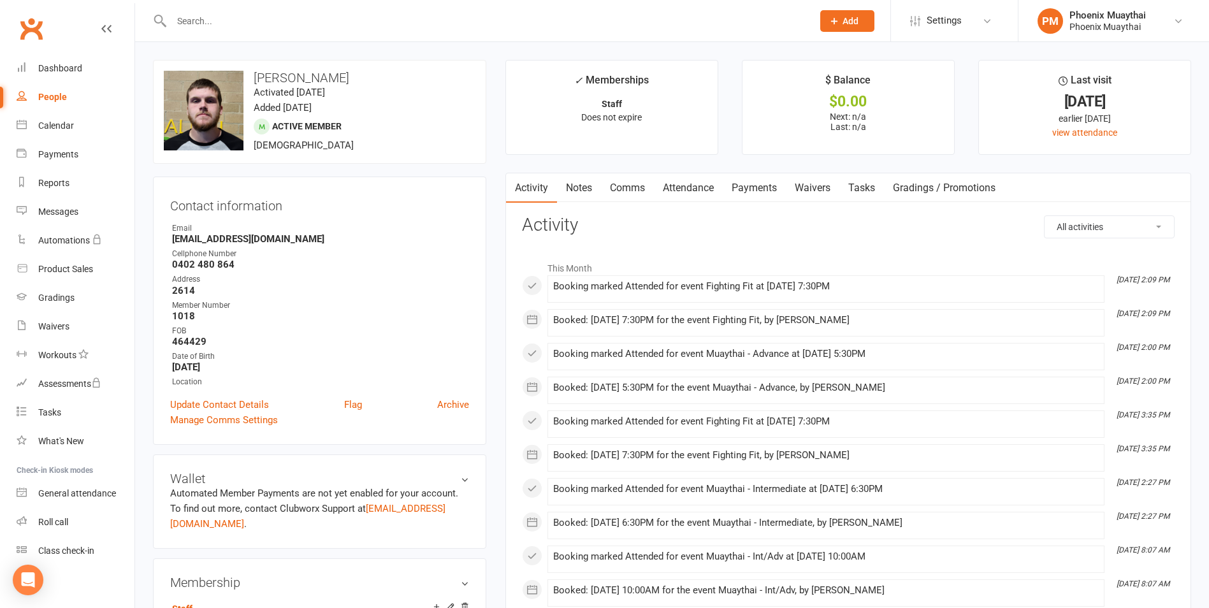
click at [63, 90] on link "People" at bounding box center [76, 97] width 118 height 29
select select "100"
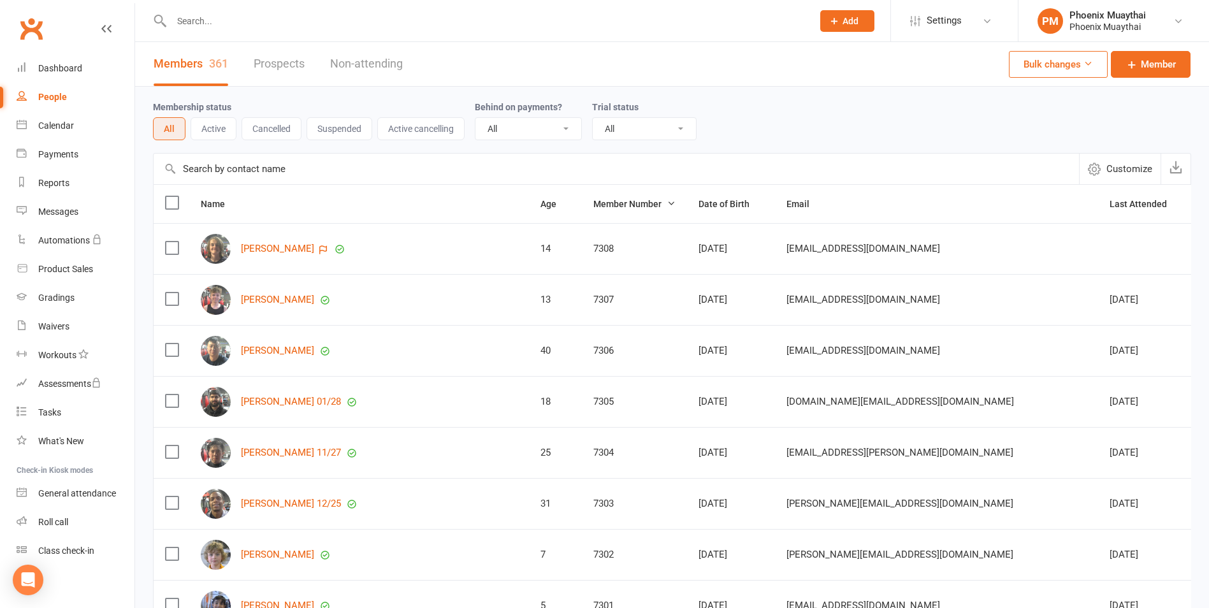
click at [222, 169] on input "text" at bounding box center [616, 169] width 925 height 31
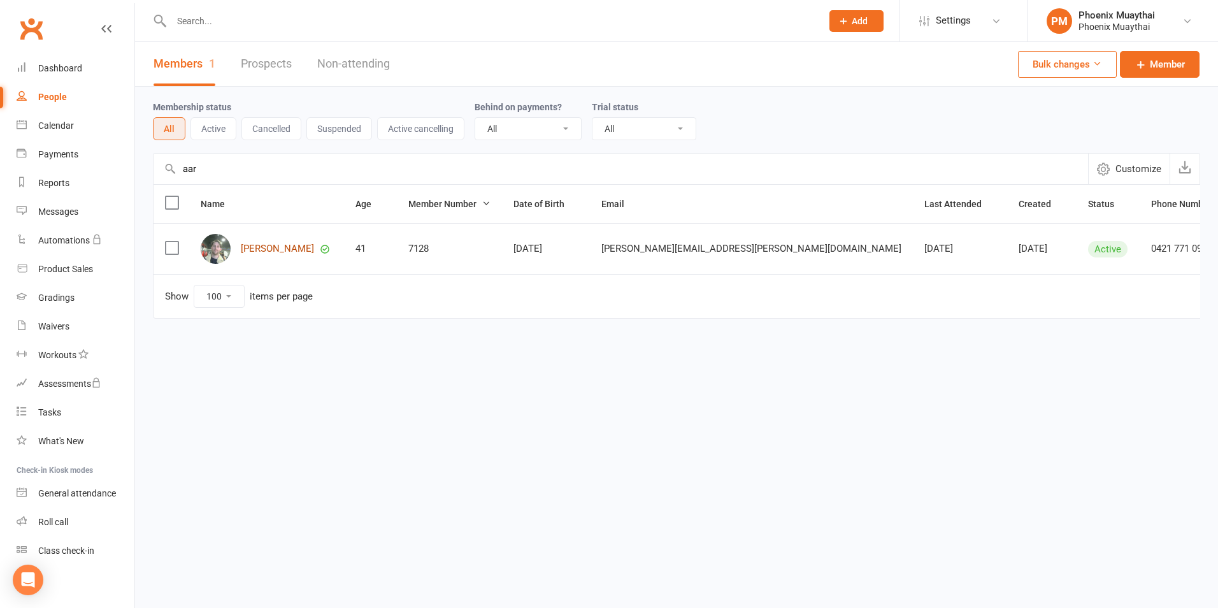
type input "aar"
click at [271, 254] on link "[PERSON_NAME]" at bounding box center [277, 248] width 73 height 11
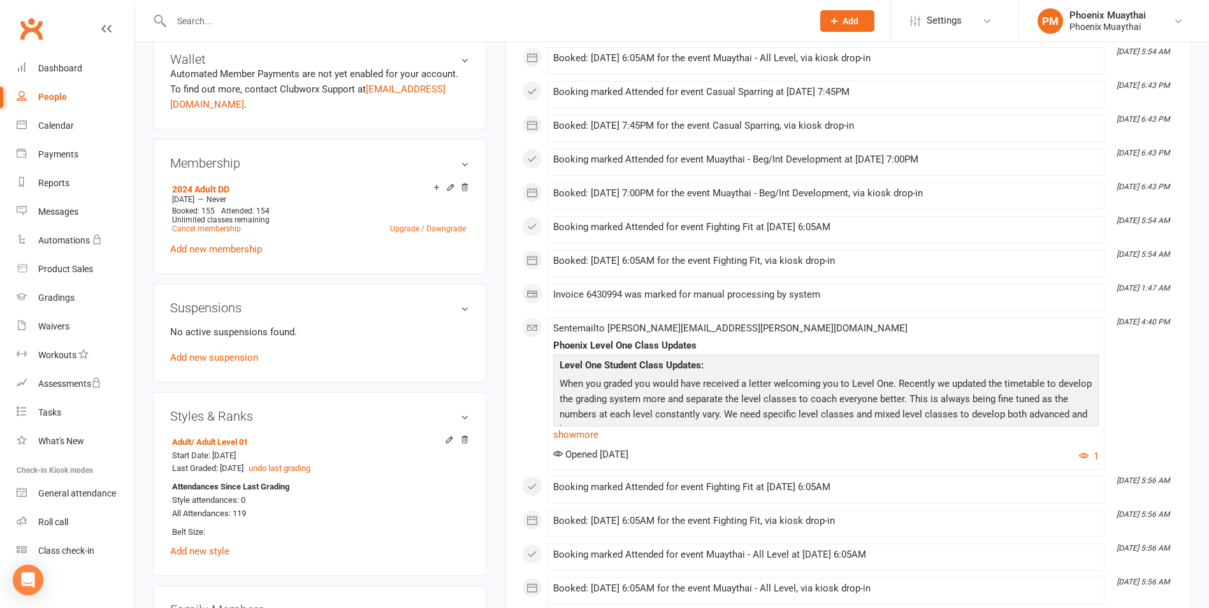
scroll to position [446, 0]
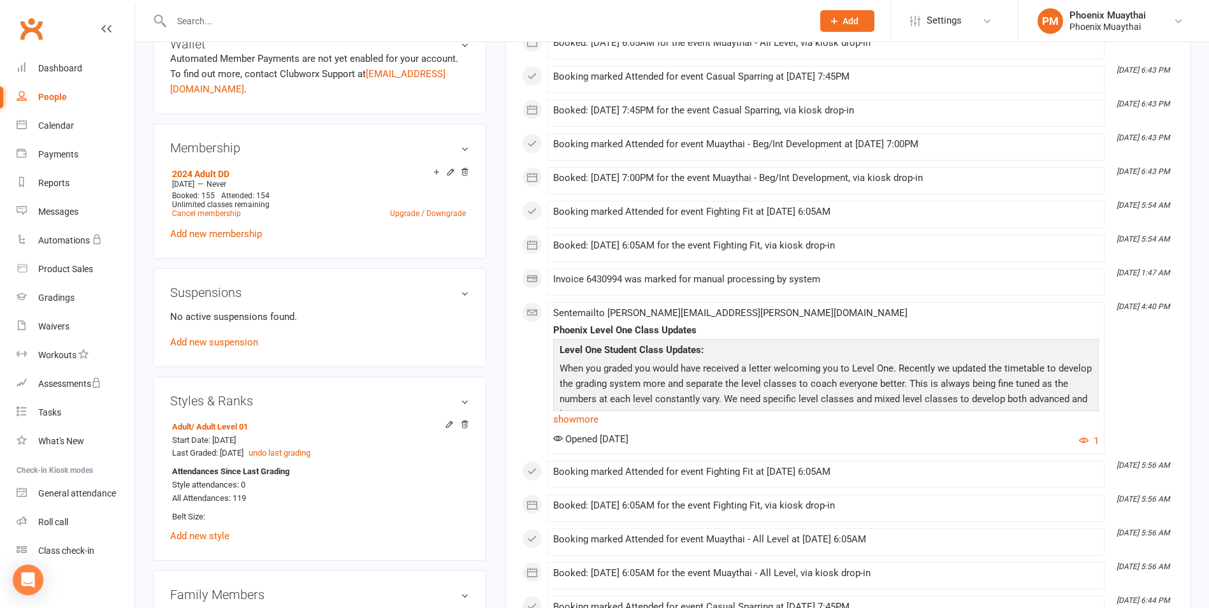
click at [221, 17] on input "text" at bounding box center [486, 21] width 636 height 18
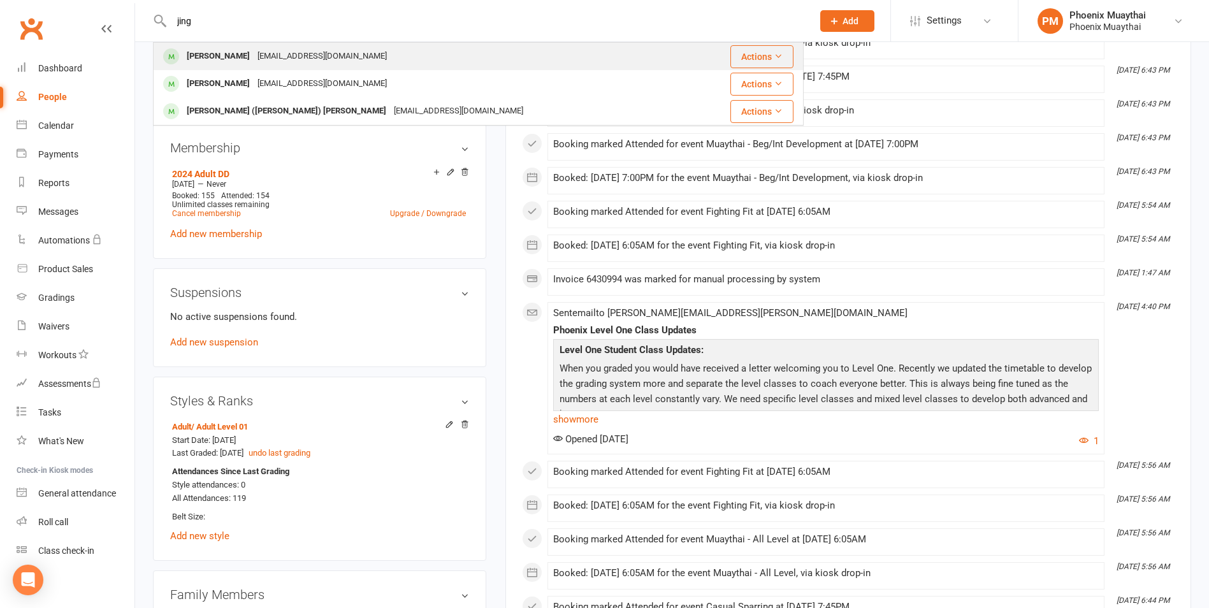
type input "jing"
click at [229, 53] on div "[PERSON_NAME]" at bounding box center [218, 56] width 71 height 18
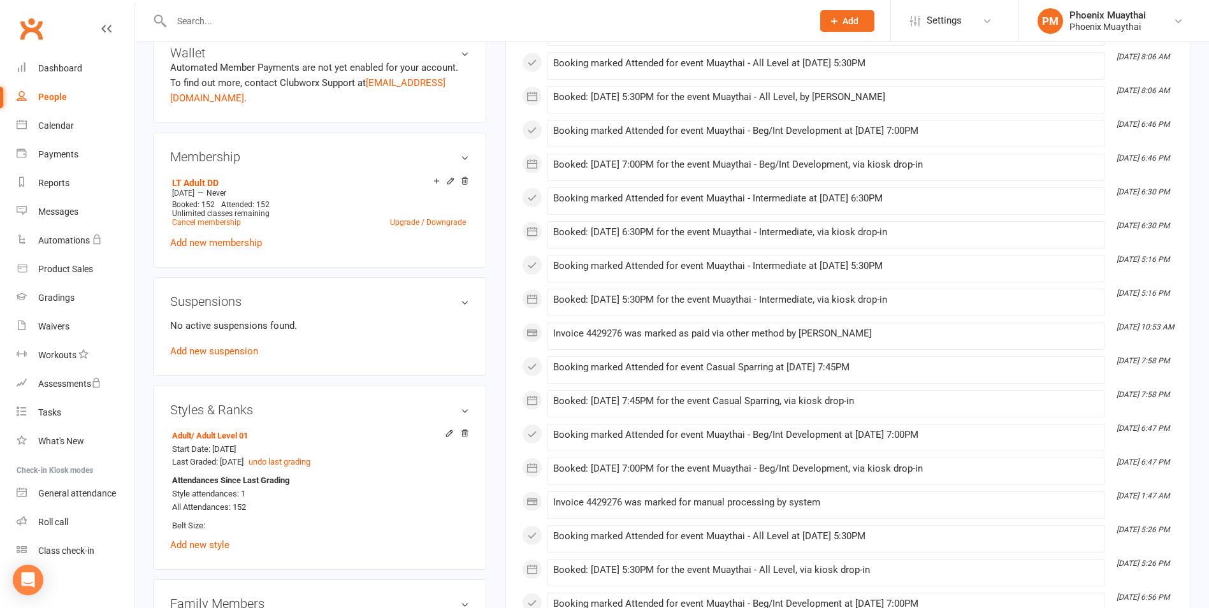
scroll to position [446, 0]
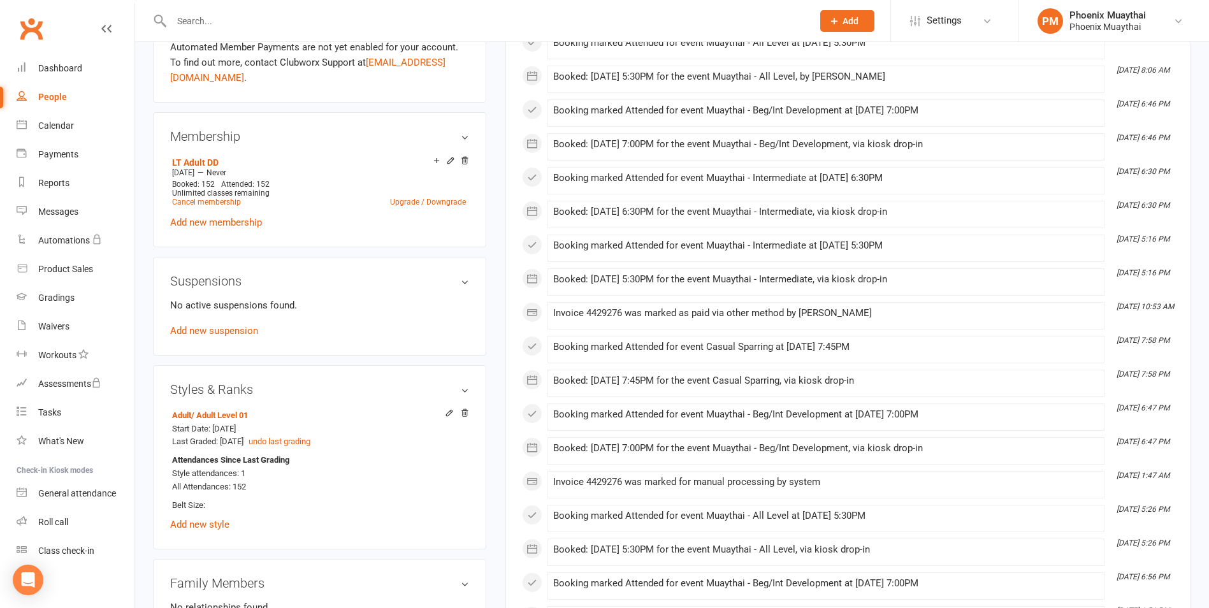
click at [203, 20] on input "text" at bounding box center [486, 21] width 636 height 18
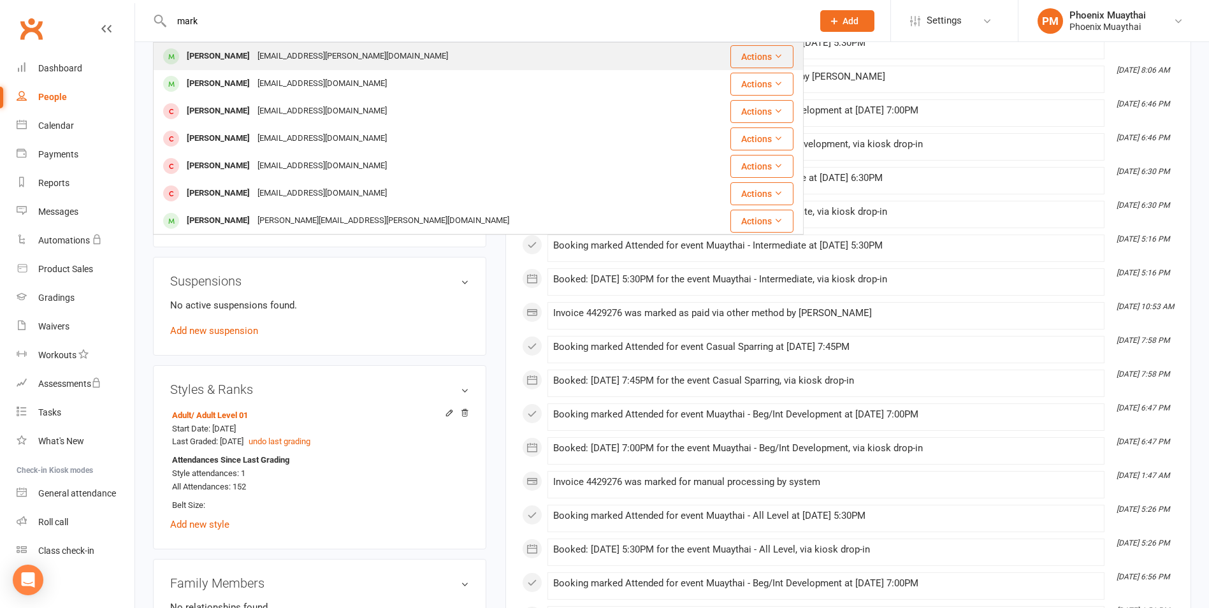
type input "mark"
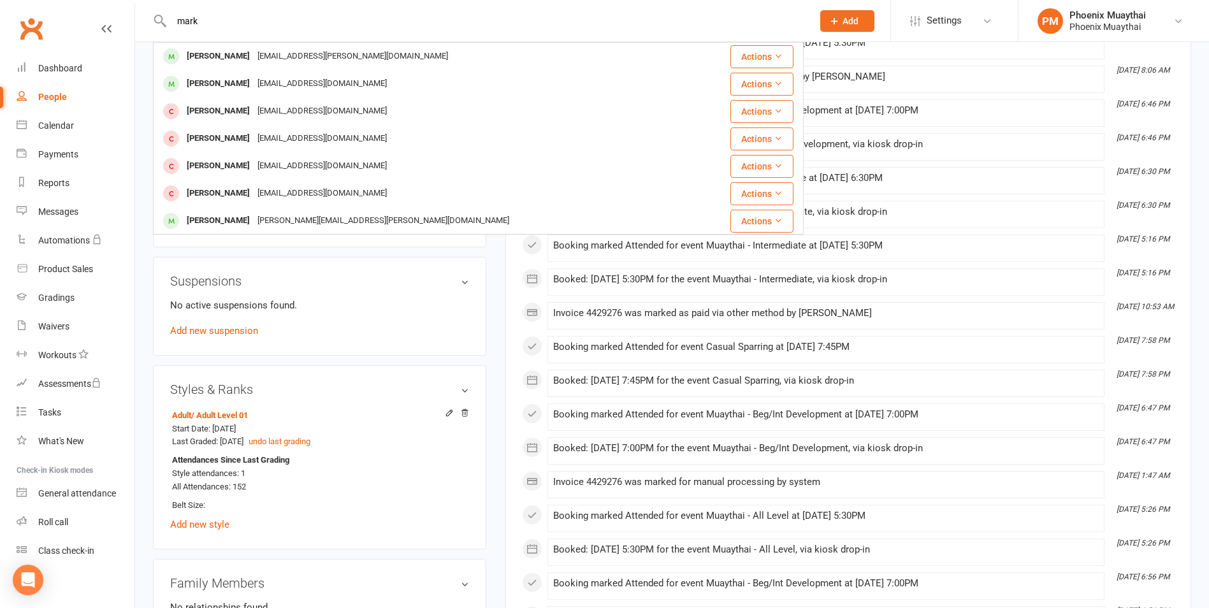
click at [243, 48] on div "[PERSON_NAME]" at bounding box center [218, 56] width 71 height 18
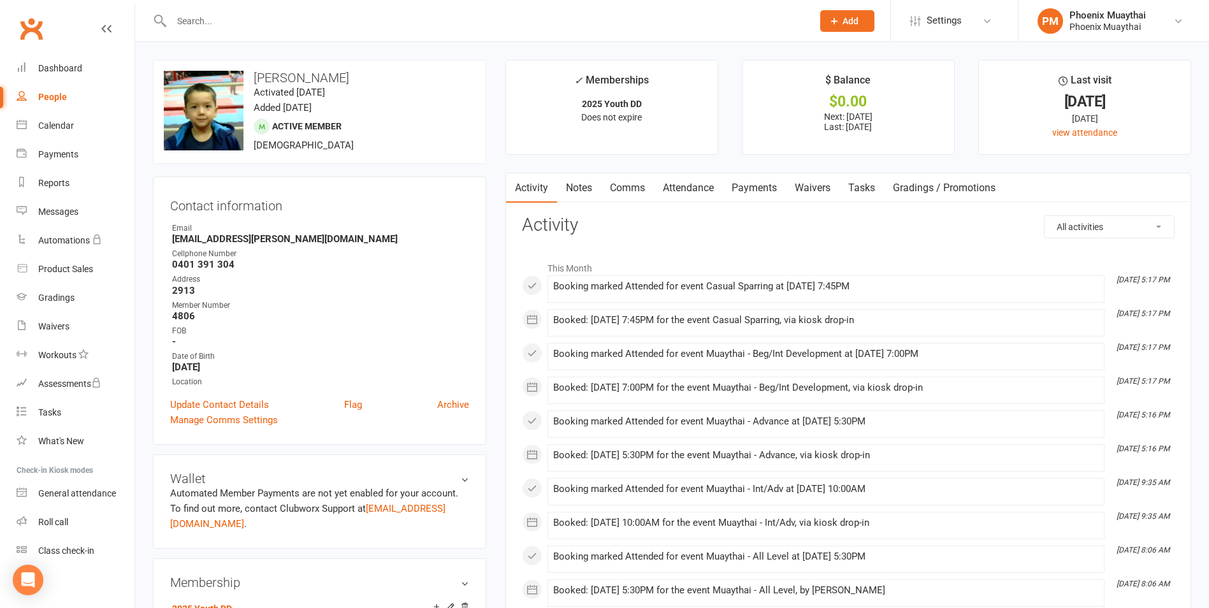
click at [217, 24] on input "text" at bounding box center [486, 21] width 636 height 18
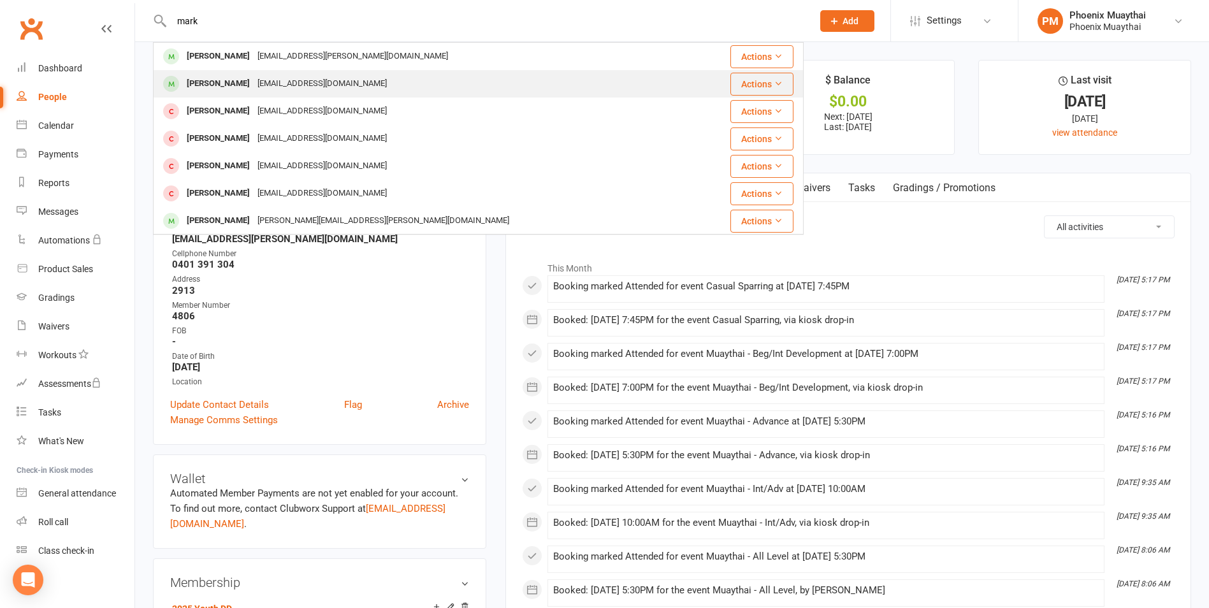
type input "mark"
click at [254, 86] on div "[EMAIL_ADDRESS][DOMAIN_NAME]" at bounding box center [322, 84] width 137 height 18
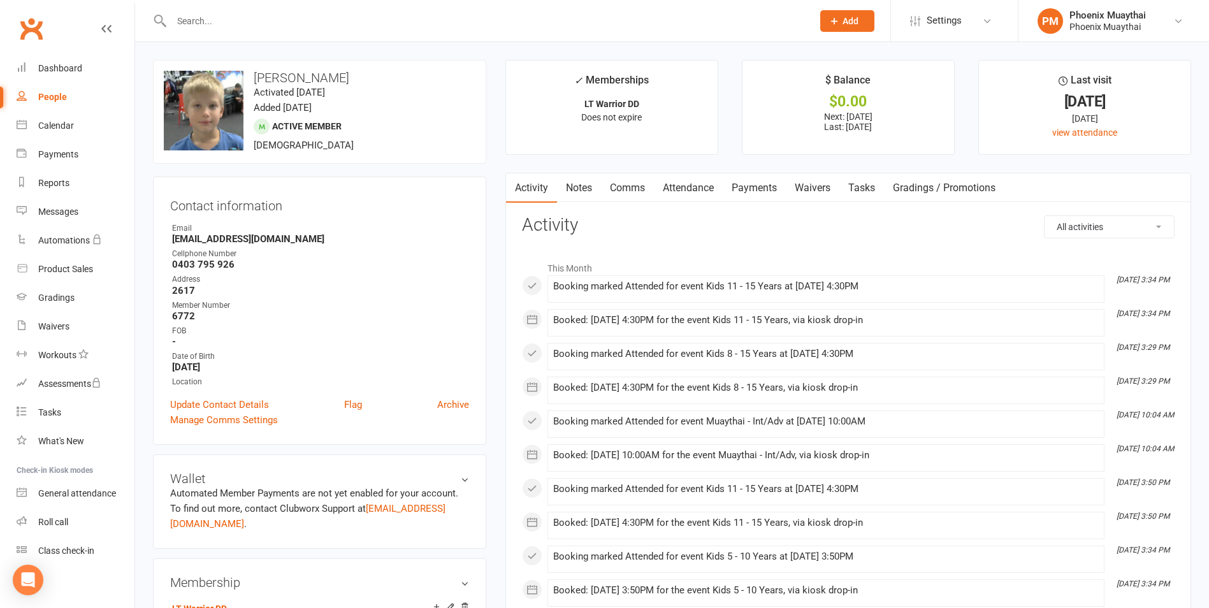
click at [218, 29] on div at bounding box center [478, 20] width 650 height 41
click at [218, 17] on input "text" at bounding box center [486, 21] width 636 height 18
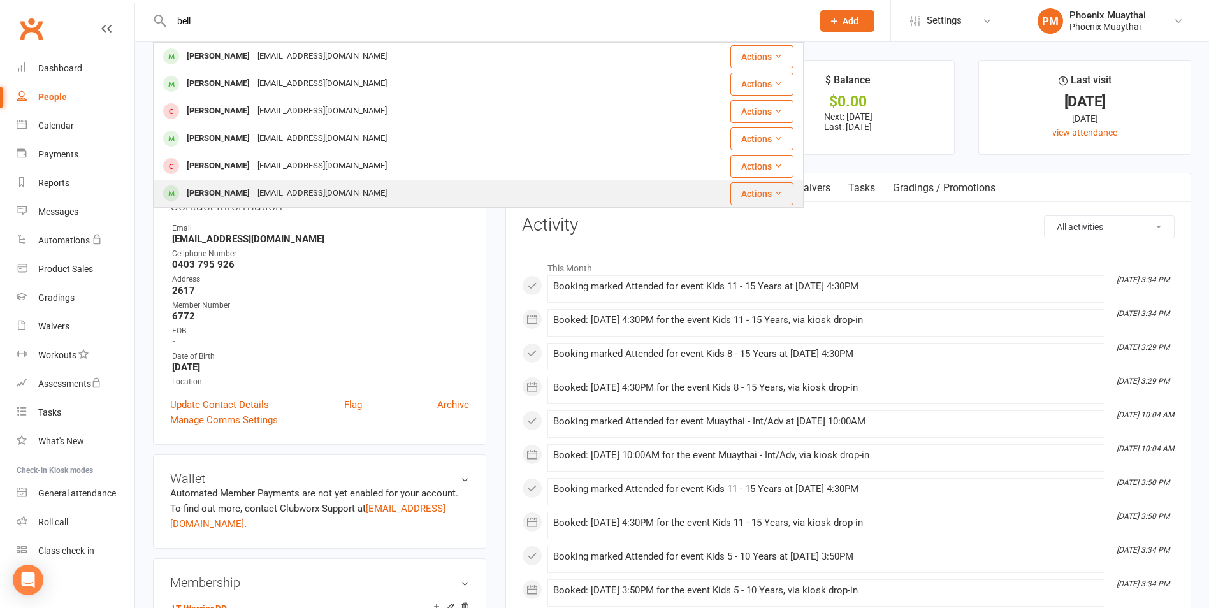
type input "bell"
click at [227, 49] on div "[PERSON_NAME]" at bounding box center [218, 56] width 71 height 18
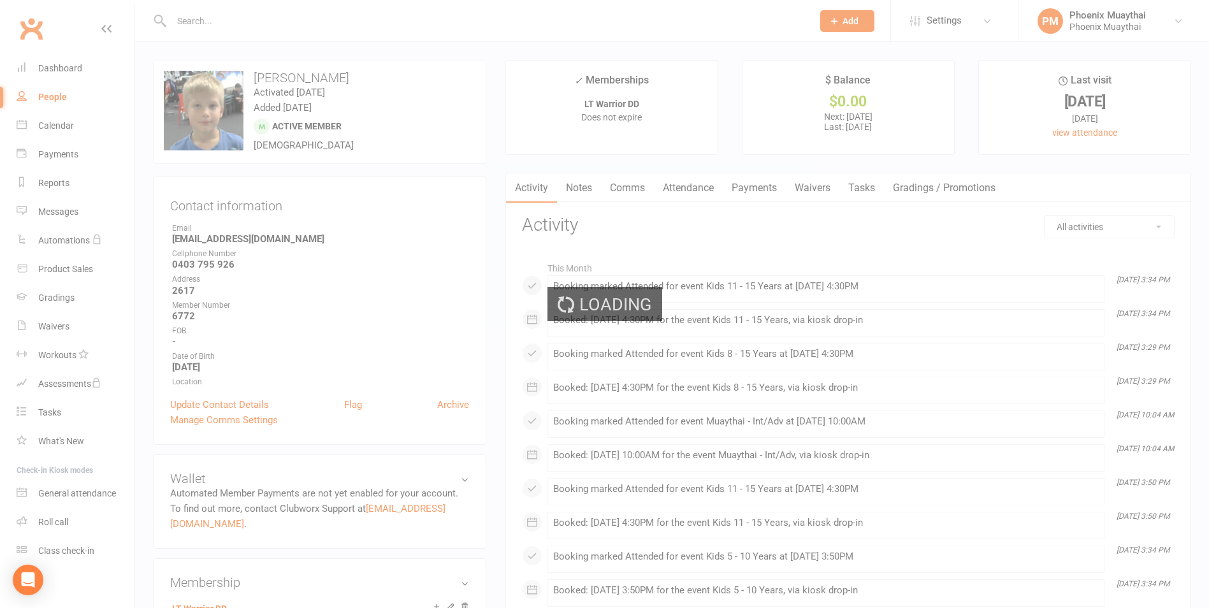
click at [220, 24] on div "Loading" at bounding box center [604, 304] width 1209 height 608
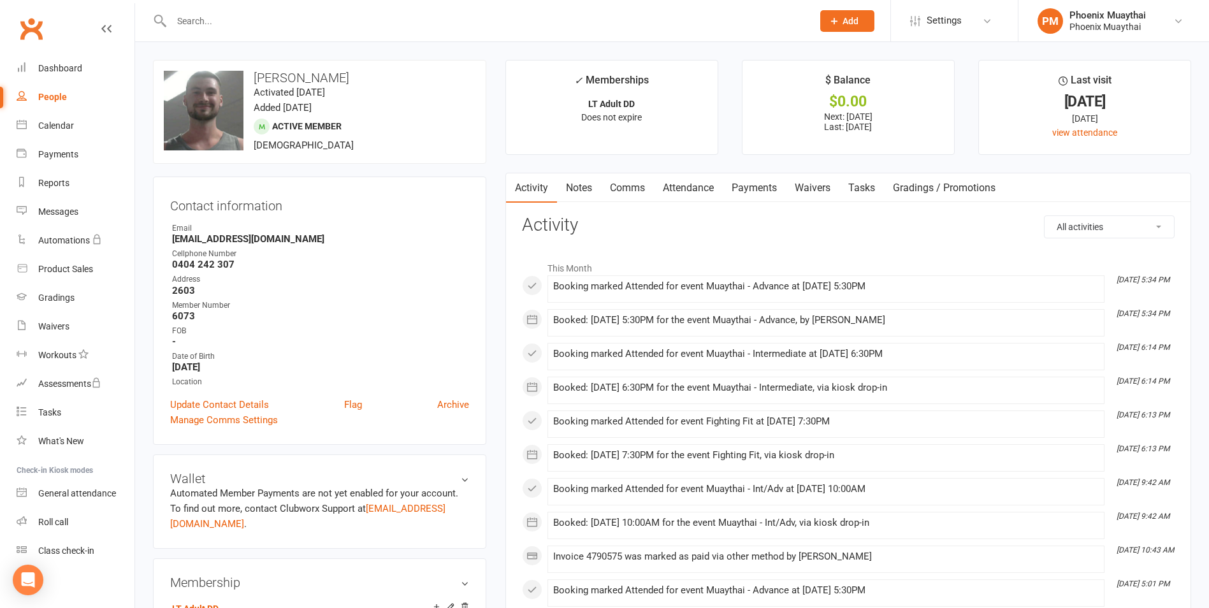
click at [213, 22] on input "text" at bounding box center [486, 21] width 636 height 18
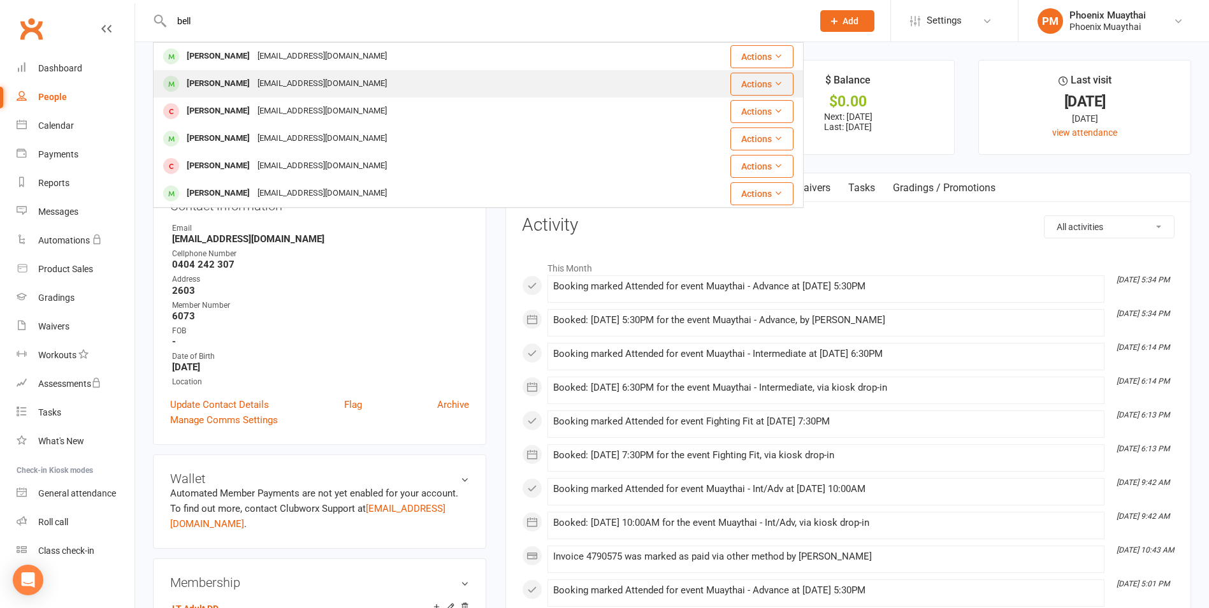
type input "bell"
click at [228, 83] on div "[PERSON_NAME]" at bounding box center [218, 84] width 71 height 18
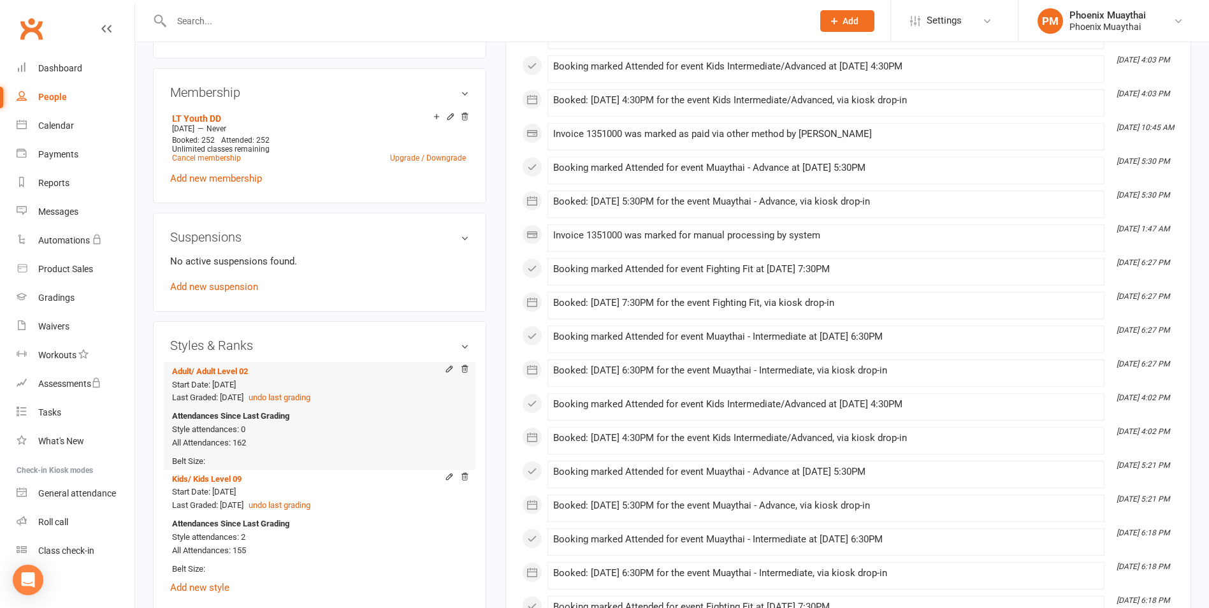
scroll to position [510, 0]
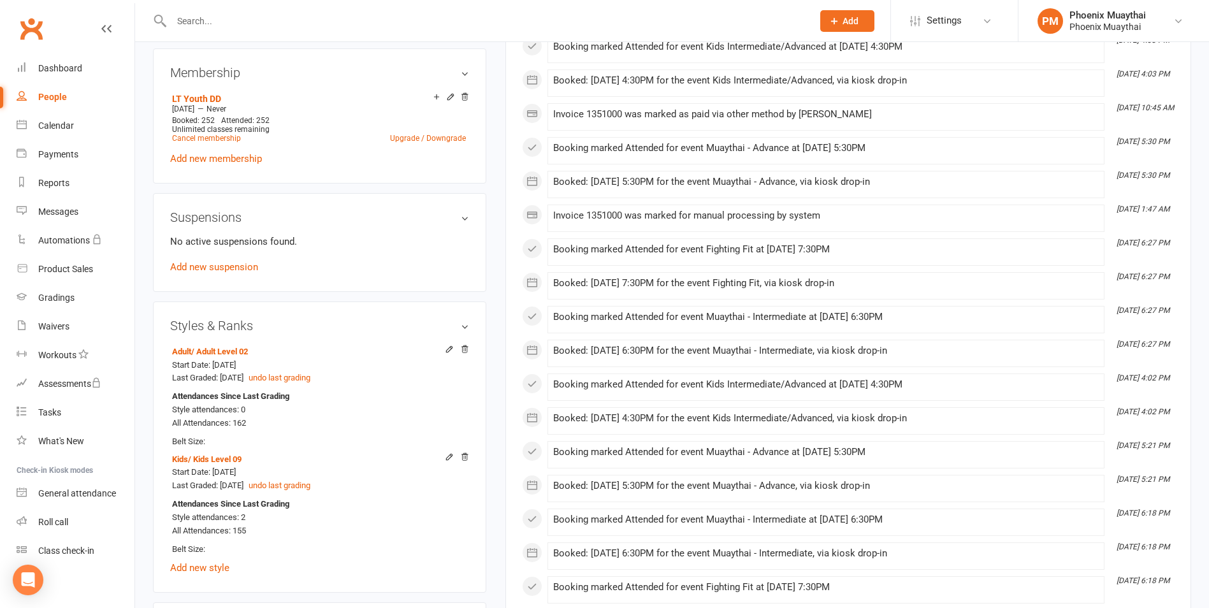
click at [196, 20] on input "text" at bounding box center [486, 21] width 636 height 18
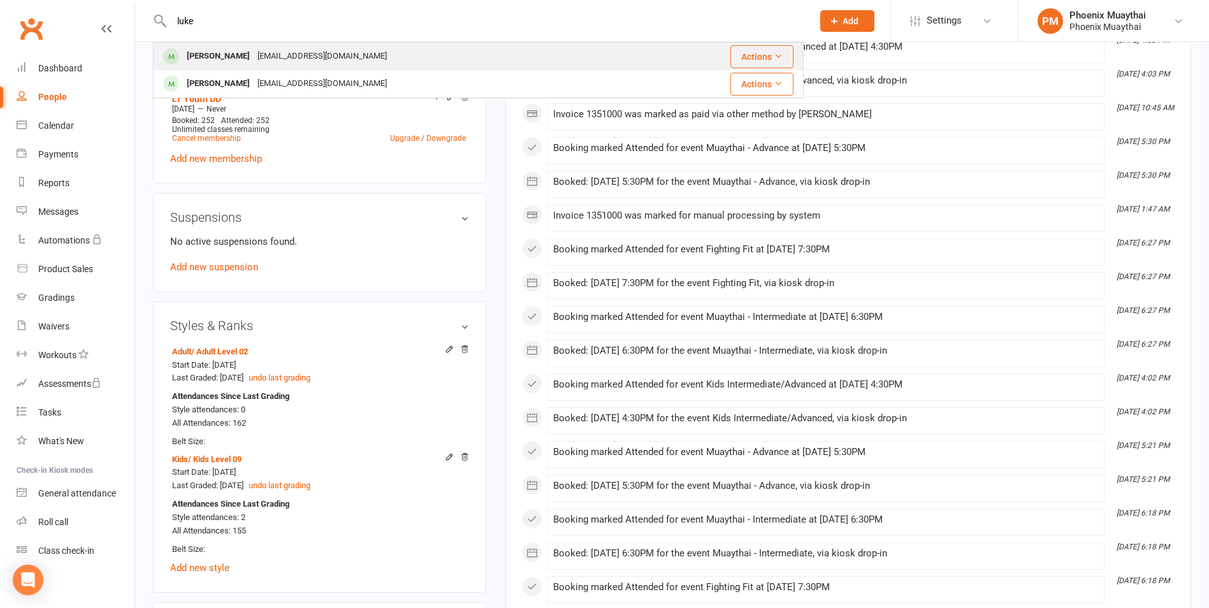
type input "luke"
click at [214, 46] on div "[PERSON_NAME] [EMAIL_ADDRESS][DOMAIN_NAME]" at bounding box center [403, 56] width 498 height 26
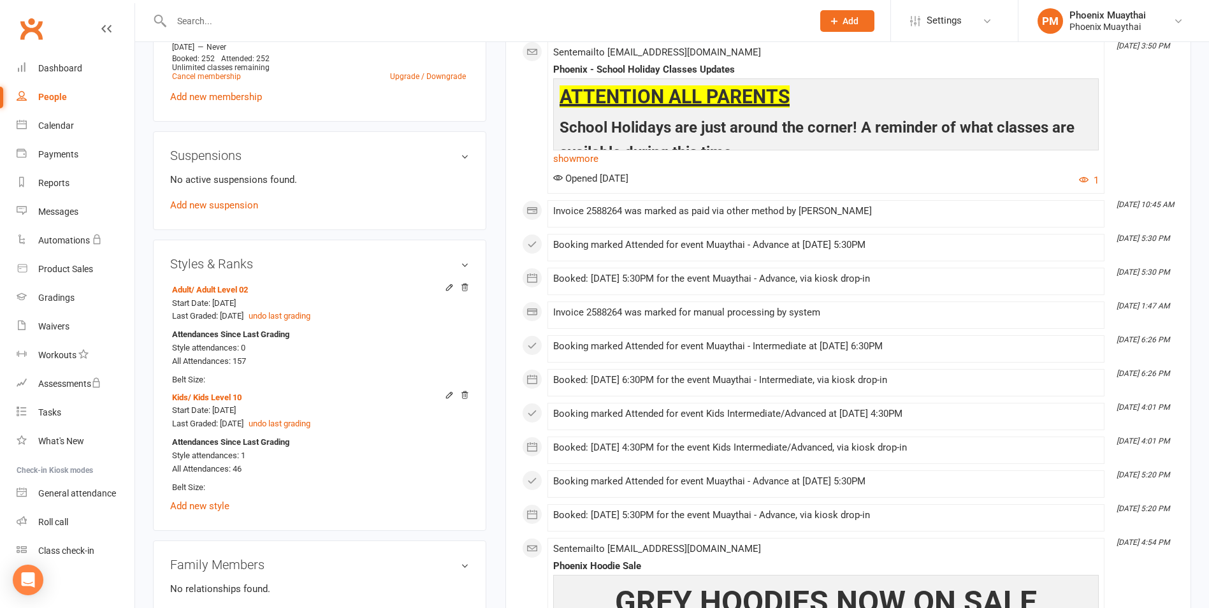
scroll to position [573, 0]
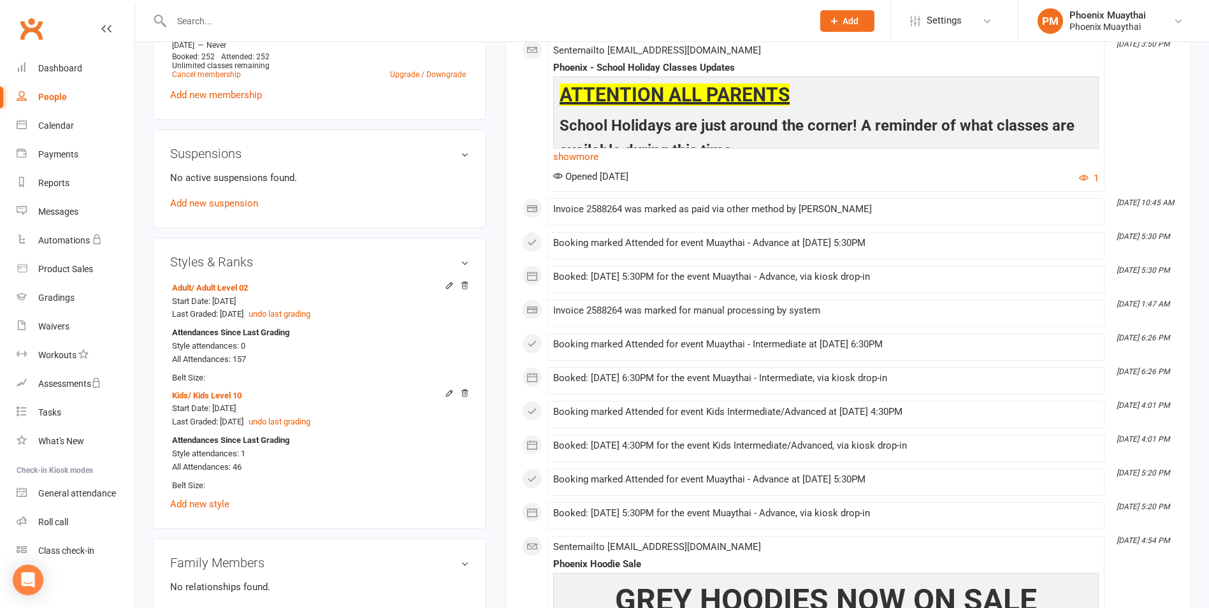
click at [217, 20] on input "text" at bounding box center [486, 21] width 636 height 18
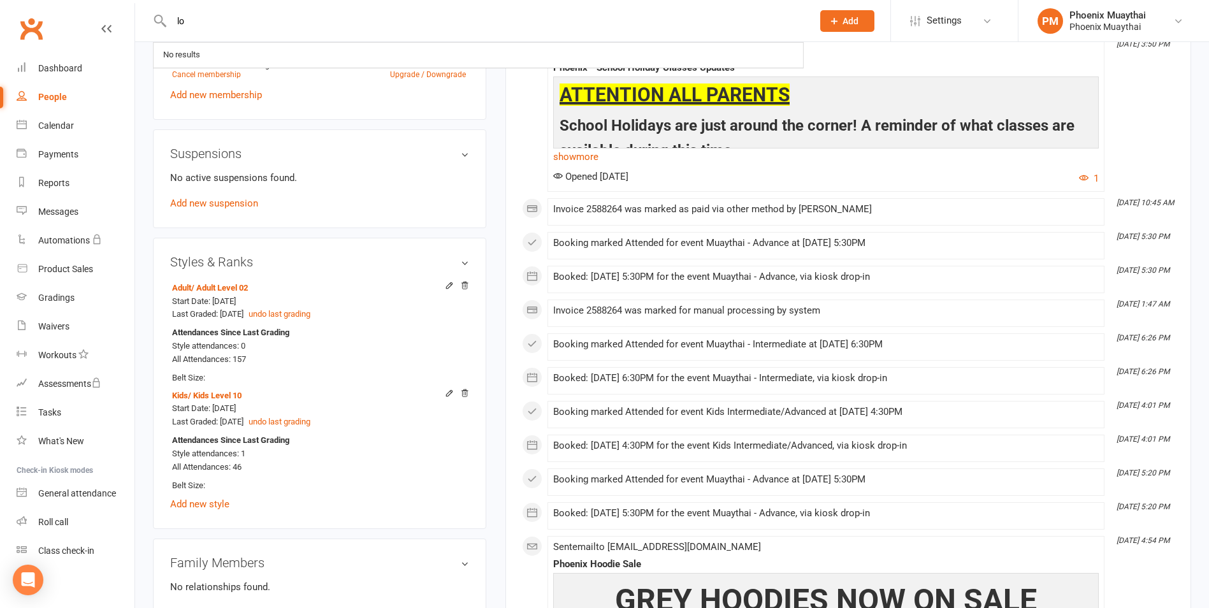
drag, startPoint x: 217, startPoint y: 20, endPoint x: 132, endPoint y: 17, distance: 84.8
type input "l"
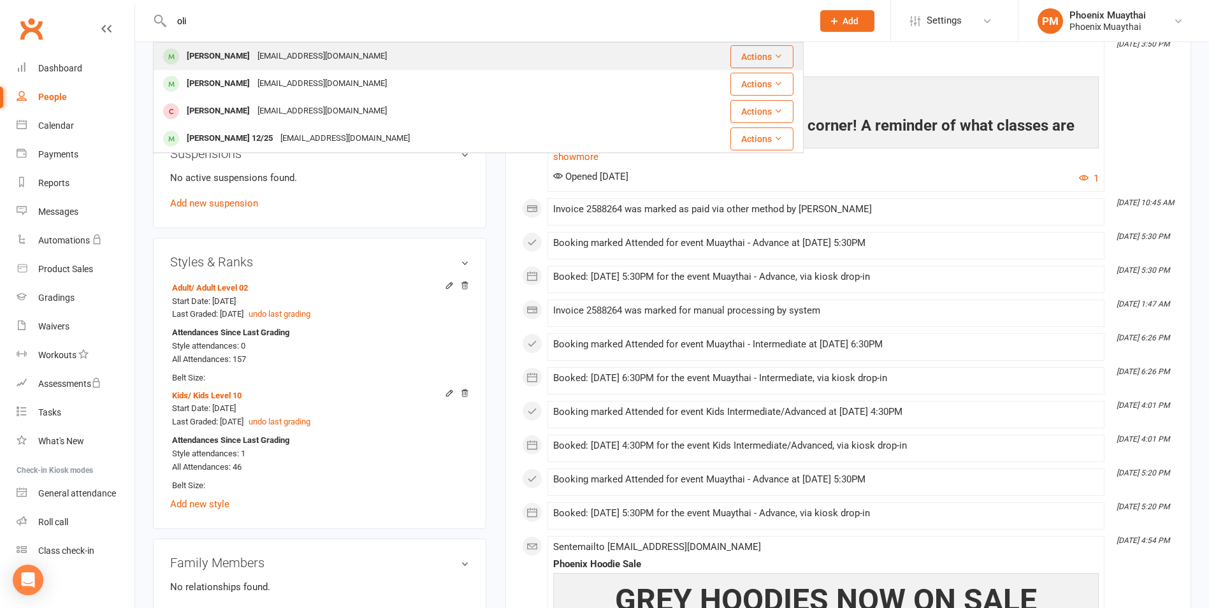
type input "oli"
click at [214, 53] on div "[PERSON_NAME]" at bounding box center [218, 56] width 71 height 18
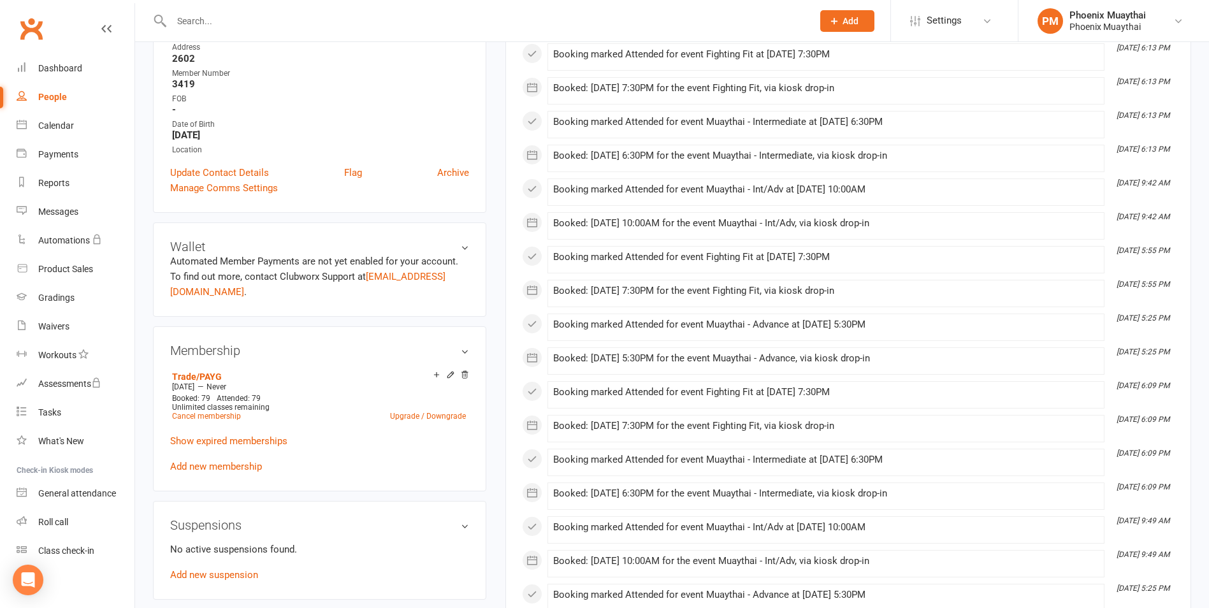
scroll to position [510, 0]
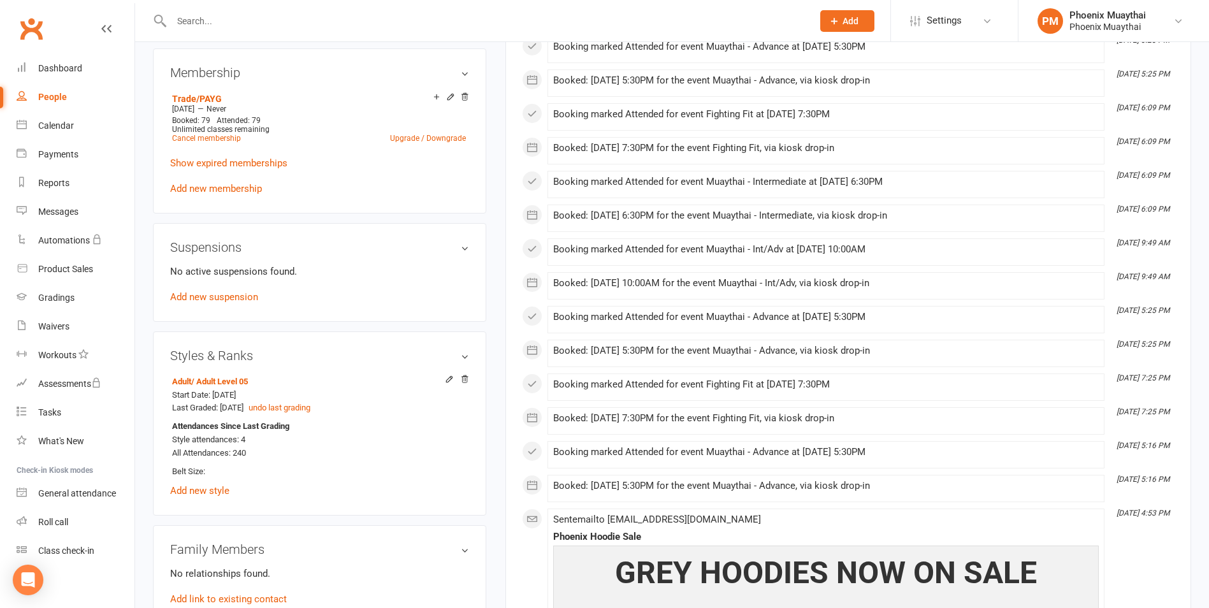
click at [208, 17] on input "text" at bounding box center [486, 21] width 636 height 18
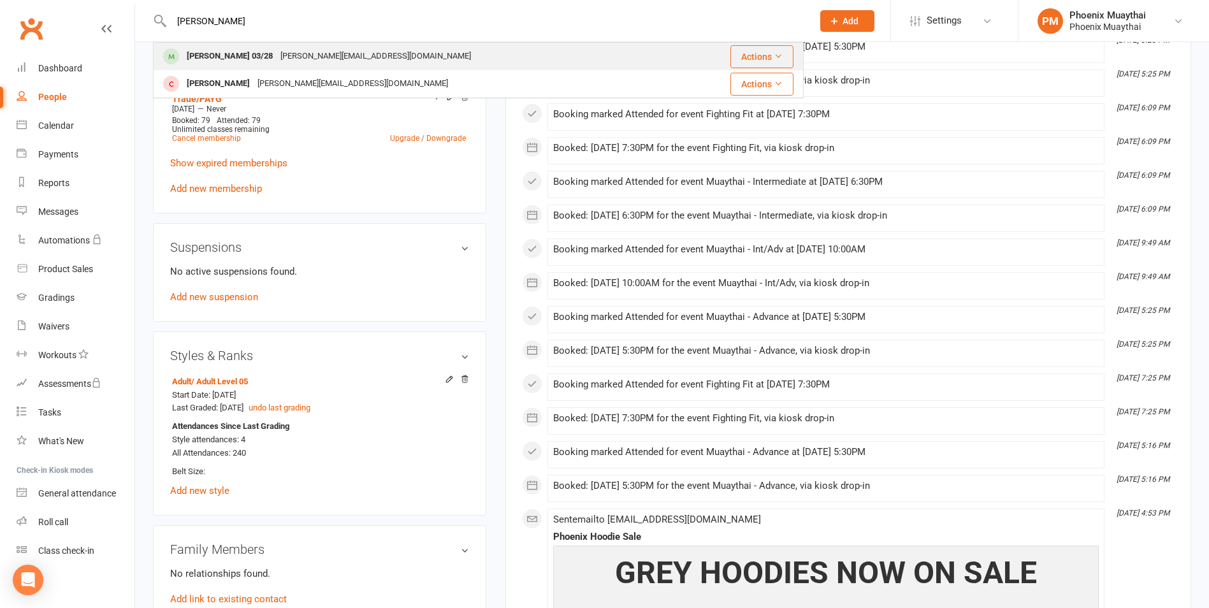
type input "[PERSON_NAME]"
click at [233, 57] on div "[PERSON_NAME] 03/28" at bounding box center [230, 56] width 94 height 18
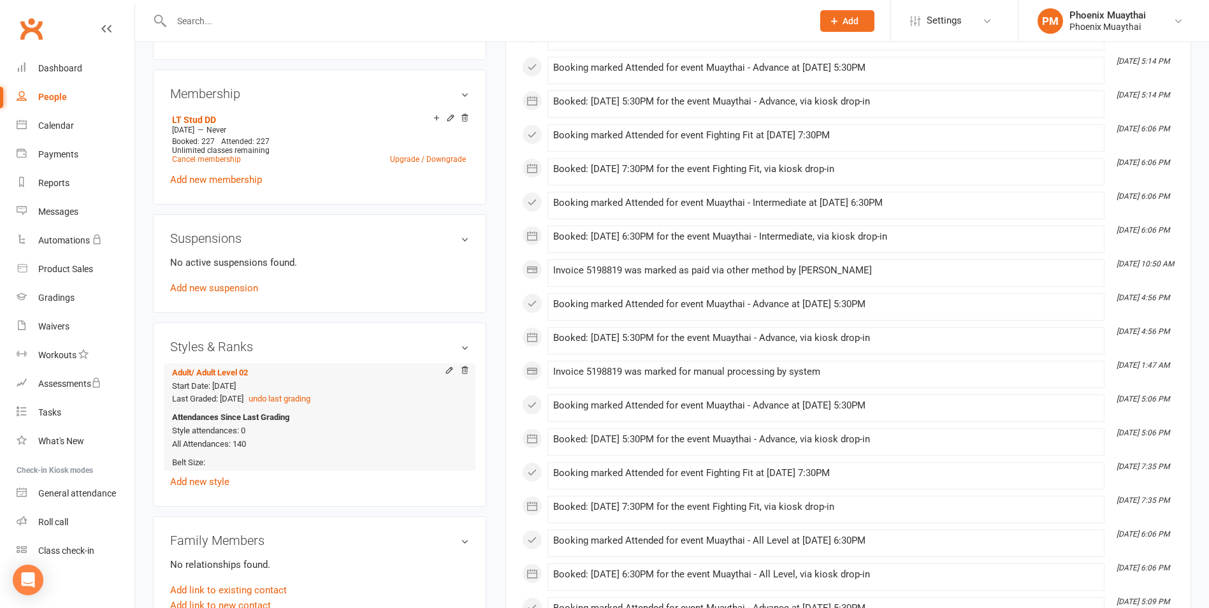
scroll to position [510, 0]
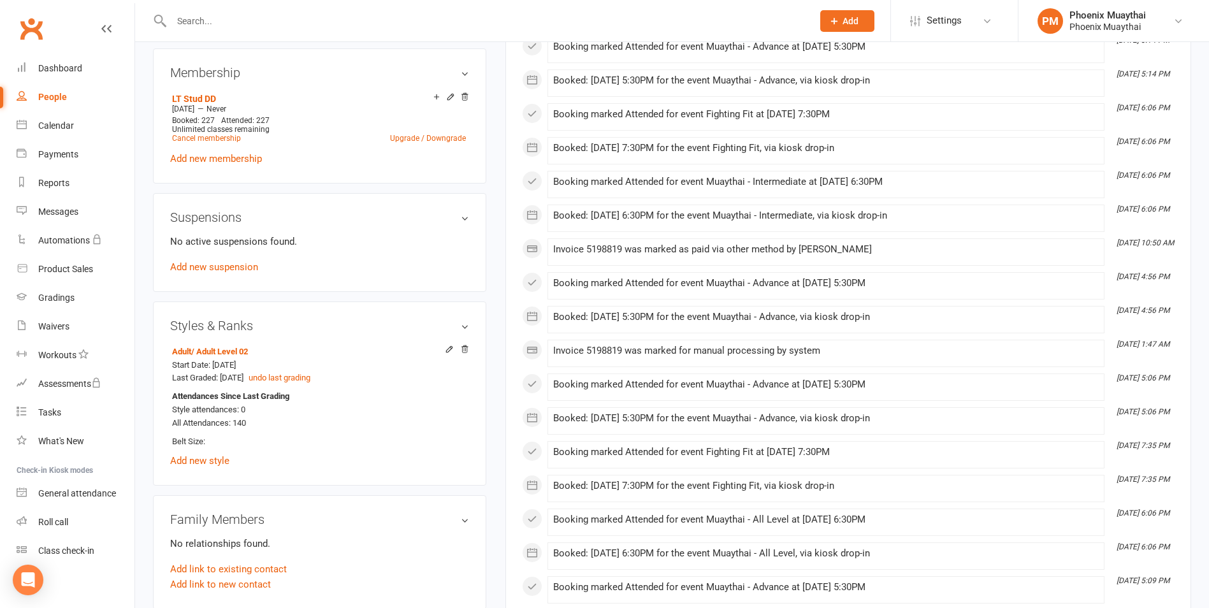
click at [197, 12] on input "text" at bounding box center [486, 21] width 636 height 18
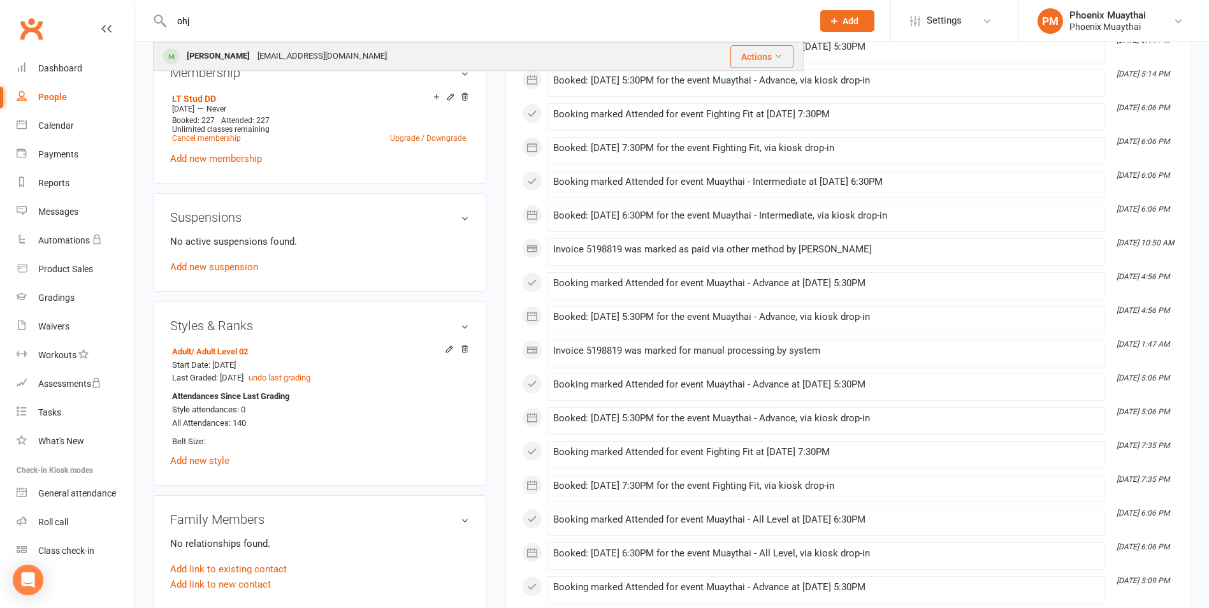
type input "ohj"
click at [213, 54] on div "[PERSON_NAME]" at bounding box center [218, 56] width 71 height 18
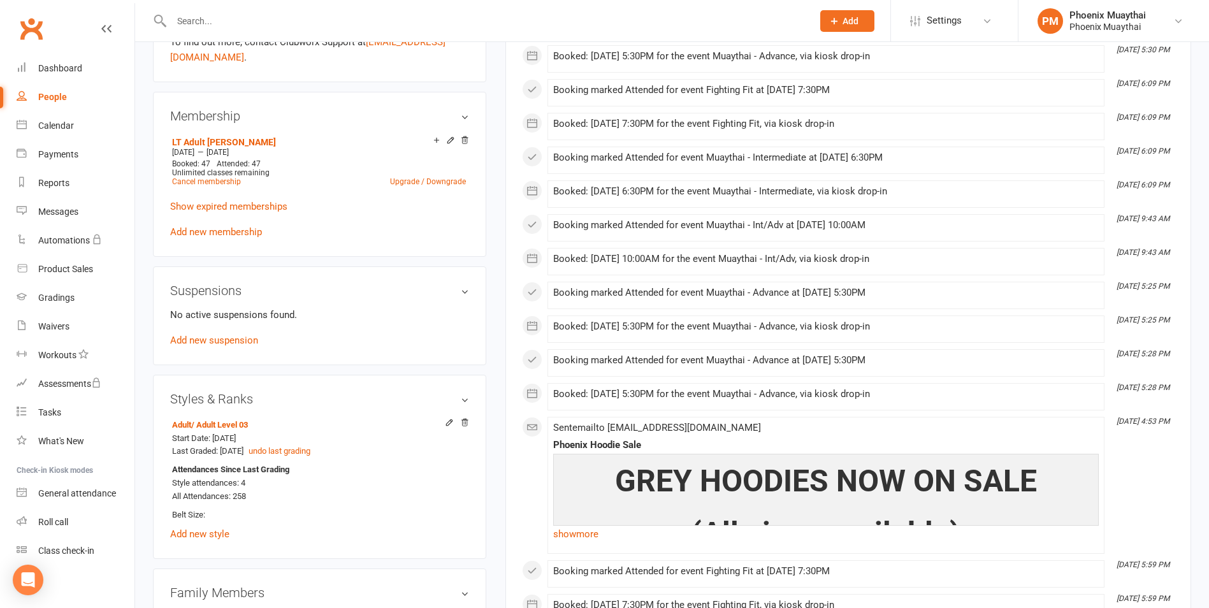
scroll to position [510, 0]
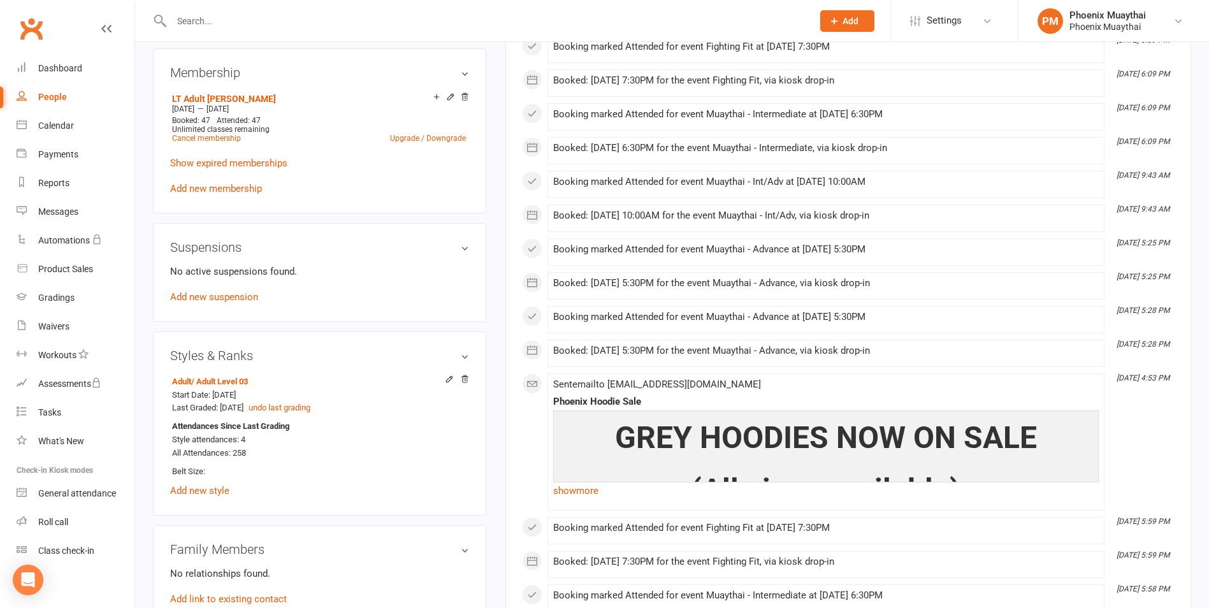
click at [189, 25] on input "text" at bounding box center [486, 21] width 636 height 18
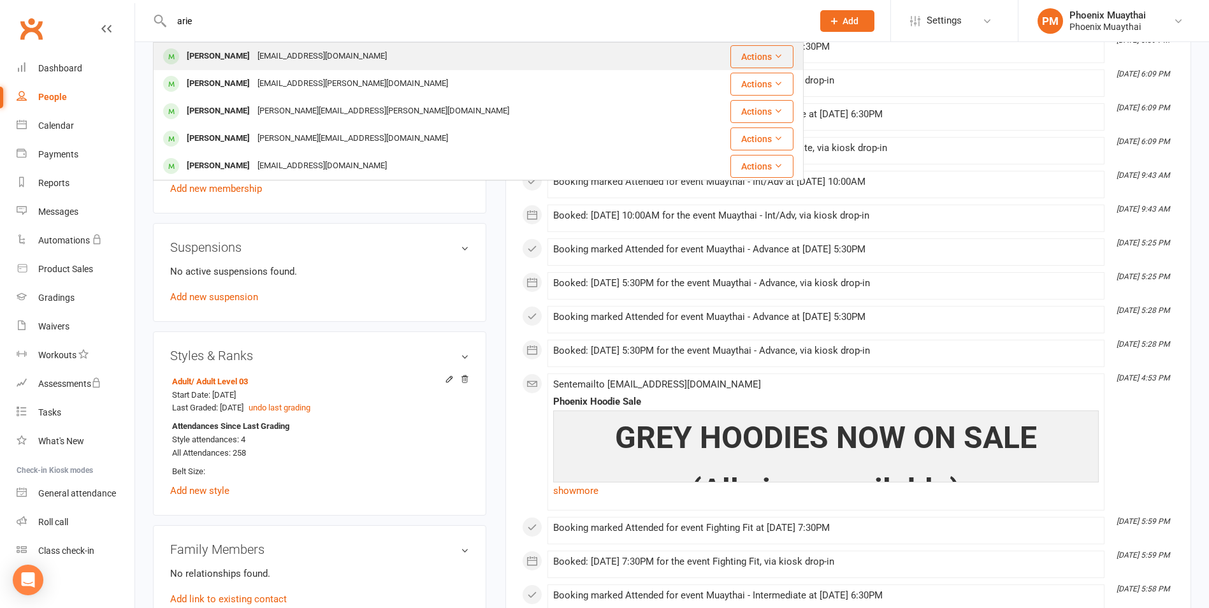
type input "arie"
click at [220, 58] on div "[PERSON_NAME]" at bounding box center [218, 56] width 71 height 18
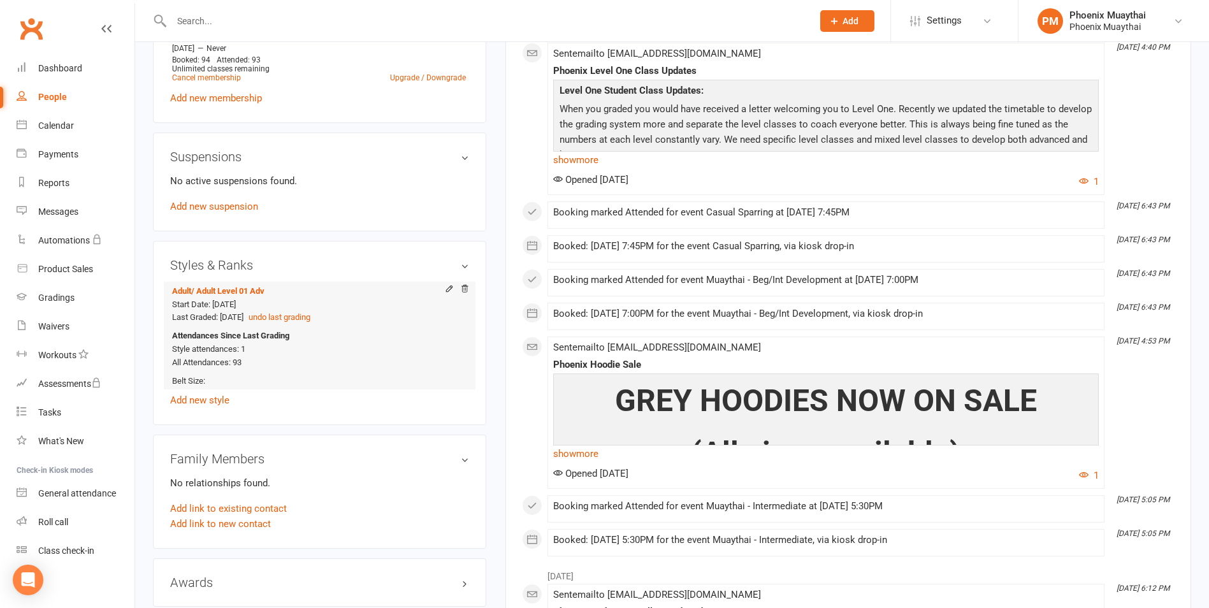
scroll to position [573, 0]
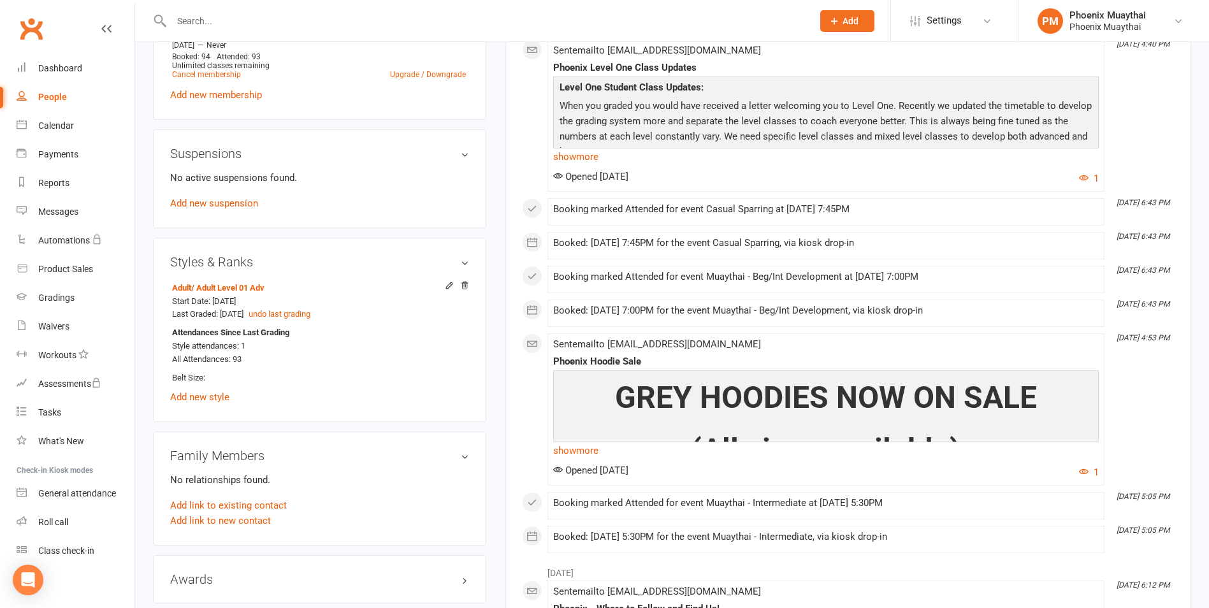
click at [217, 15] on input "text" at bounding box center [486, 21] width 636 height 18
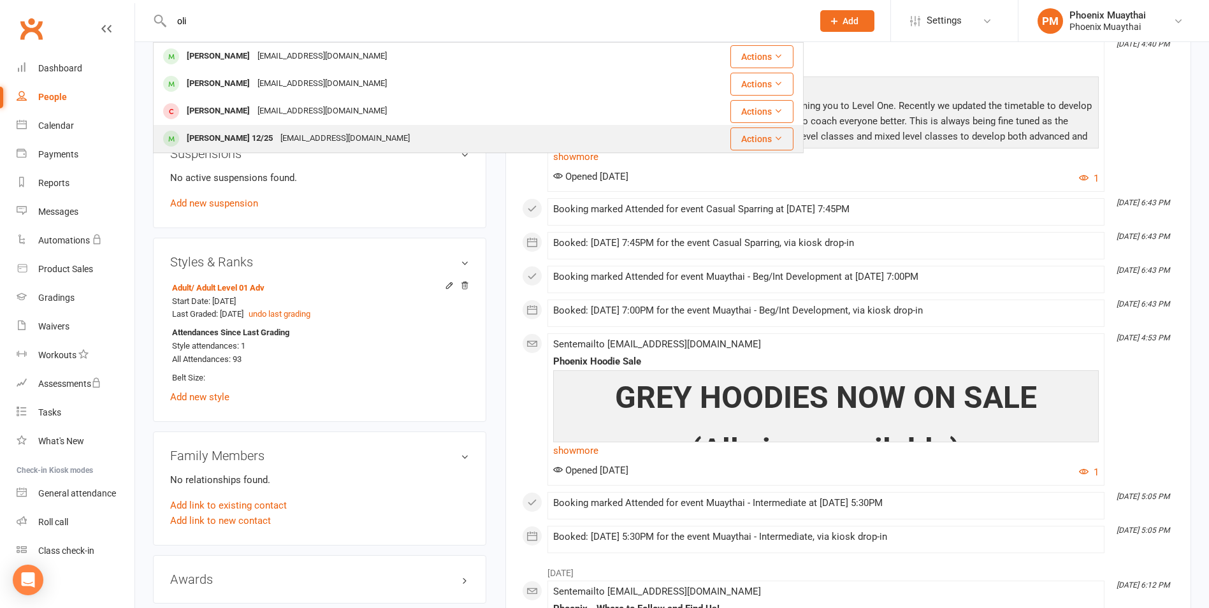
type input "oli"
click at [237, 136] on div "[PERSON_NAME] 12/25" at bounding box center [230, 138] width 94 height 18
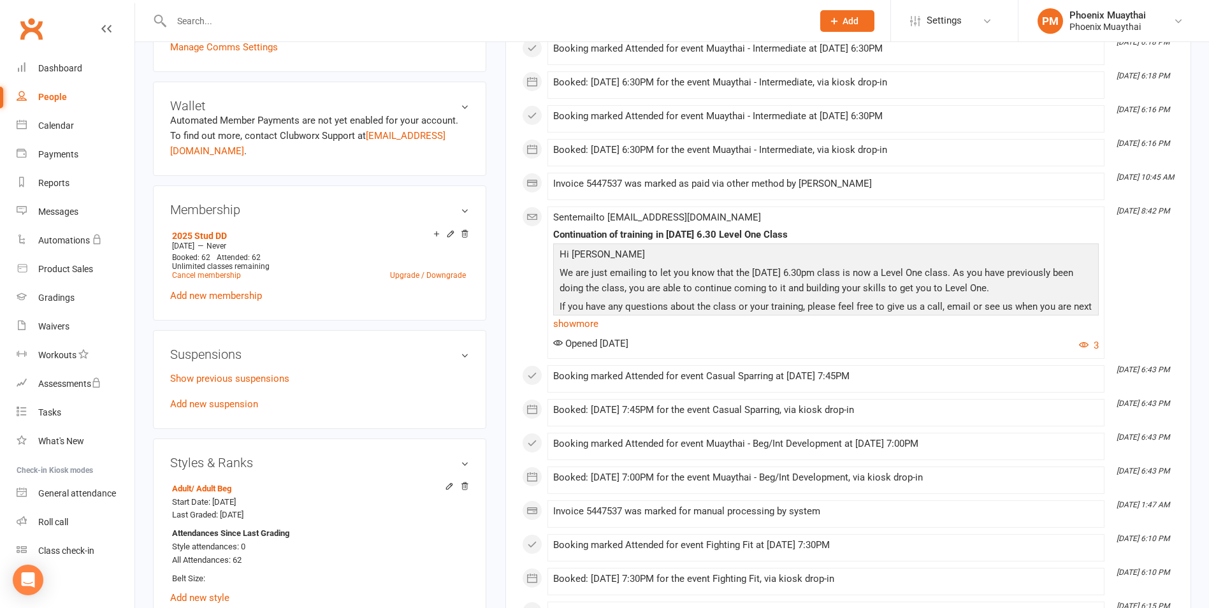
scroll to position [446, 0]
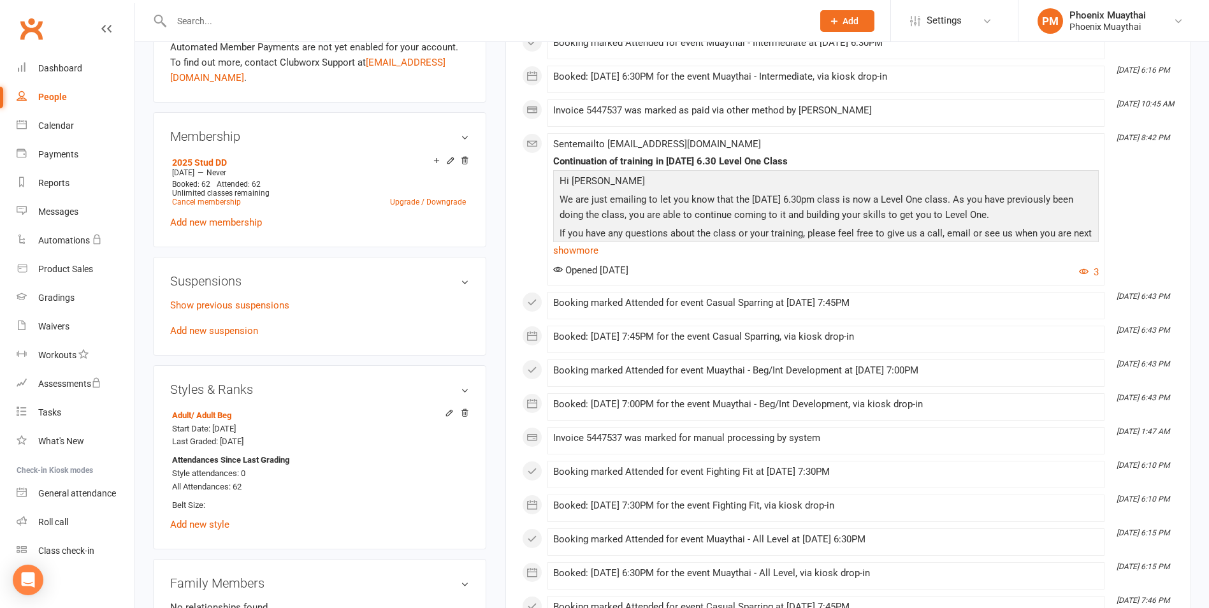
click at [197, 27] on input "text" at bounding box center [486, 21] width 636 height 18
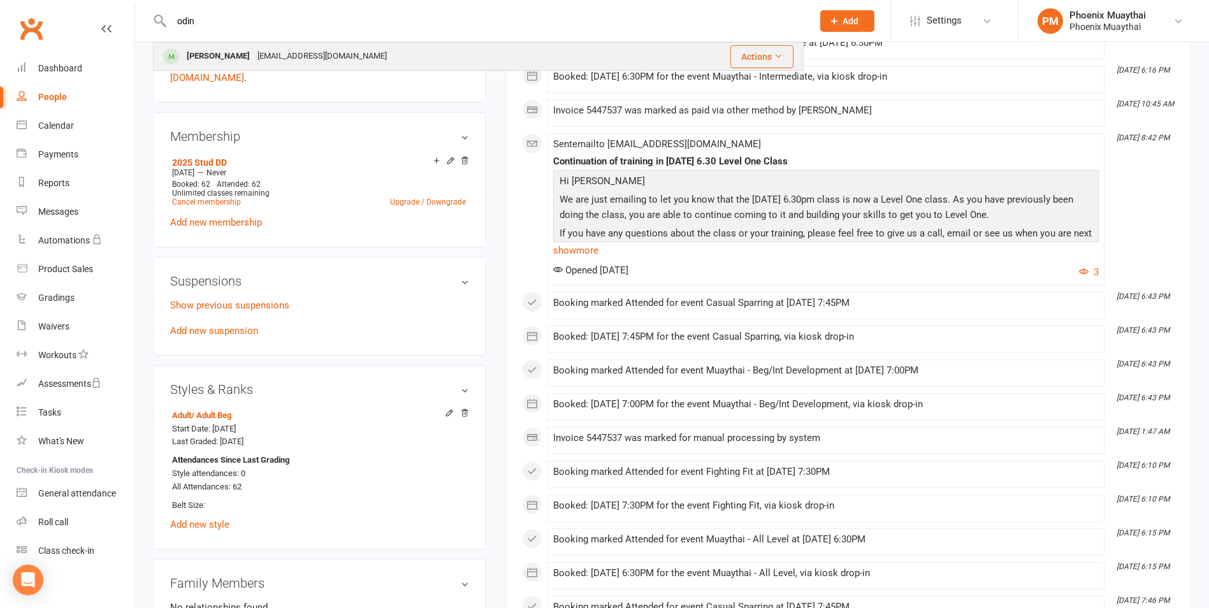
type input "odin"
click at [219, 54] on div "[PERSON_NAME]" at bounding box center [218, 56] width 71 height 18
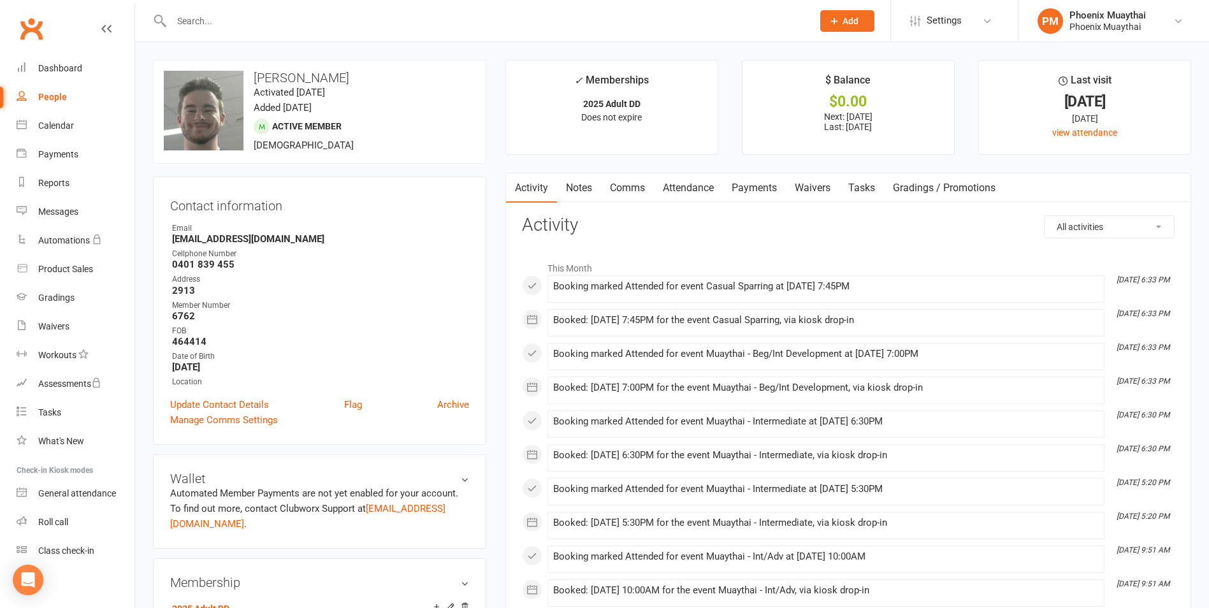
scroll to position [446, 0]
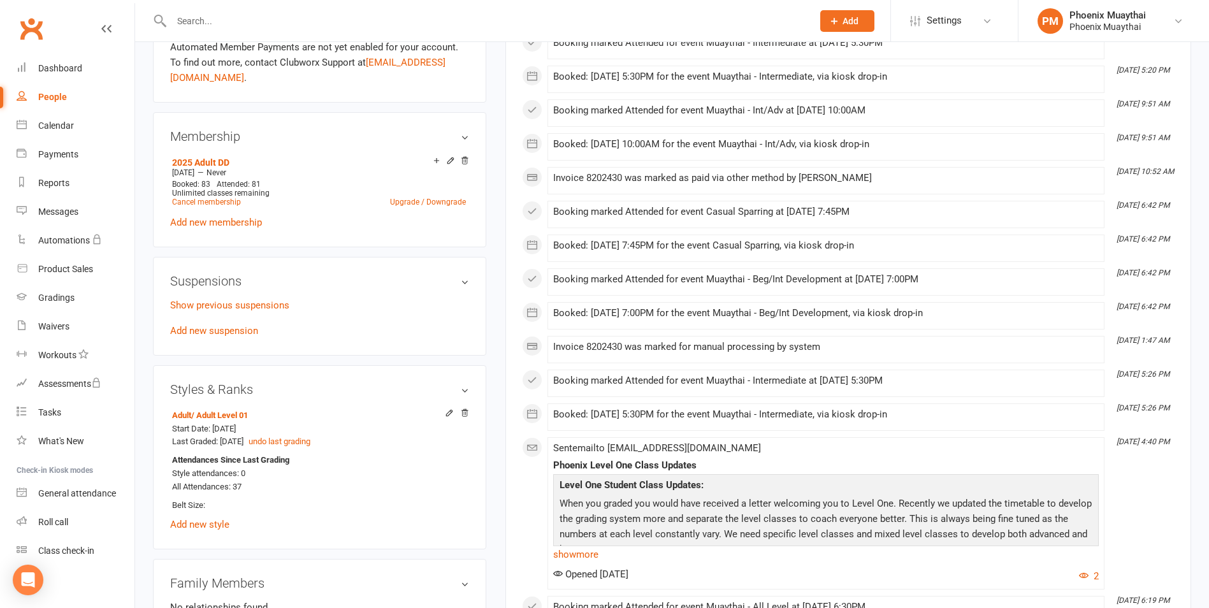
click at [225, 17] on input "text" at bounding box center [486, 21] width 636 height 18
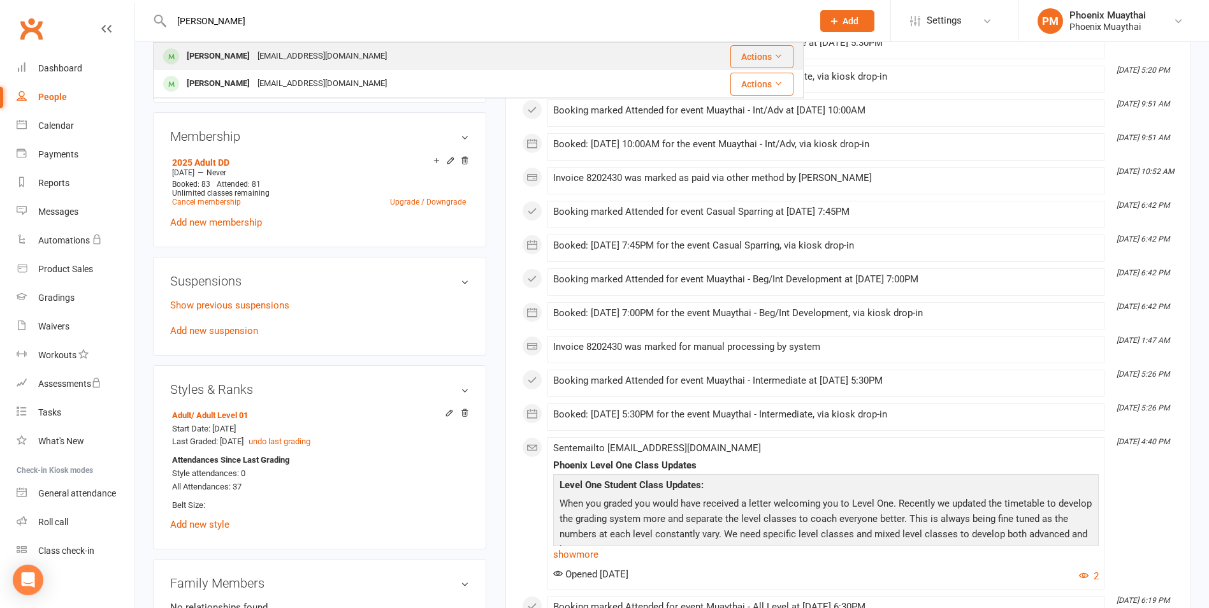
type input "[PERSON_NAME]"
click at [254, 52] on div "[EMAIL_ADDRESS][DOMAIN_NAME]" at bounding box center [322, 56] width 137 height 18
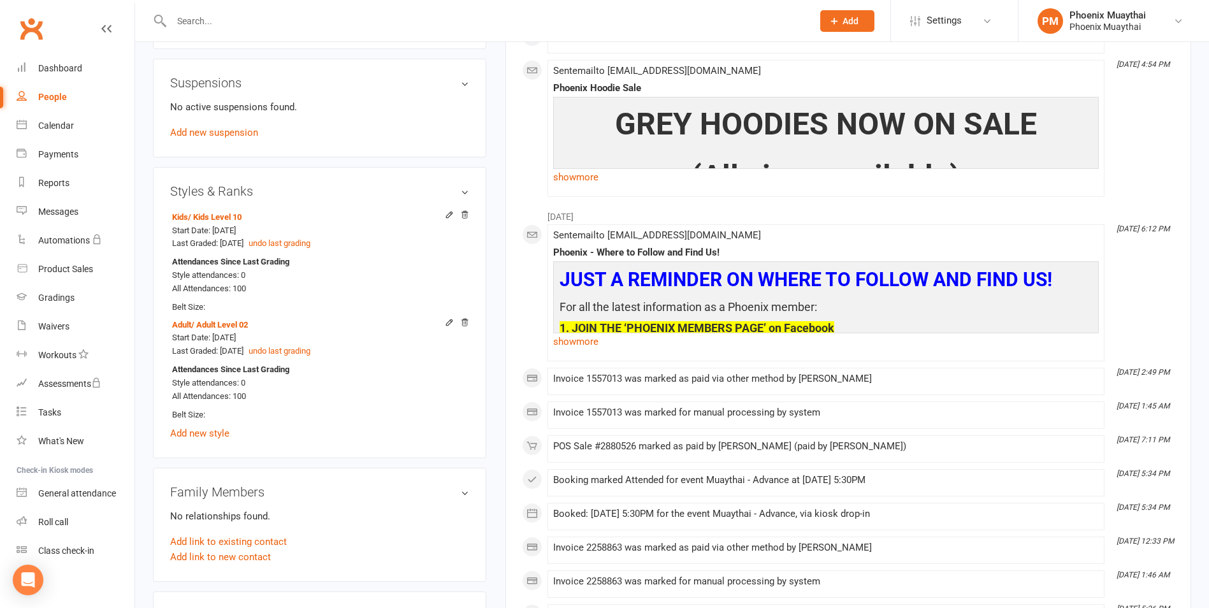
scroll to position [765, 0]
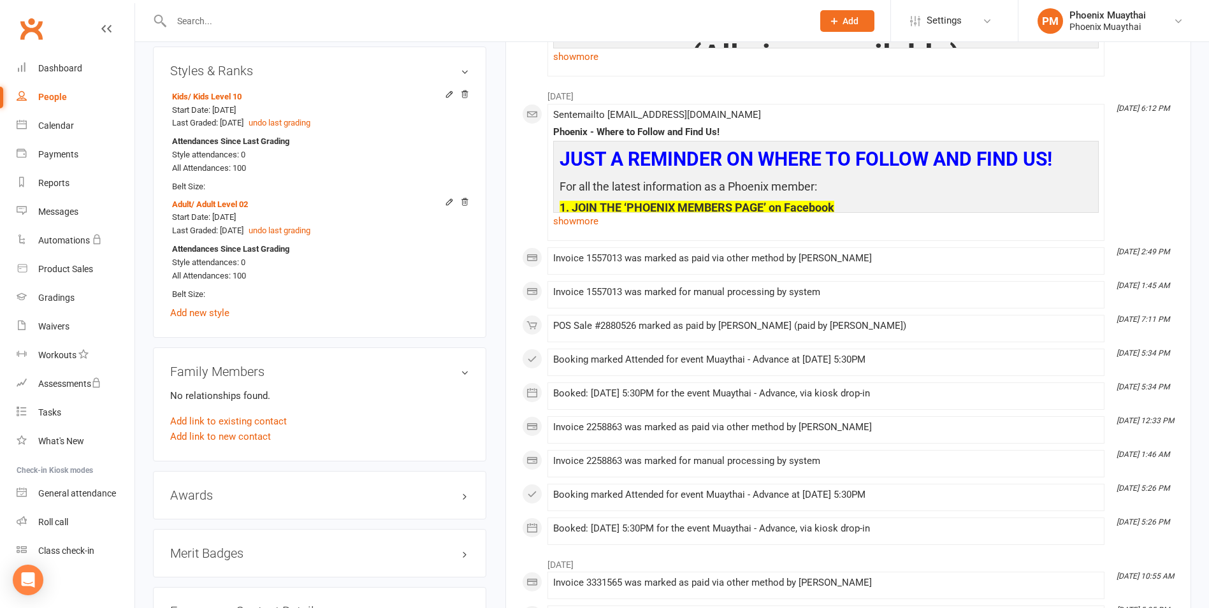
click at [254, 11] on div at bounding box center [478, 20] width 650 height 41
click at [212, 14] on input "text" at bounding box center [486, 21] width 636 height 18
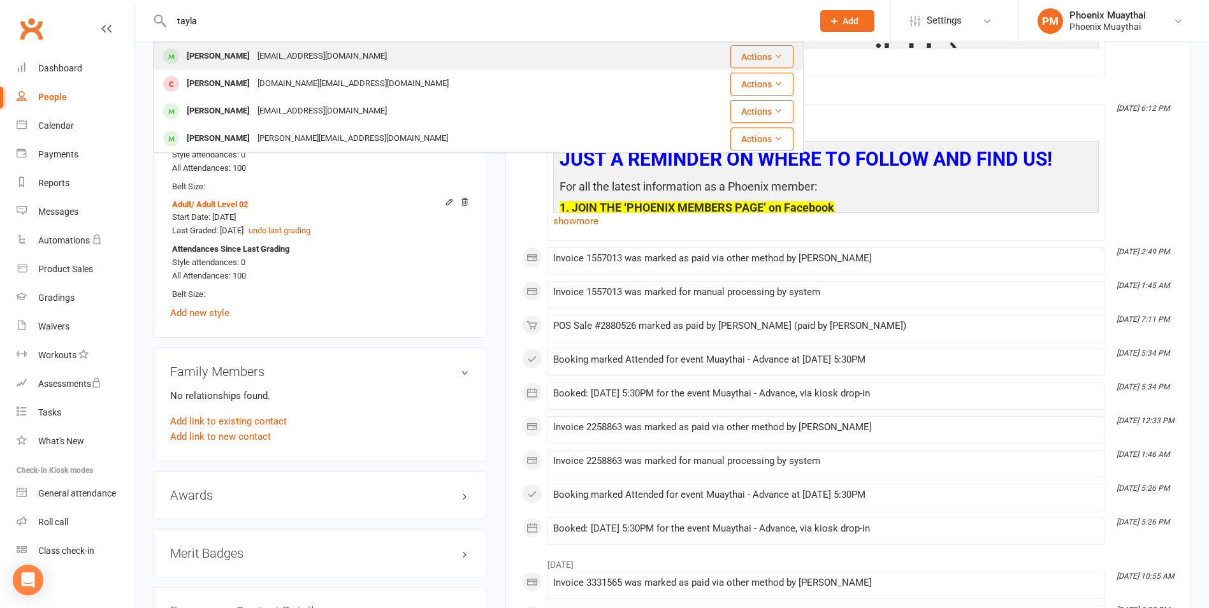
type input "tayla"
click at [247, 51] on div "[PERSON_NAME]" at bounding box center [218, 56] width 71 height 18
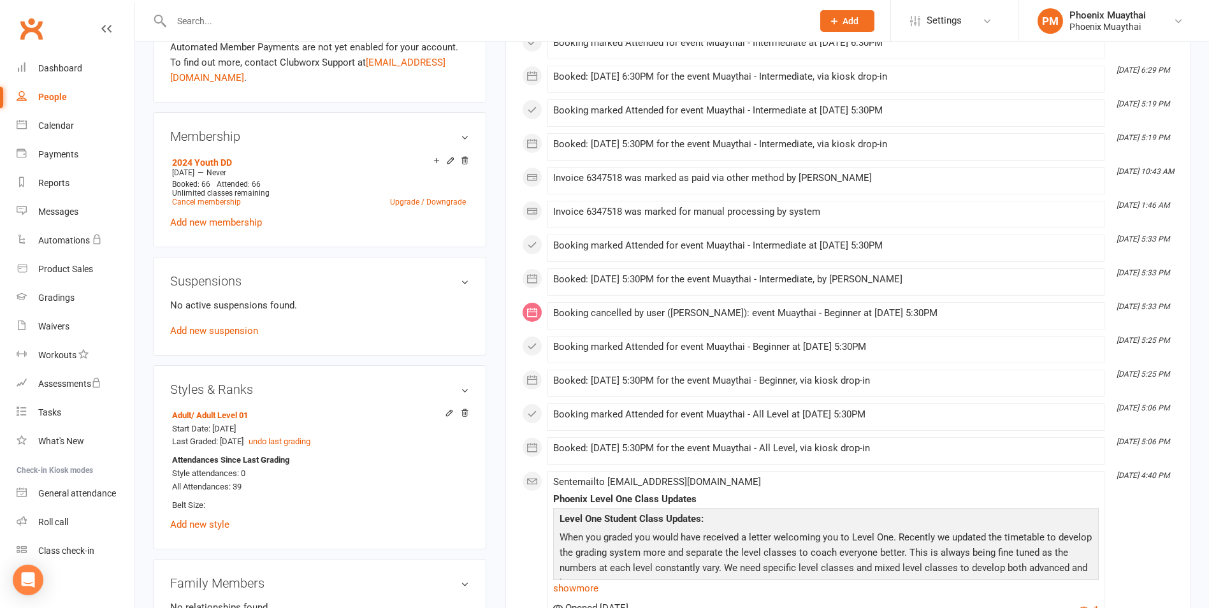
scroll to position [510, 0]
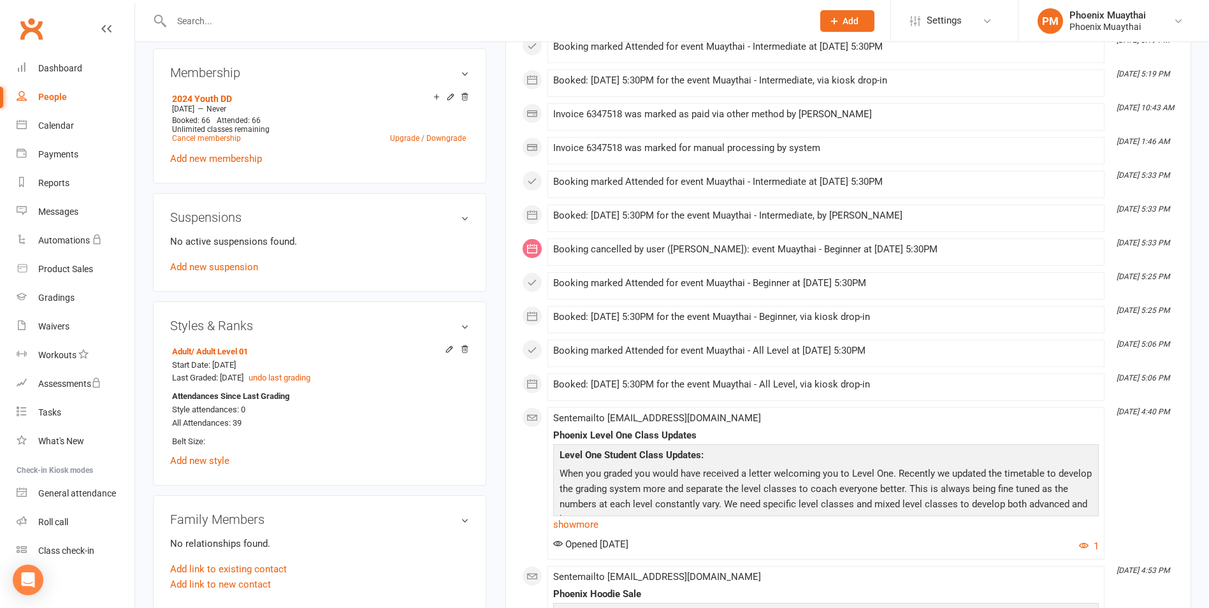
click at [192, 31] on div at bounding box center [478, 20] width 650 height 41
click at [199, 20] on input "text" at bounding box center [486, 21] width 636 height 18
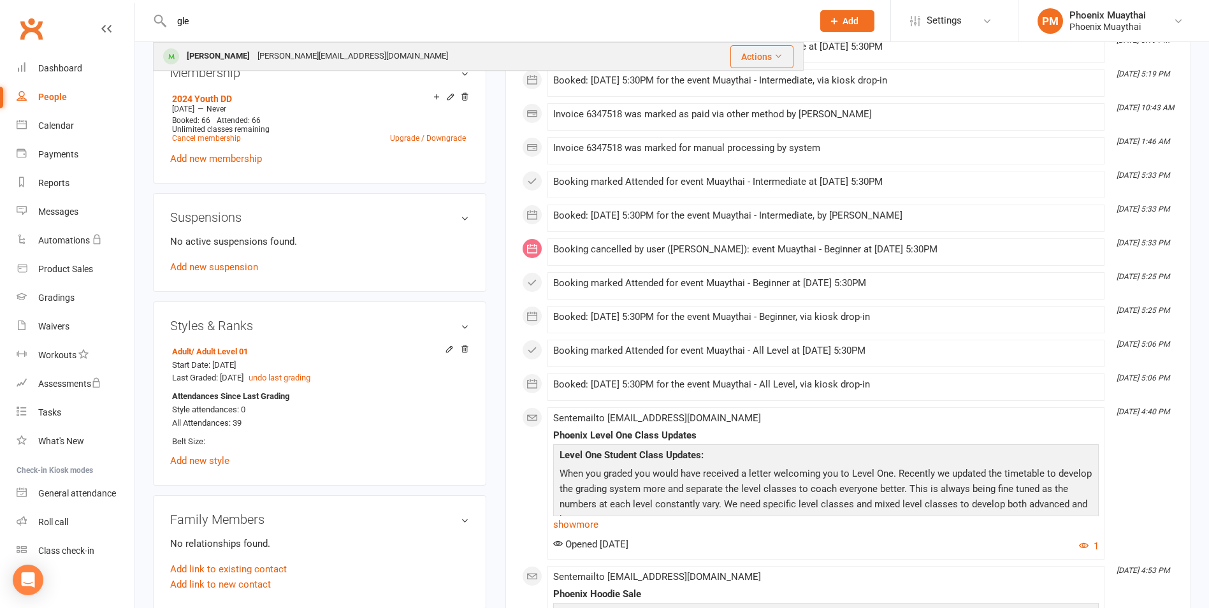
type input "gle"
click at [215, 54] on div "[PERSON_NAME]" at bounding box center [218, 56] width 71 height 18
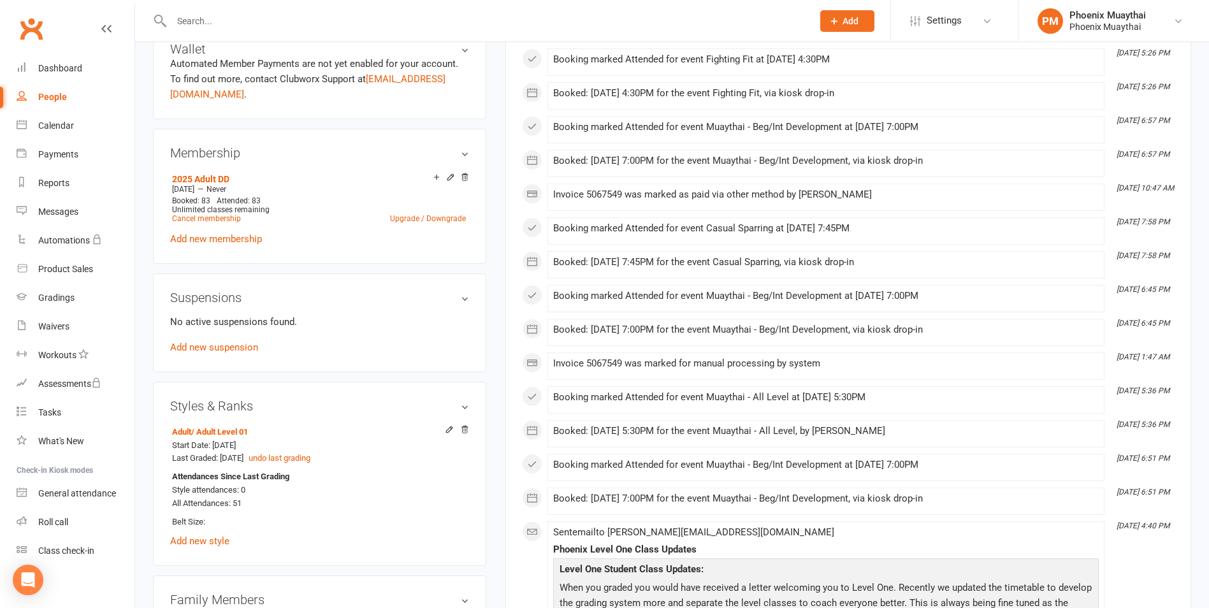
scroll to position [446, 0]
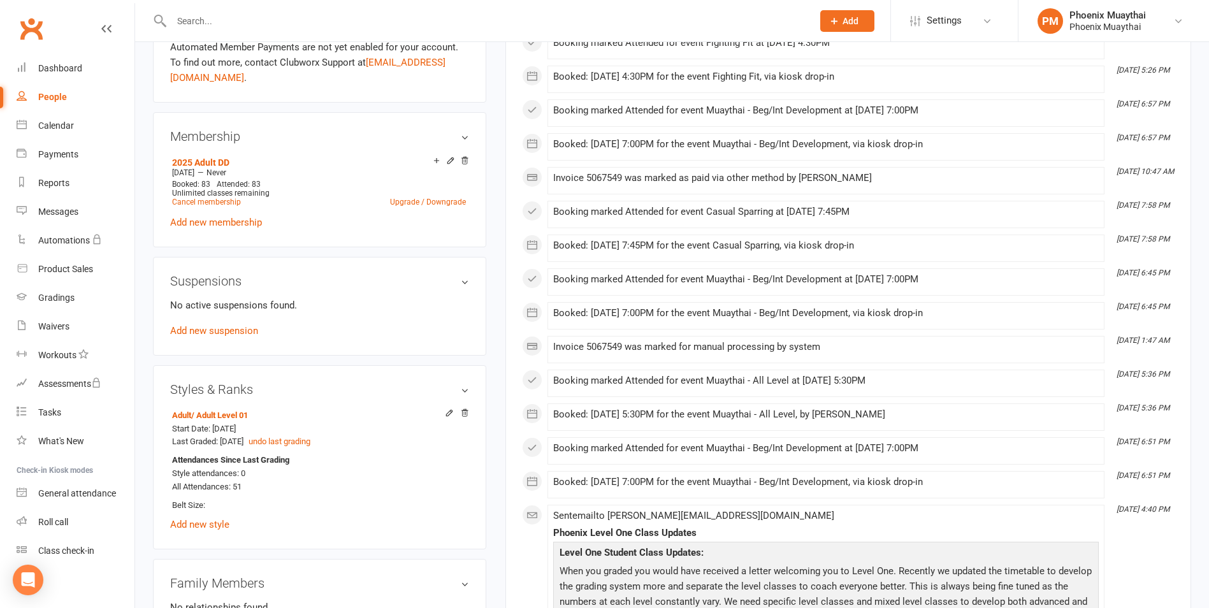
click at [196, 22] on input "text" at bounding box center [486, 21] width 636 height 18
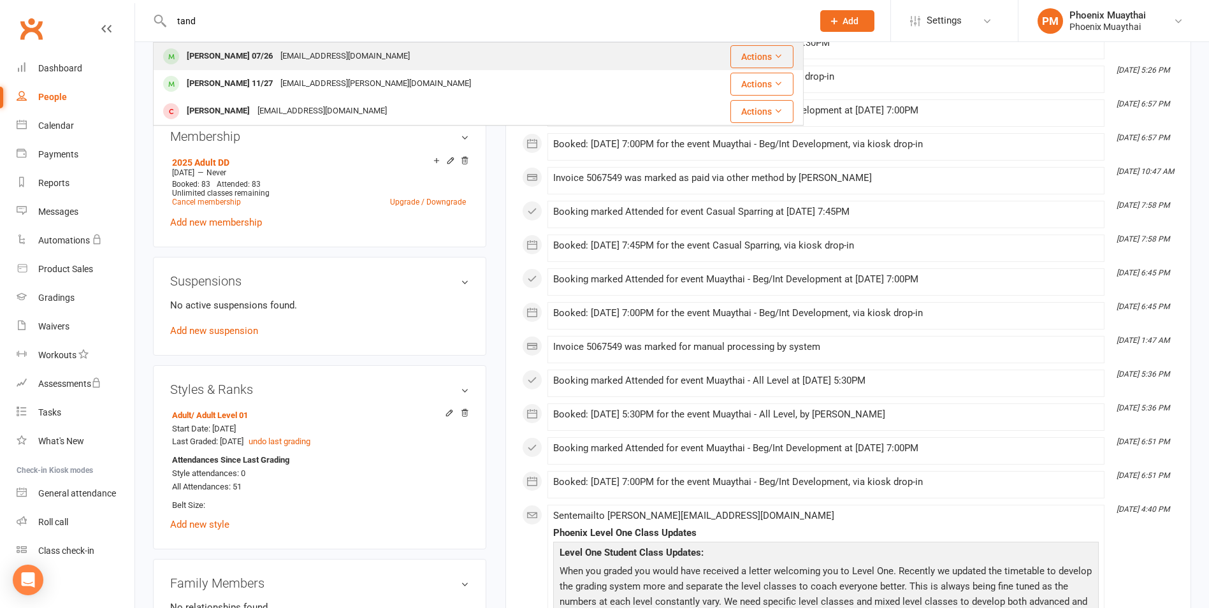
type input "tand"
click at [233, 52] on div "[PERSON_NAME] 07/26" at bounding box center [230, 56] width 94 height 18
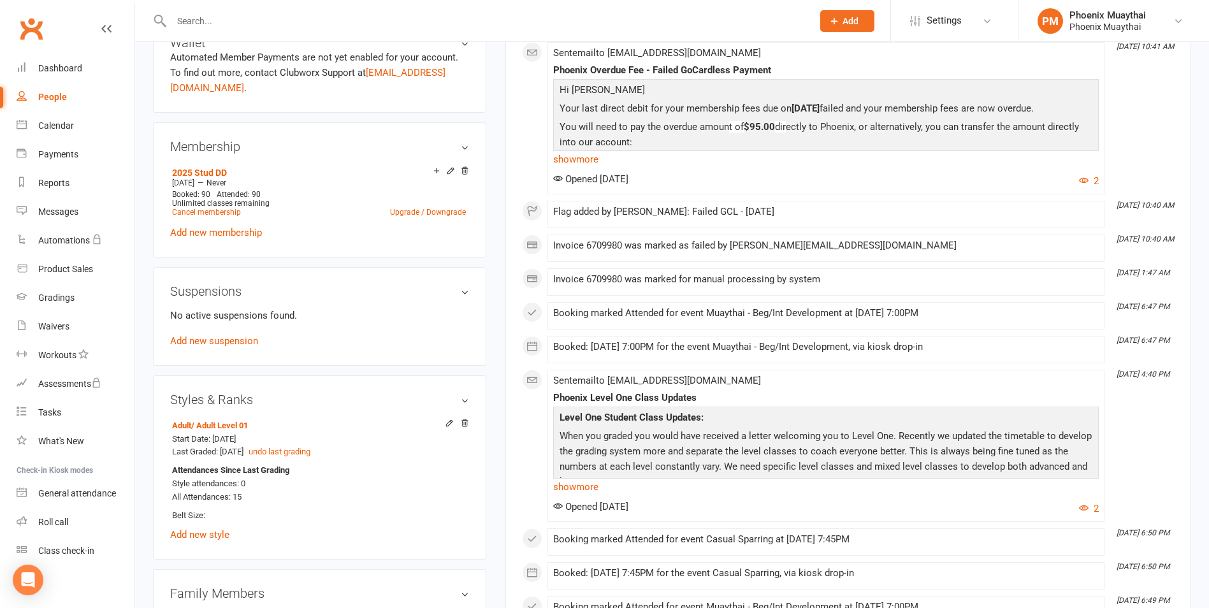
scroll to position [498, 0]
